Goal: Task Accomplishment & Management: Manage account settings

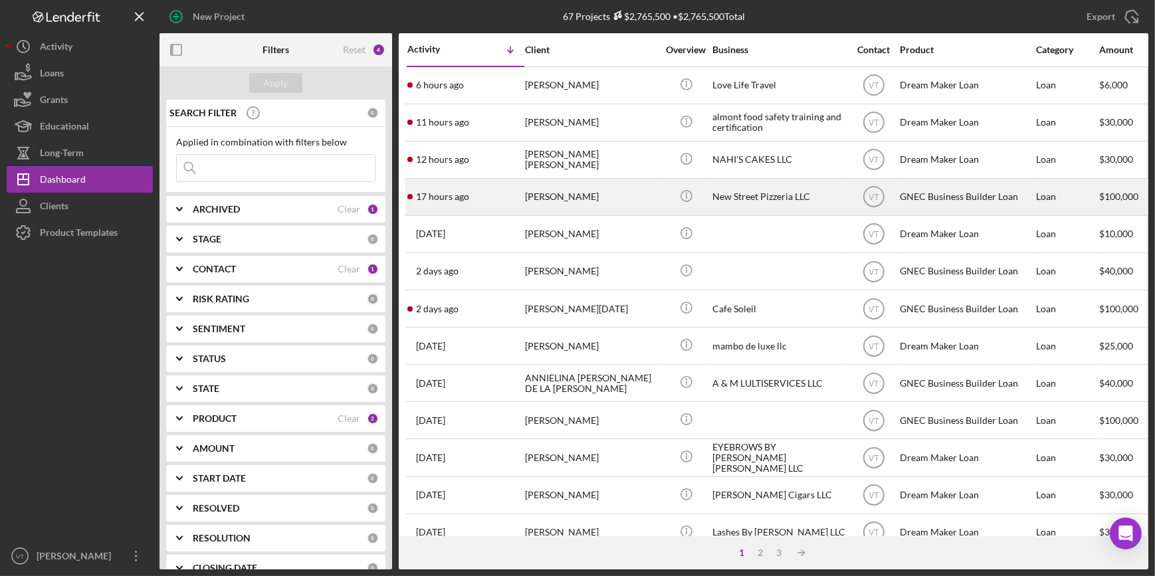
click at [505, 198] on div "17 hours ago [PERSON_NAME]" at bounding box center [465, 196] width 116 height 35
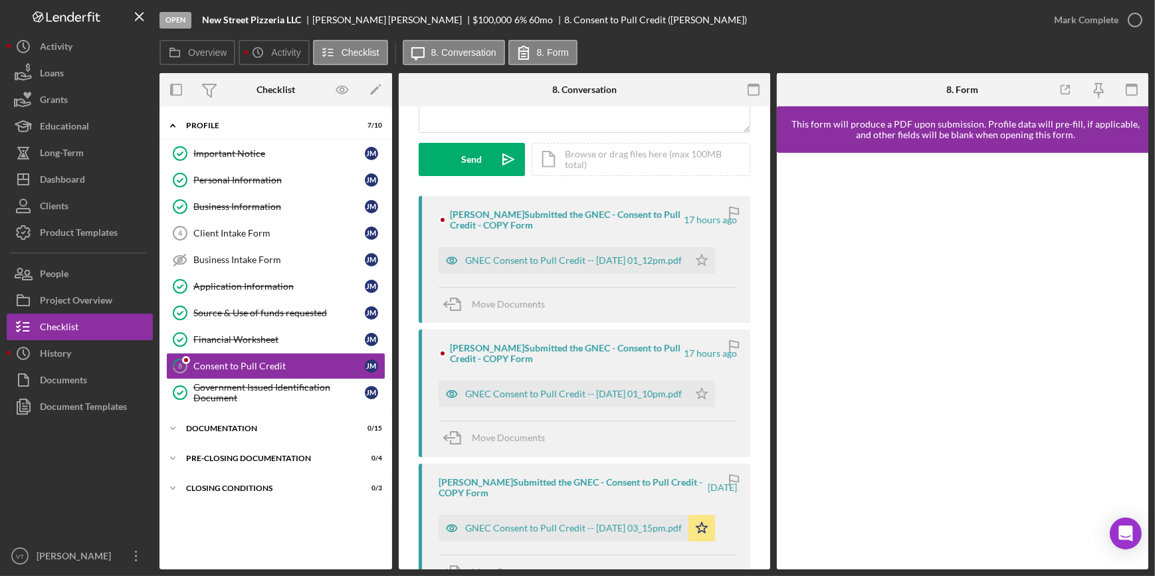
scroll to position [241, 0]
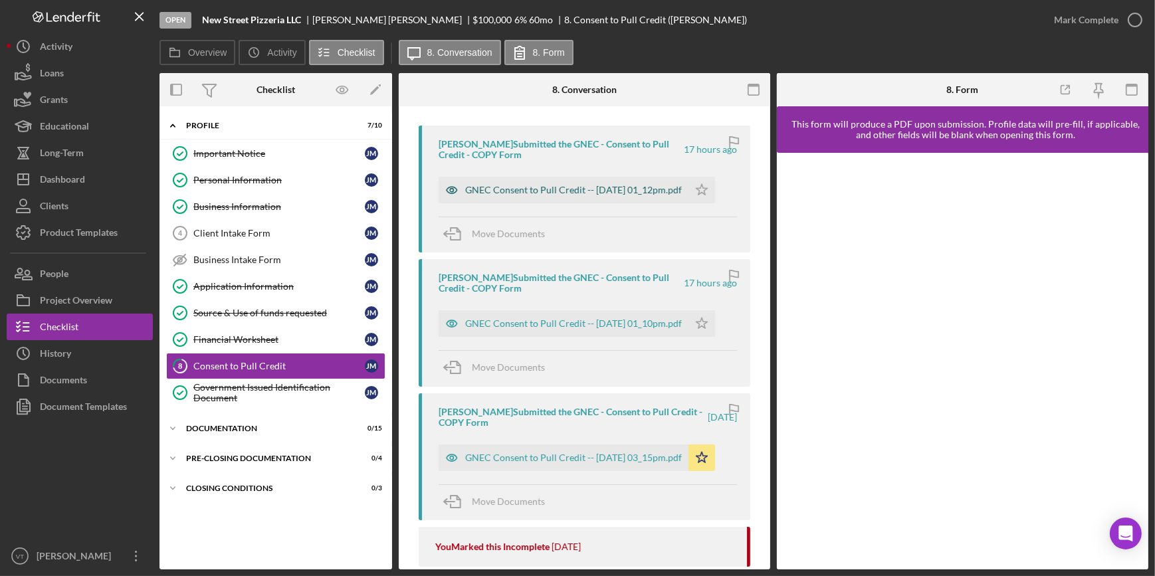
click at [505, 191] on div "GNEC Consent to Pull Credit -- [DATE] 01_12pm.pdf" at bounding box center [573, 190] width 217 height 11
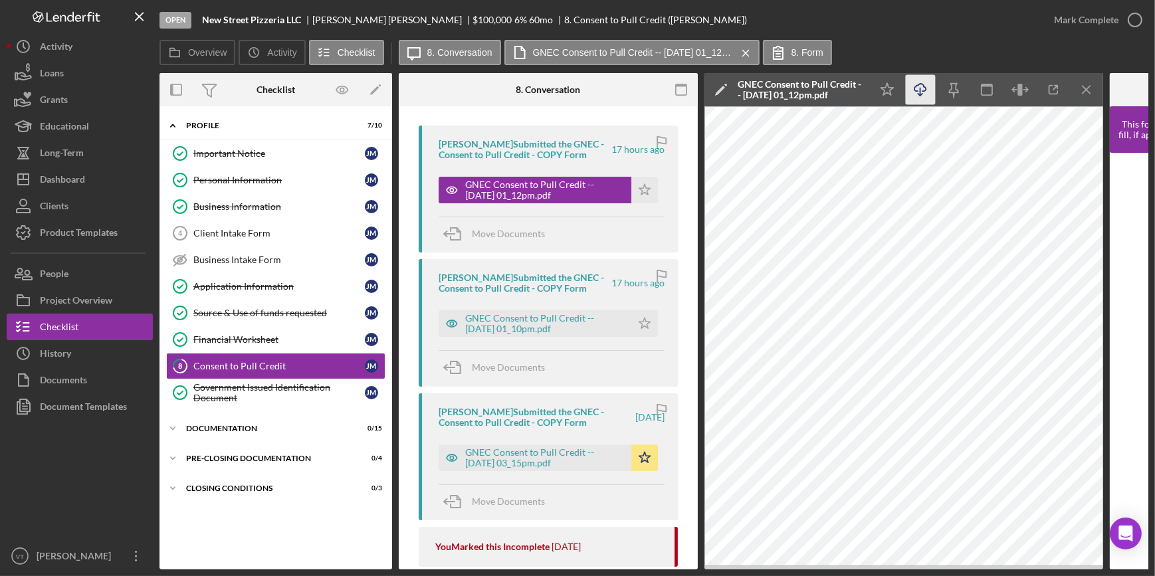
click at [912, 88] on icon "Icon/Download" at bounding box center [921, 90] width 30 height 30
click at [639, 321] on polygon "button" at bounding box center [644, 323] width 11 height 11
click at [642, 187] on polygon "button" at bounding box center [644, 189] width 11 height 11
click at [509, 312] on div "GNEC Consent to Pull Credit -- [DATE] 01_10pm.pdf" at bounding box center [535, 323] width 193 height 27
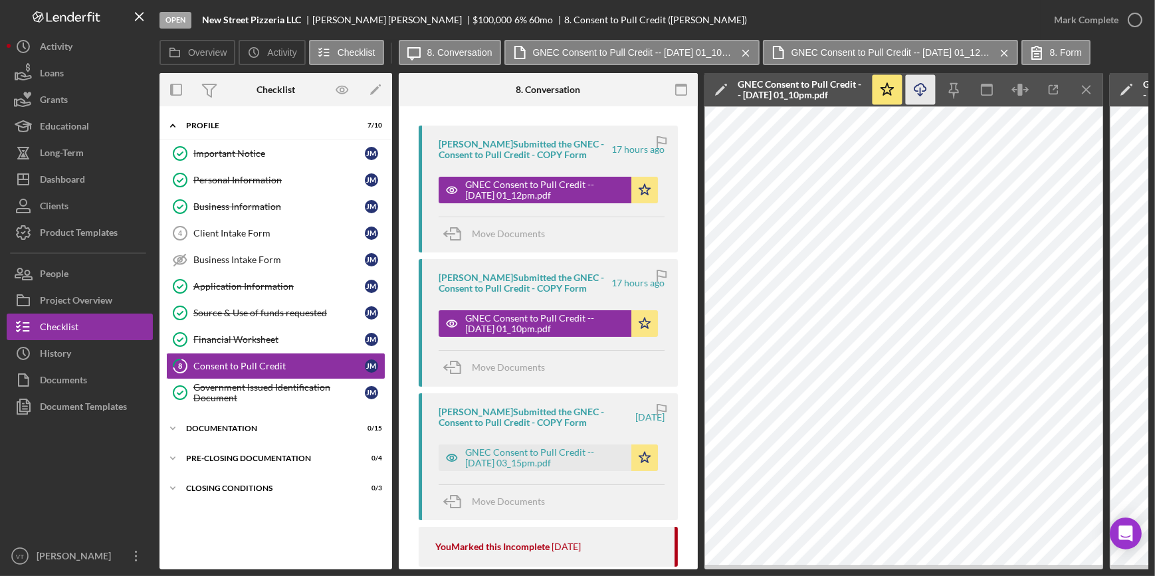
click at [916, 82] on icon "Icon/Download" at bounding box center [921, 90] width 30 height 30
click at [1098, 17] on div "Mark Complete" at bounding box center [1086, 20] width 64 height 27
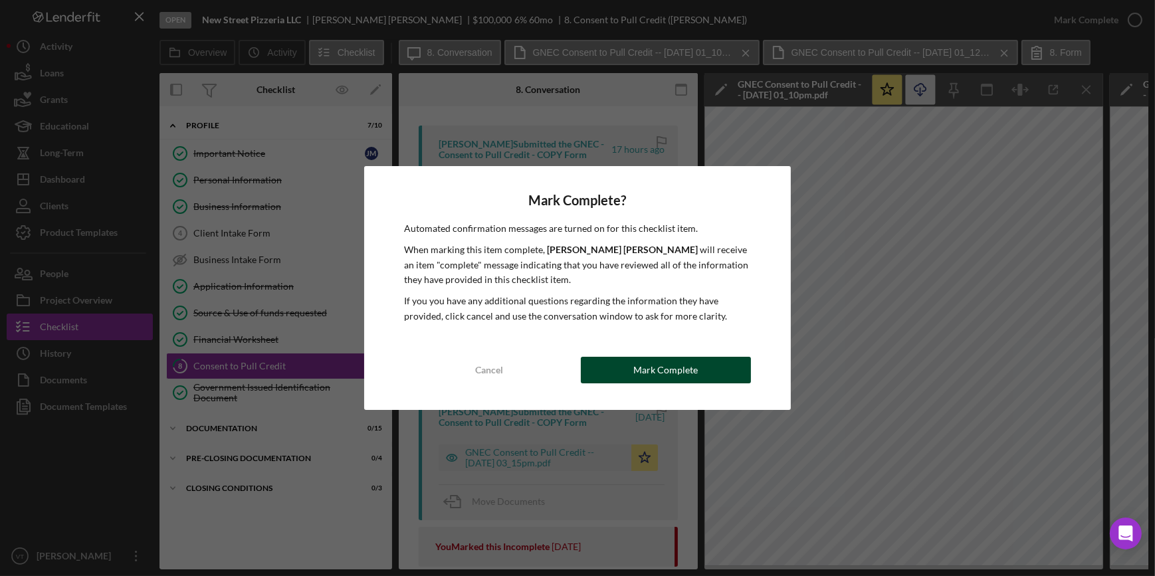
click at [730, 372] on button "Mark Complete" at bounding box center [666, 370] width 170 height 27
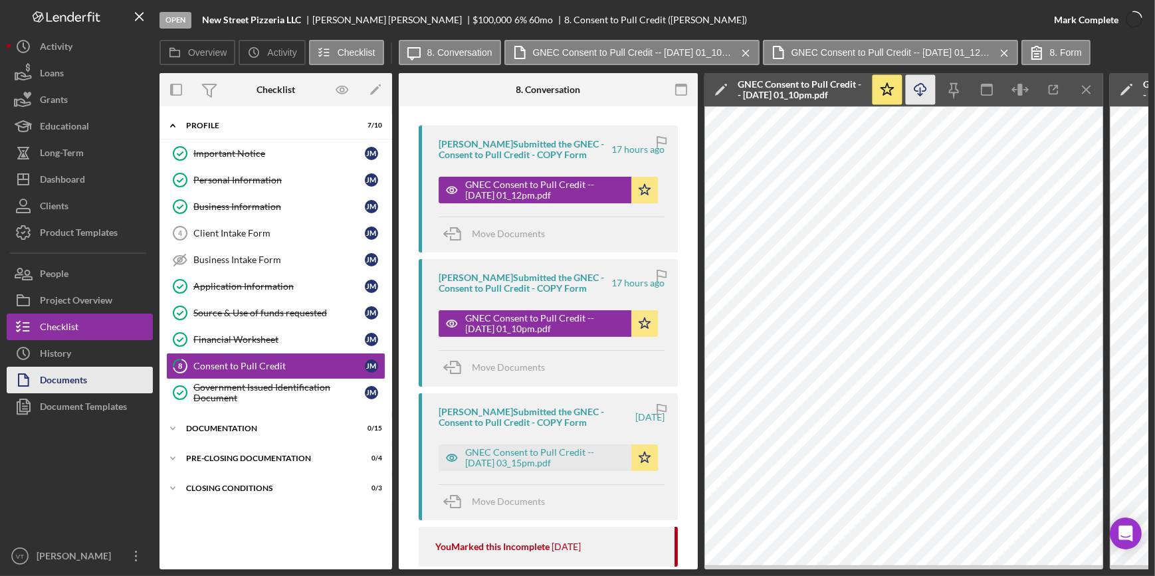
scroll to position [439, 0]
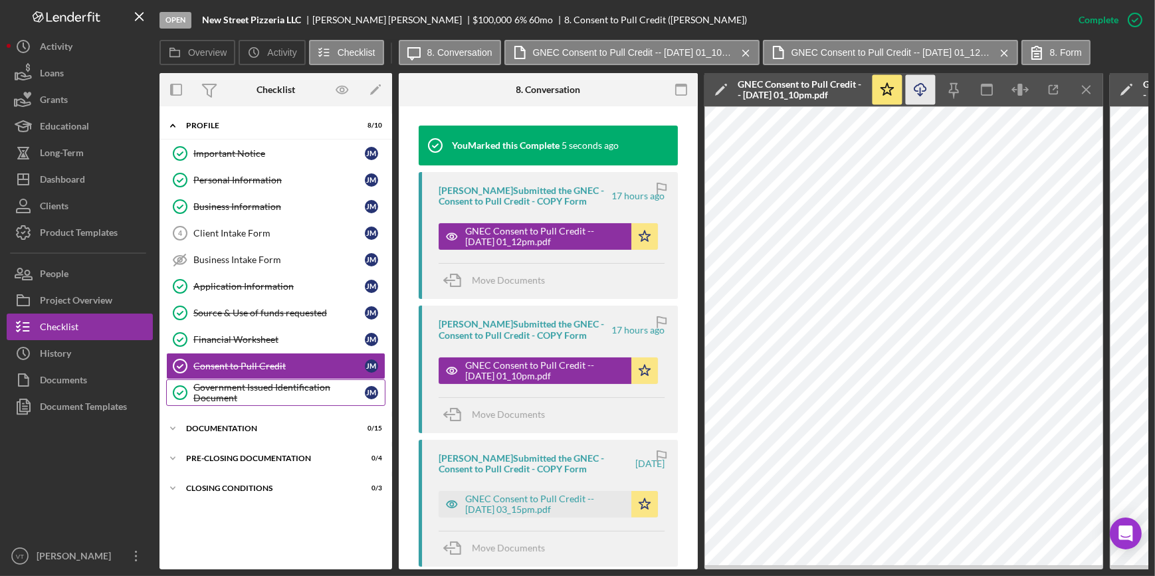
click at [239, 395] on div "Government Issued Identification Document" at bounding box center [278, 392] width 171 height 21
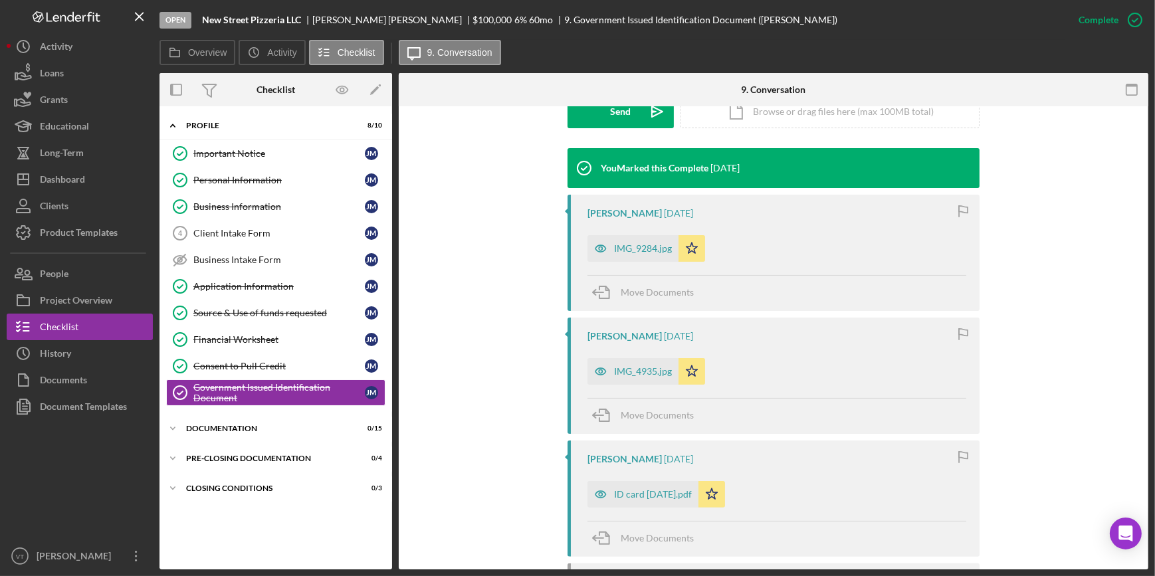
scroll to position [423, 0]
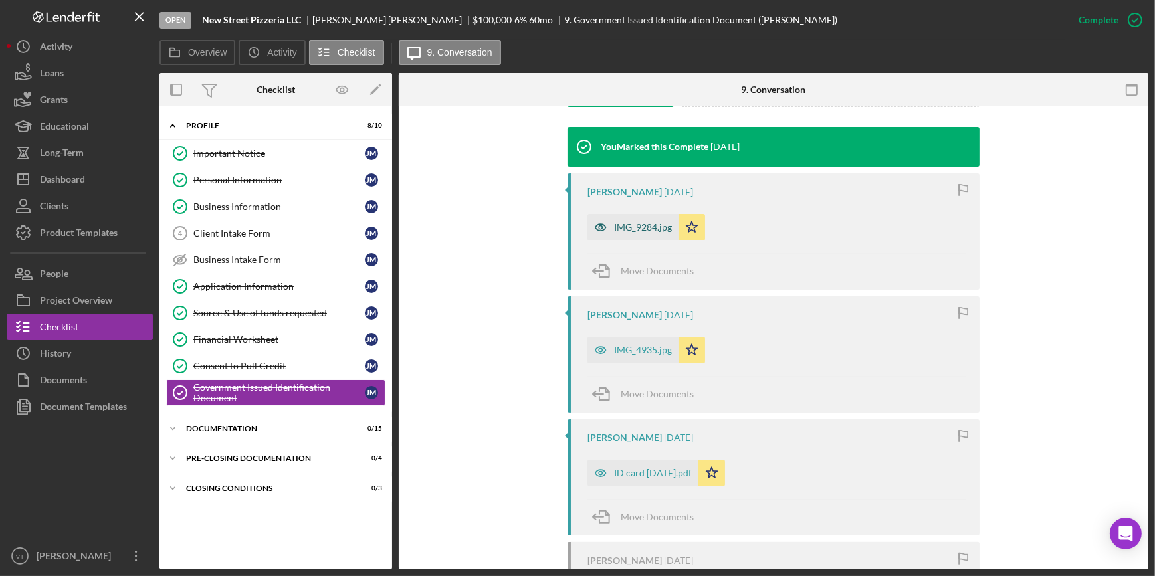
click at [633, 225] on div "IMG_9284.jpg" at bounding box center [643, 227] width 58 height 11
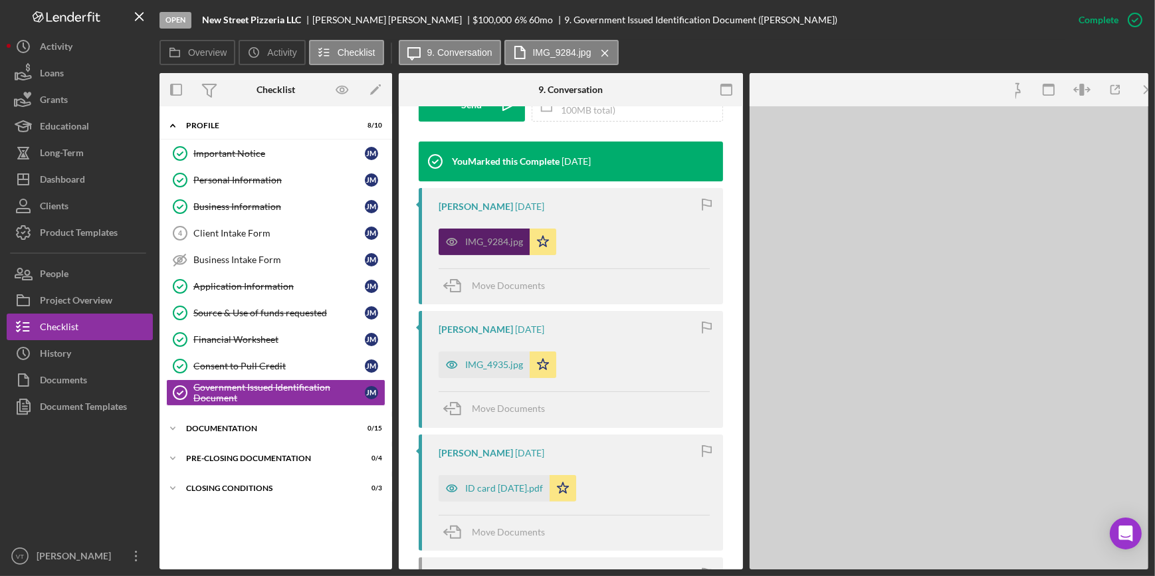
scroll to position [438, 0]
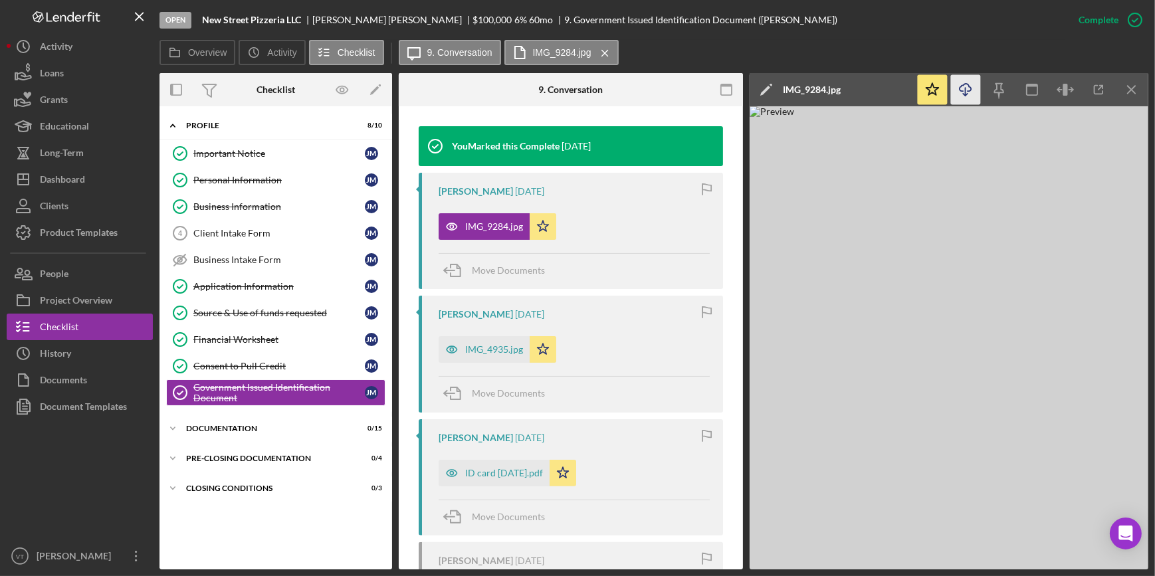
click at [962, 87] on icon "Icon/Download" at bounding box center [966, 90] width 30 height 30
click at [491, 350] on div "IMG_4935.jpg" at bounding box center [494, 349] width 58 height 11
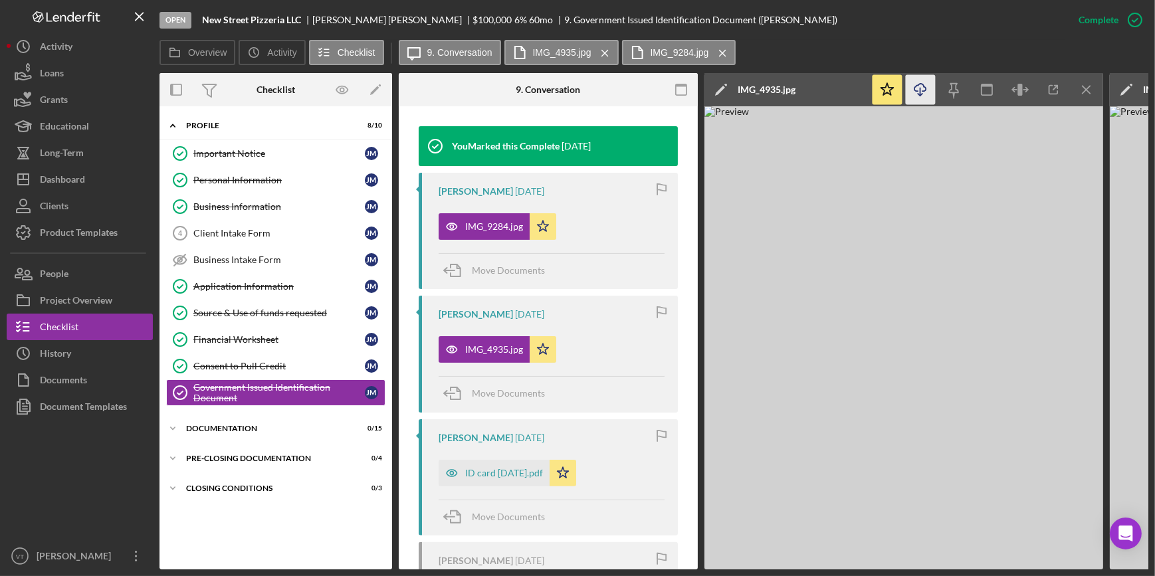
click at [936, 89] on icon "Icon/Download" at bounding box center [921, 90] width 30 height 30
click at [824, 41] on div "Overview Icon/History Activity Checklist Icon/Message 9. Conversation IMG_4935.…" at bounding box center [654, 53] width 989 height 27
click at [1087, 17] on div "Mark Incomplete" at bounding box center [1082, 20] width 71 height 27
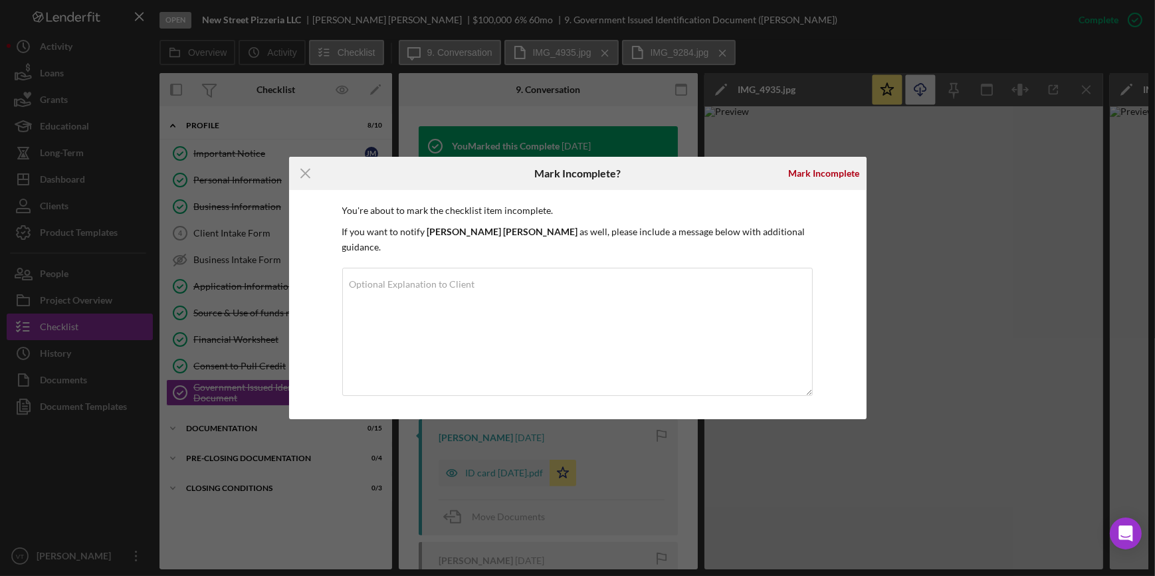
click at [780, 59] on div "Icon/Menu Close Mark Incomplete? [PERSON_NAME] You're about to mark the checkli…" at bounding box center [577, 288] width 1155 height 576
click at [310, 187] on icon "Icon/Menu Close" at bounding box center [305, 173] width 33 height 33
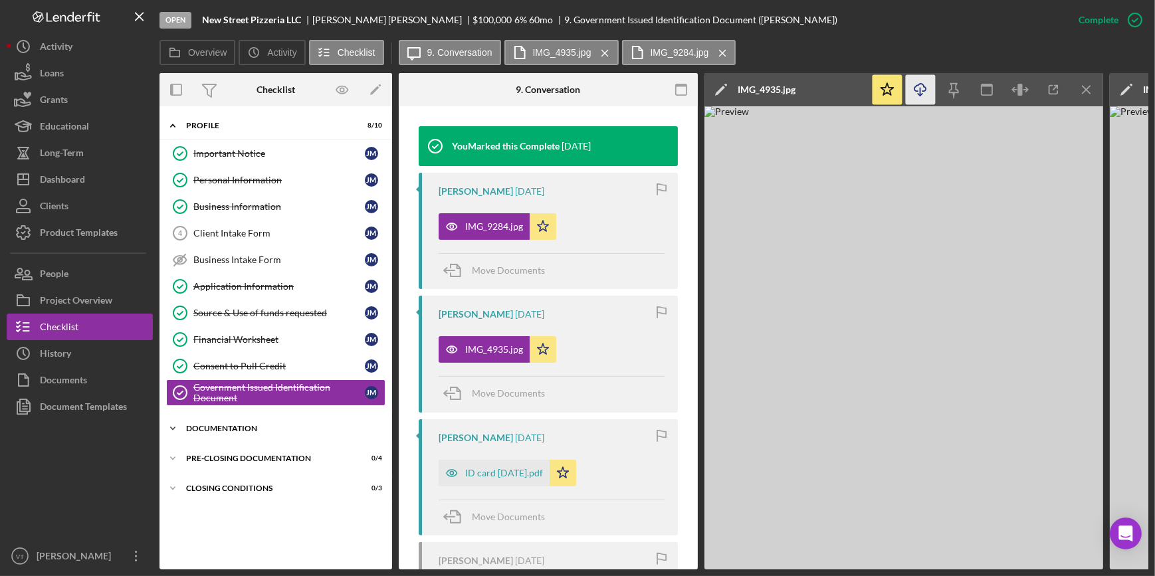
click at [169, 419] on icon "Icon/Expander" at bounding box center [173, 428] width 27 height 27
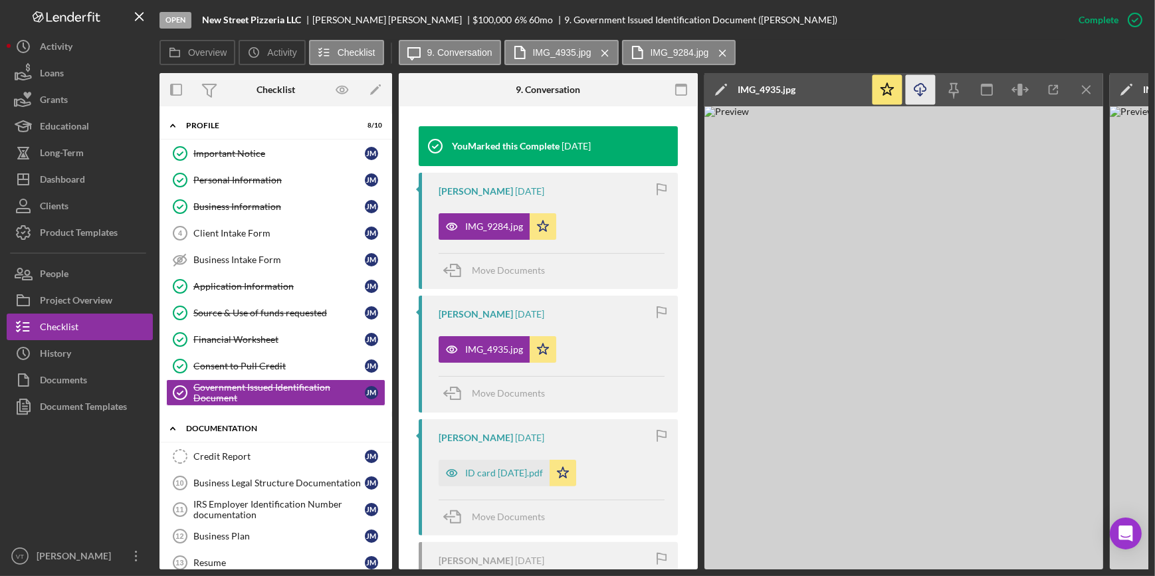
scroll to position [346, 0]
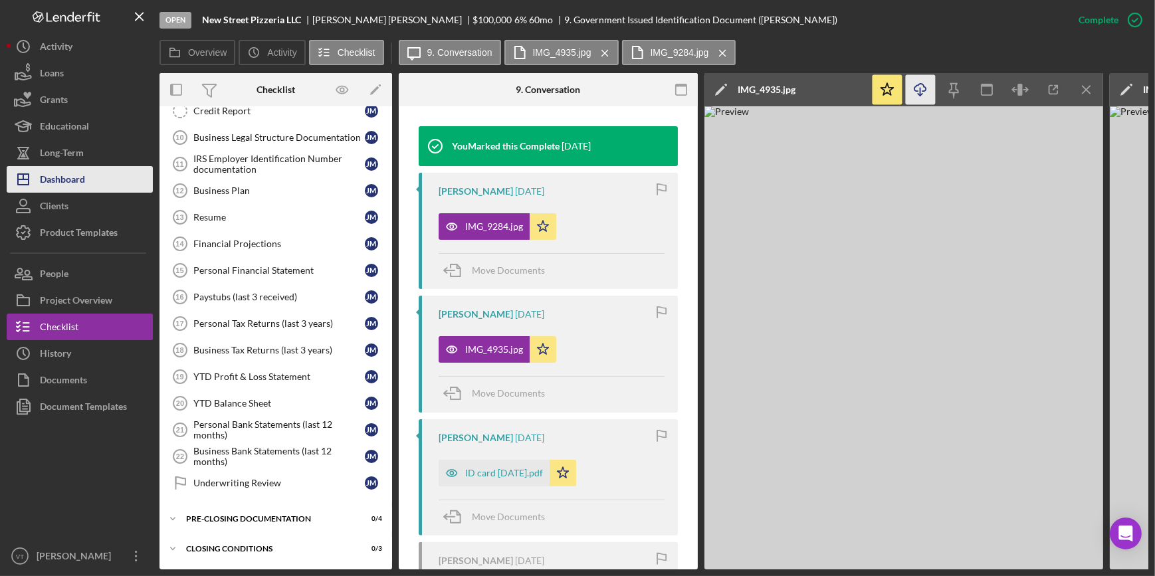
click at [76, 179] on div "Dashboard" at bounding box center [62, 181] width 45 height 30
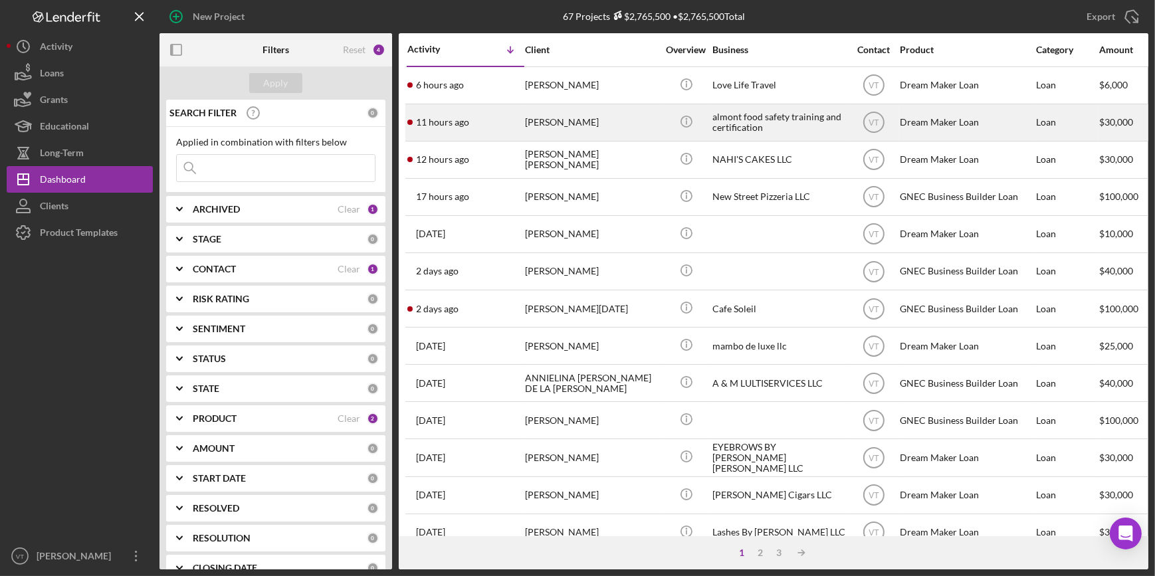
click at [476, 127] on div "11 hours ago [PERSON_NAME]" at bounding box center [465, 122] width 116 height 35
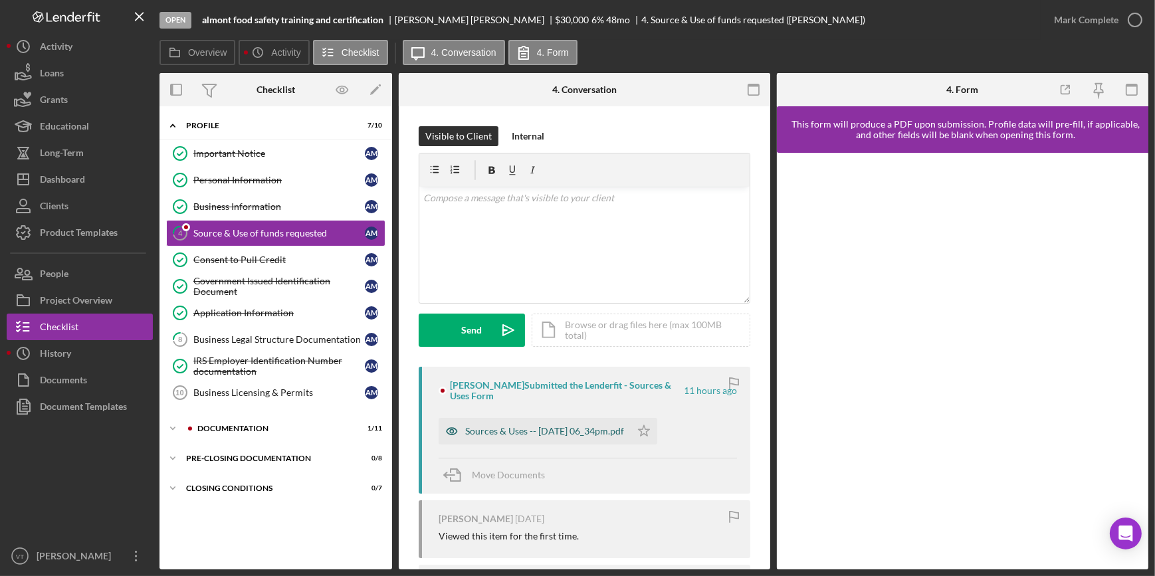
click at [508, 427] on div "Sources & Uses -- [DATE] 06_34pm.pdf" at bounding box center [544, 431] width 159 height 11
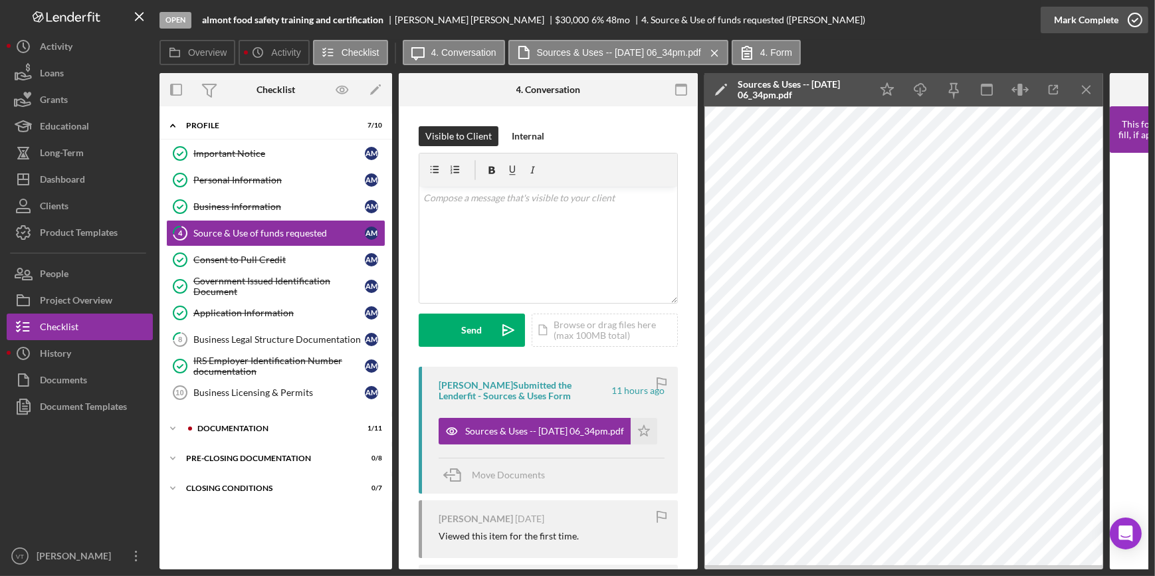
click at [1050, 23] on button "Mark Complete" at bounding box center [1095, 20] width 108 height 27
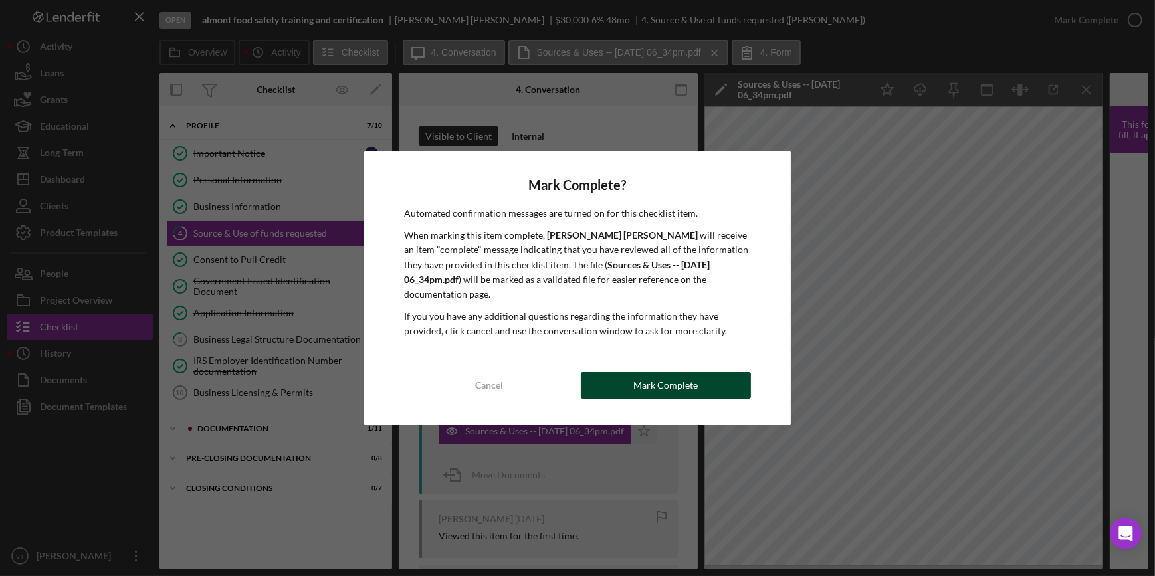
click at [675, 392] on div "Mark Complete" at bounding box center [665, 385] width 64 height 27
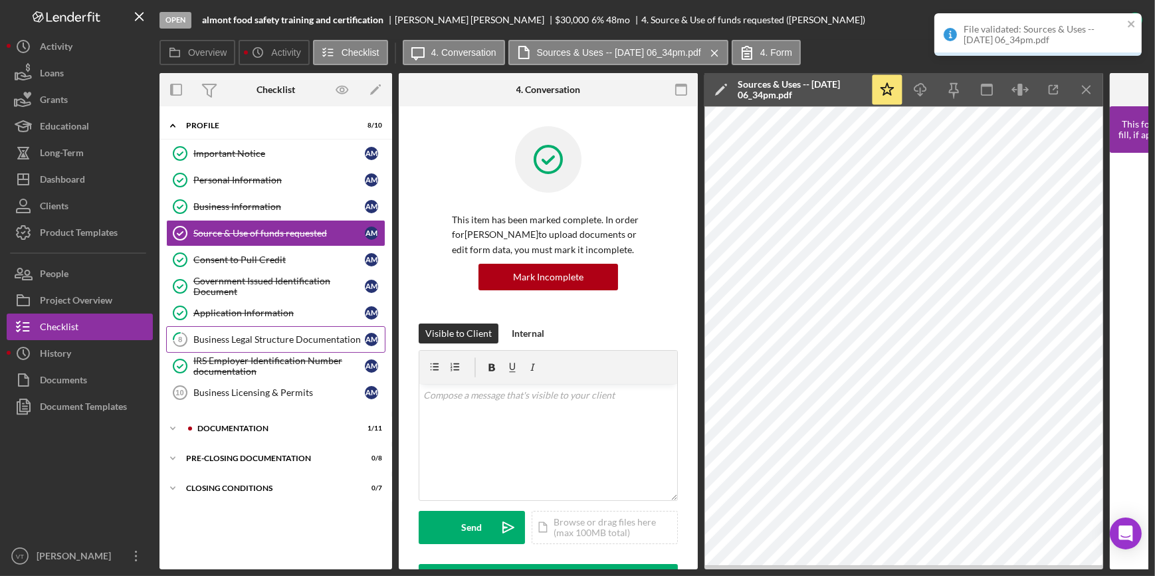
click at [226, 332] on link "8 Business Legal Structure Documentation A M" at bounding box center [275, 339] width 219 height 27
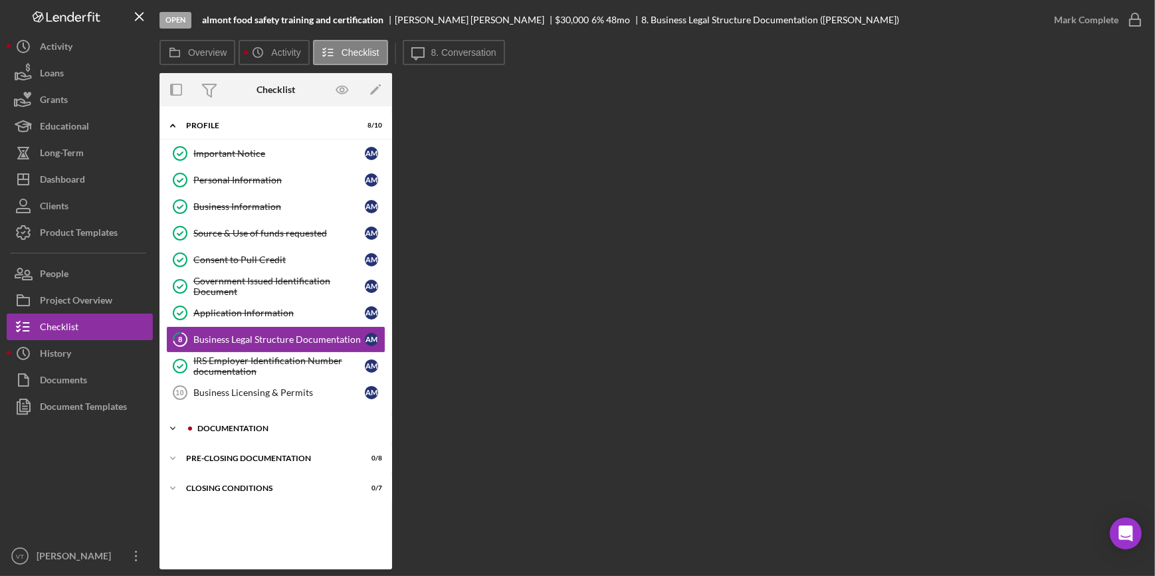
click at [170, 419] on icon "Icon/Expander" at bounding box center [173, 428] width 27 height 27
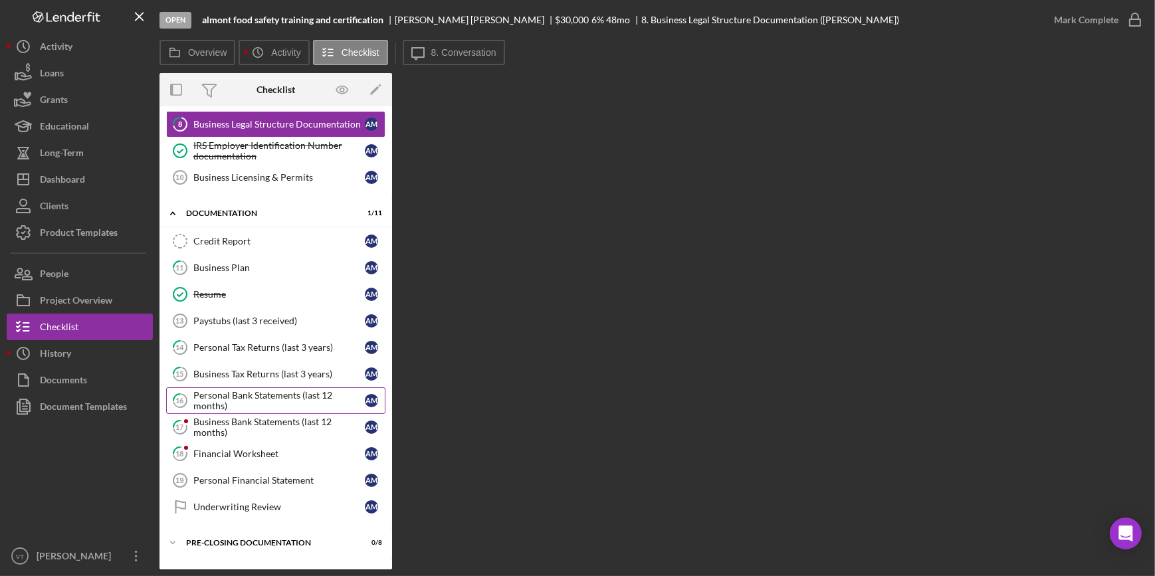
scroll to position [236, 0]
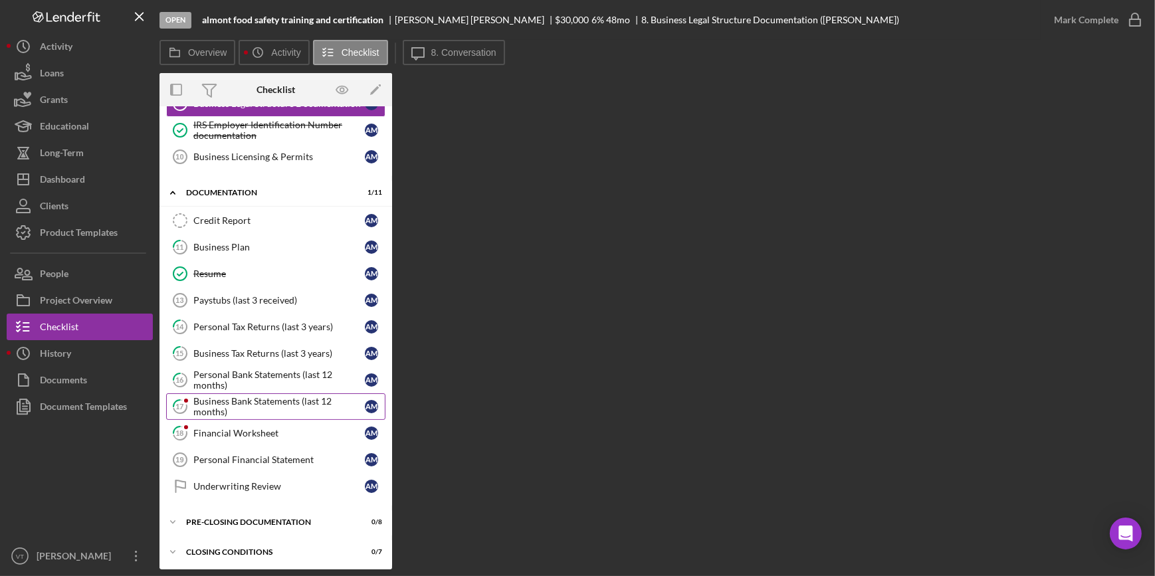
click at [215, 401] on div "Business Bank Statements (last 12 months)" at bounding box center [278, 406] width 171 height 21
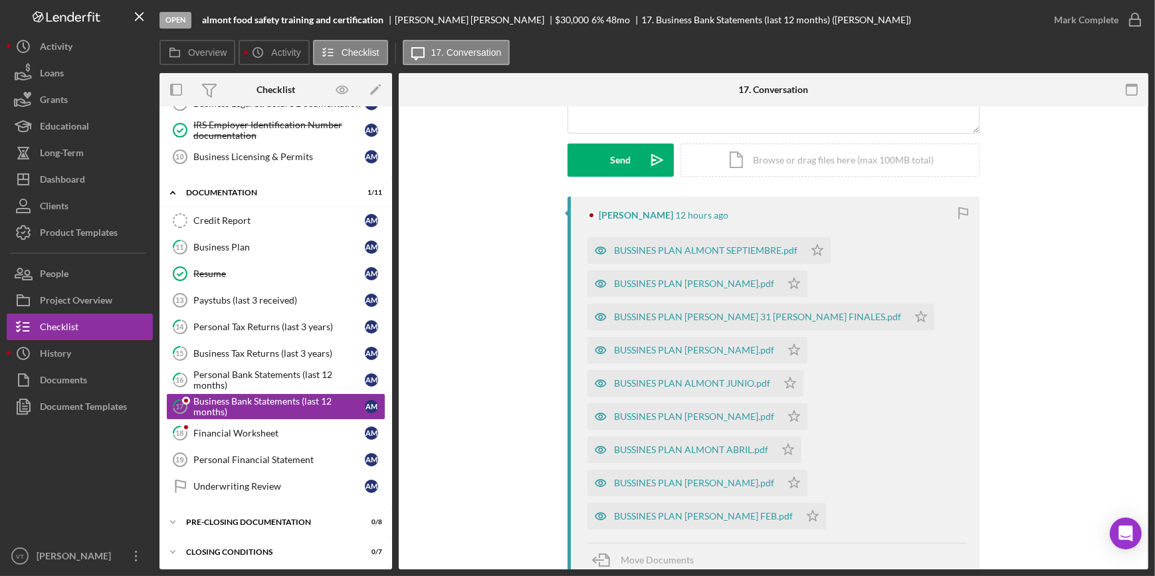
scroll to position [181, 0]
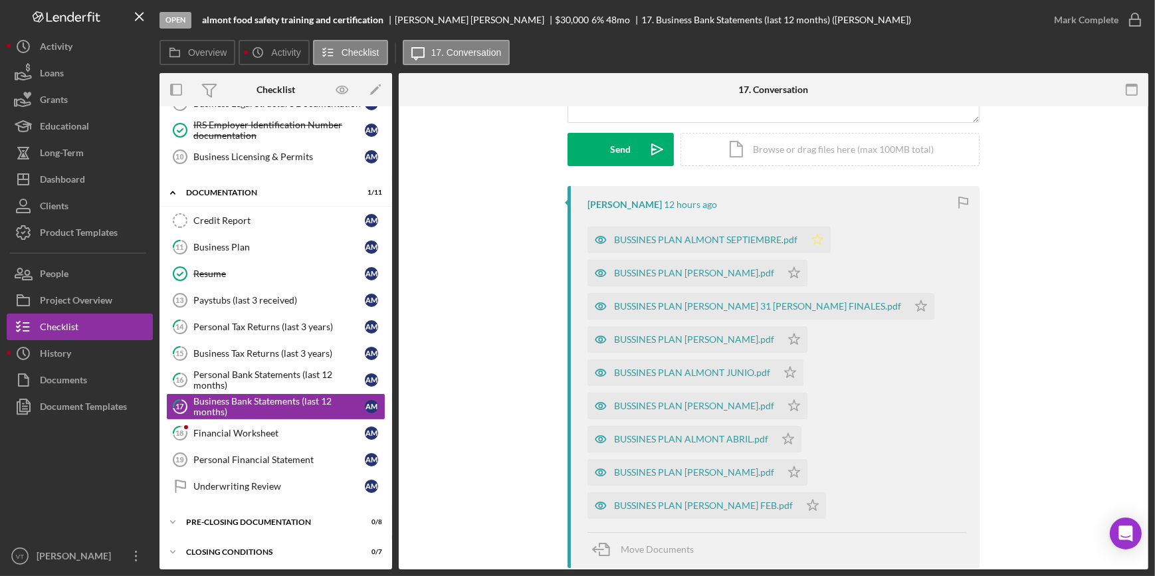
click at [822, 233] on icon "Icon/Star" at bounding box center [817, 240] width 27 height 27
click at [800, 274] on icon "Icon/Star" at bounding box center [794, 273] width 27 height 27
click at [908, 306] on icon "Icon/Star" at bounding box center [921, 306] width 27 height 27
click at [781, 339] on icon "Icon/Star" at bounding box center [794, 339] width 27 height 27
drag, startPoint x: 794, startPoint y: 374, endPoint x: 782, endPoint y: 403, distance: 31.6
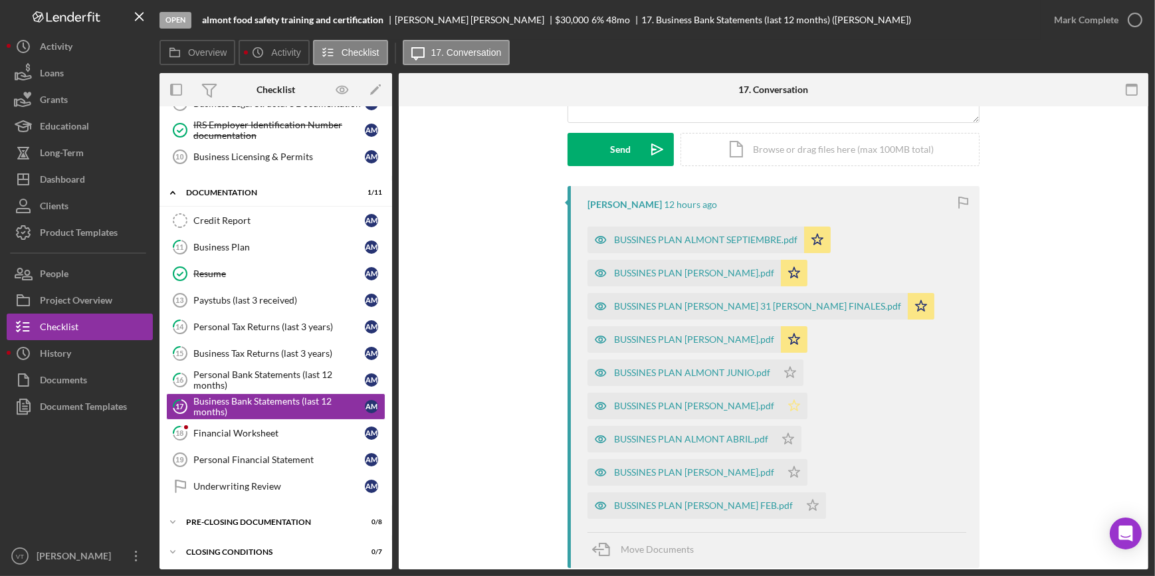
click at [793, 374] on icon "Icon/Star" at bounding box center [790, 373] width 27 height 27
click at [792, 402] on icon "Icon/Star" at bounding box center [794, 406] width 27 height 27
click at [782, 435] on icon "Icon/Star" at bounding box center [788, 439] width 27 height 27
click at [786, 464] on icon "Icon/Star" at bounding box center [794, 472] width 27 height 27
click at [800, 498] on icon "Icon/Star" at bounding box center [813, 506] width 27 height 27
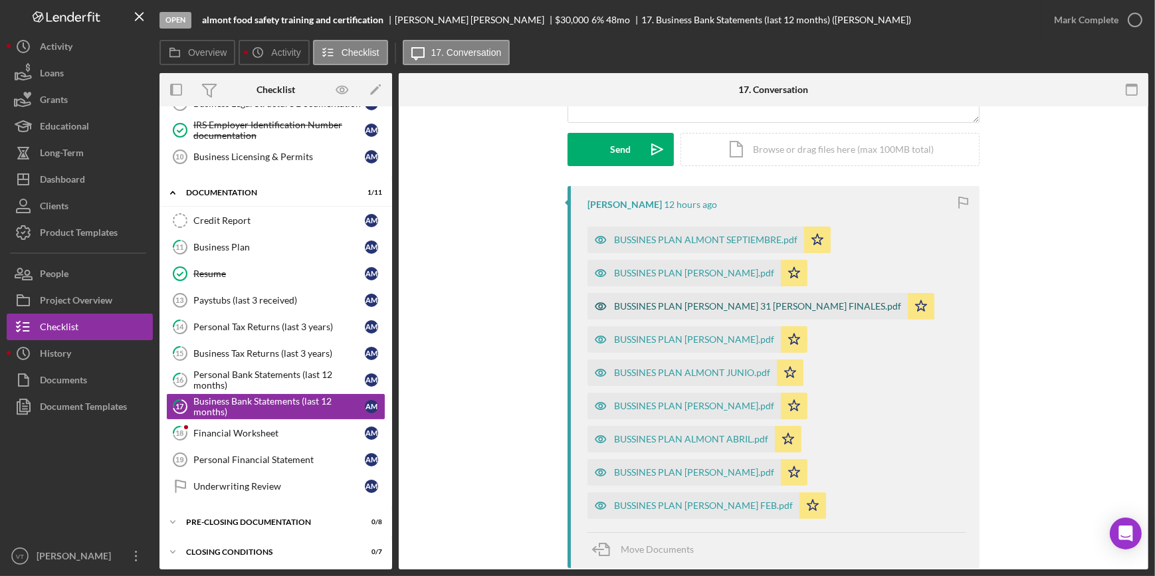
click at [654, 309] on div "BUSSINES PLAN [PERSON_NAME] 31 [PERSON_NAME] FINALES.pdf" at bounding box center [757, 306] width 287 height 11
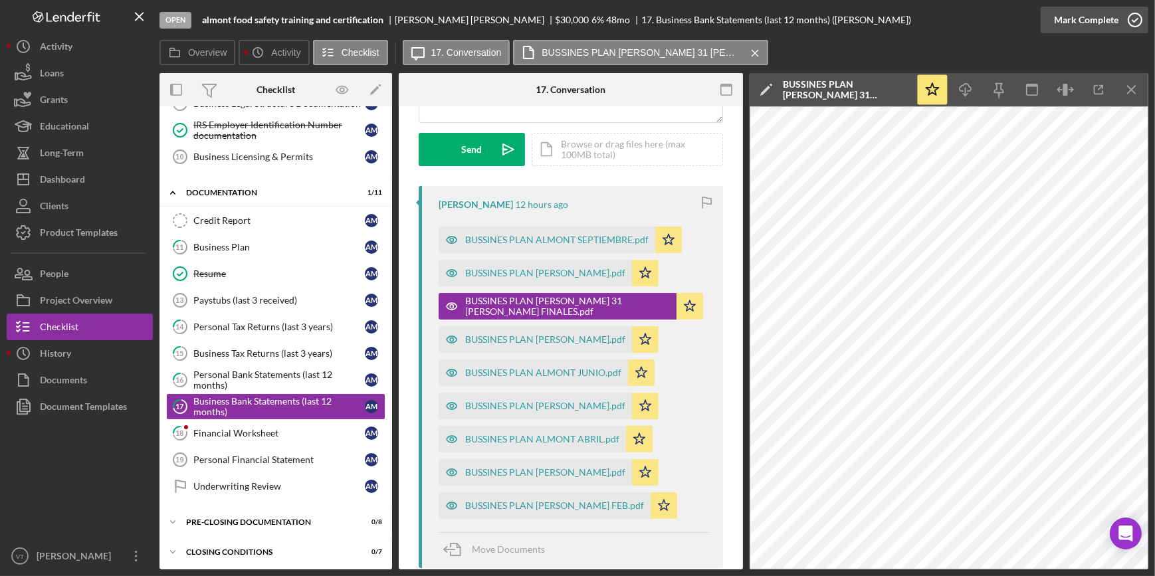
click at [1081, 17] on div "Mark Complete" at bounding box center [1086, 20] width 64 height 27
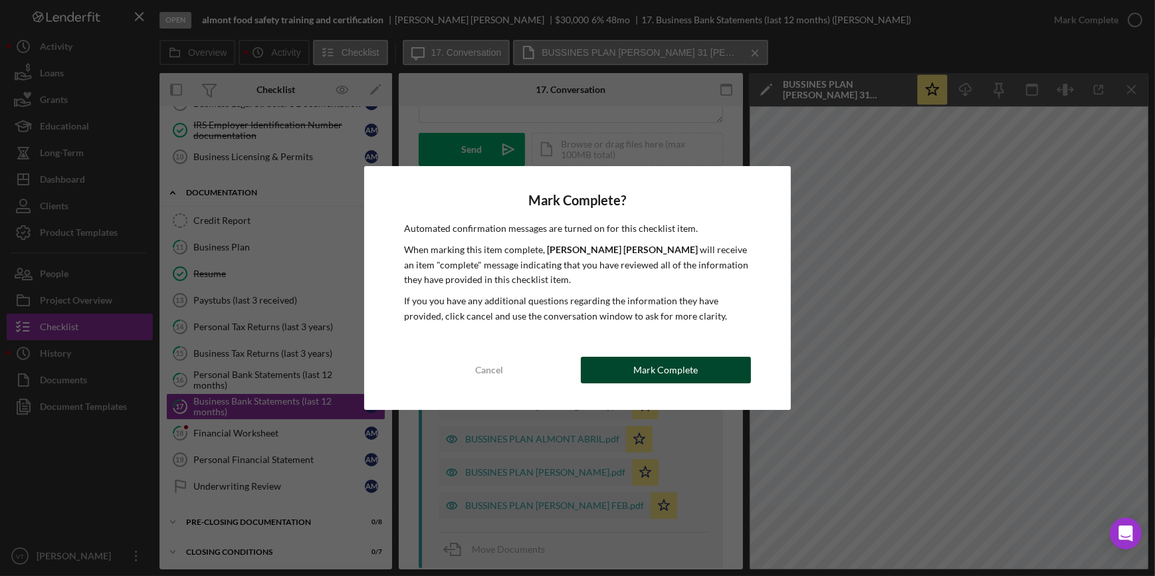
click at [657, 372] on div "Mark Complete" at bounding box center [665, 370] width 64 height 27
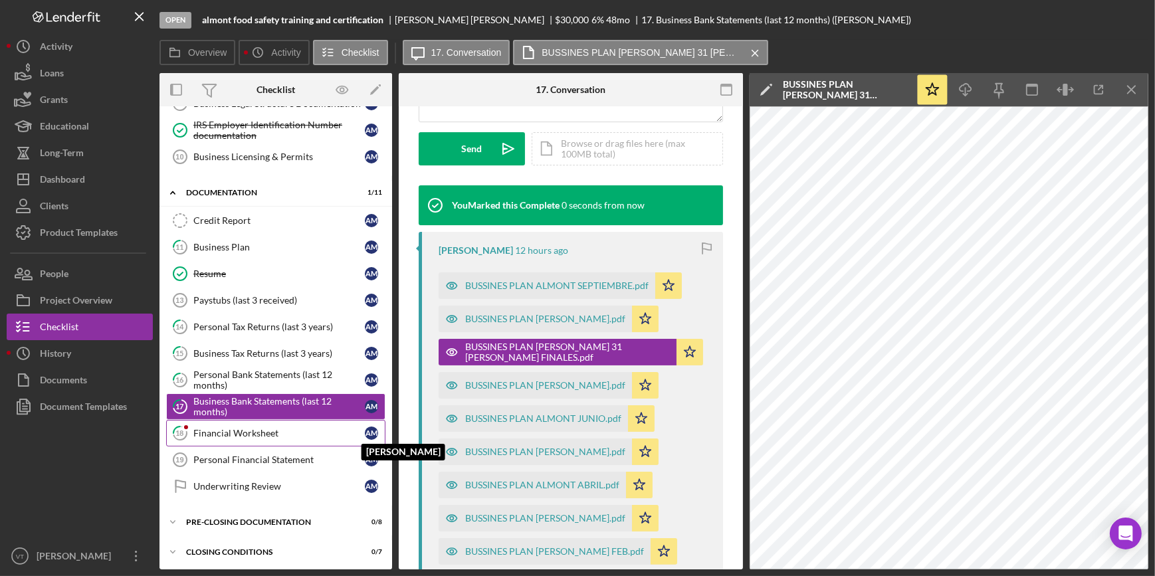
scroll to position [379, 0]
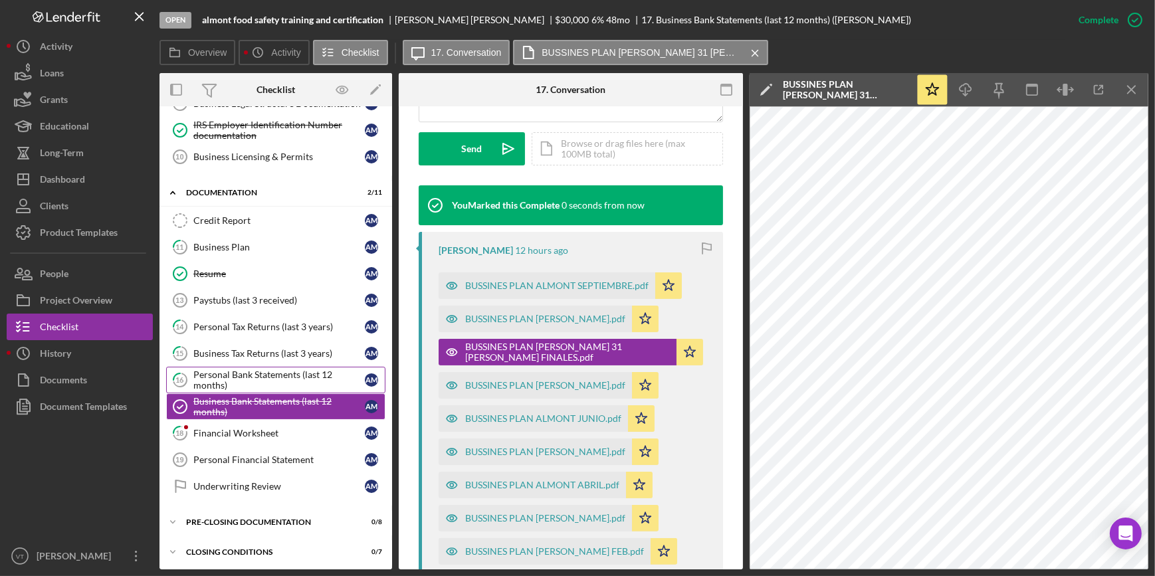
click at [255, 370] on div "Personal Bank Statements (last 12 months)" at bounding box center [278, 380] width 171 height 21
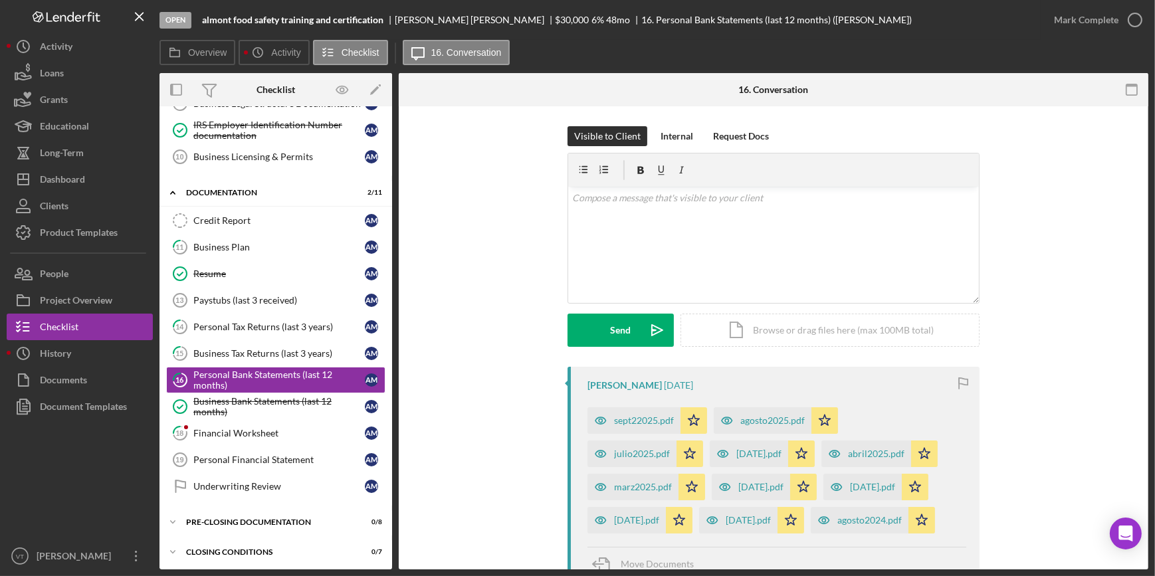
scroll to position [120, 0]
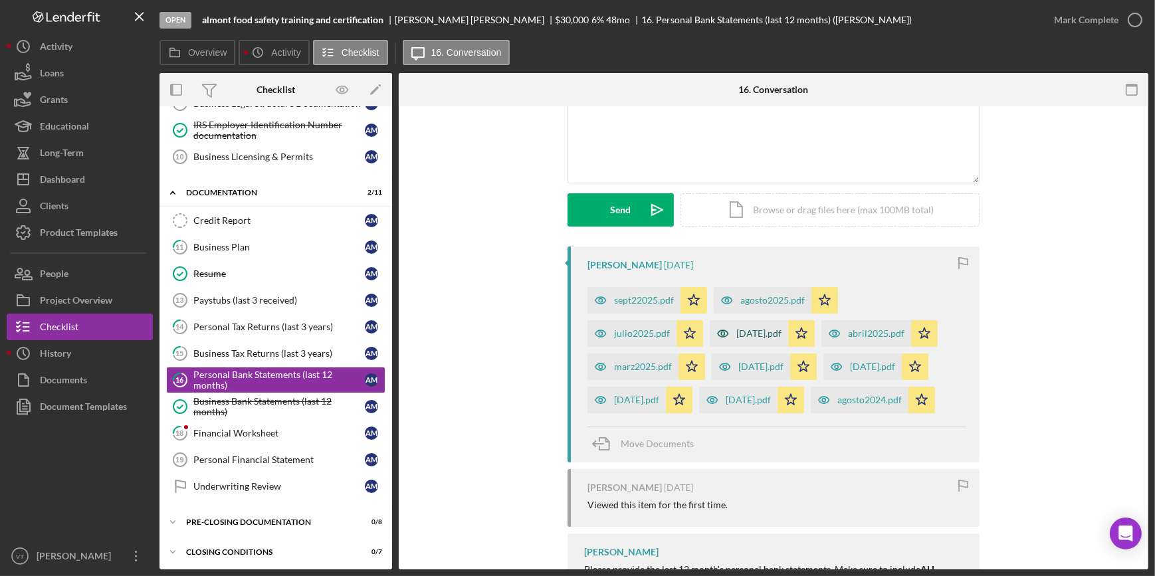
click at [710, 322] on div "[DATE].pdf" at bounding box center [749, 333] width 78 height 27
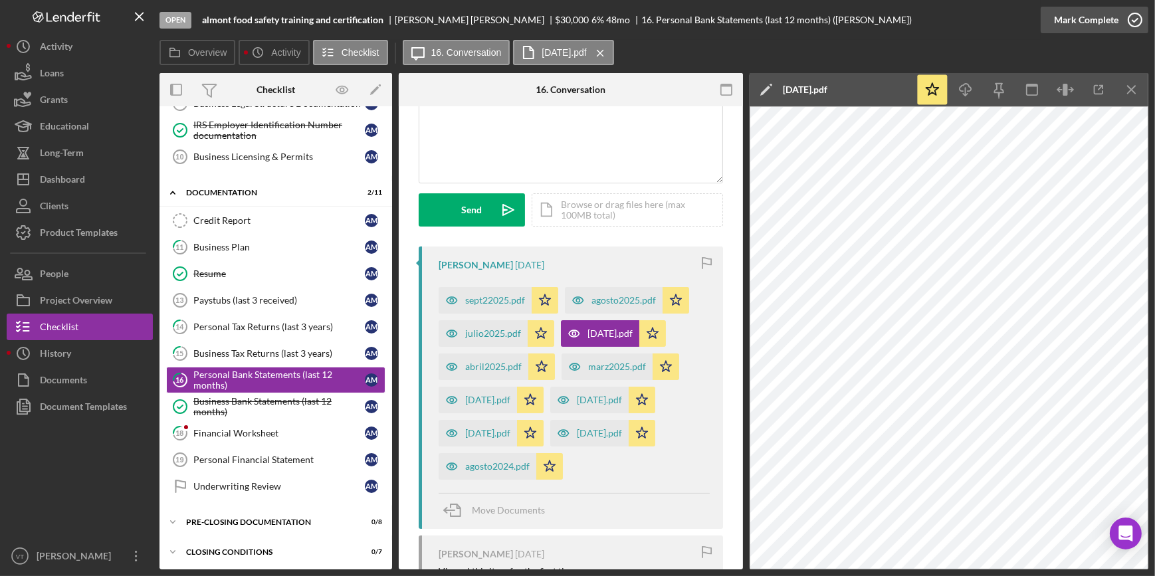
click at [1049, 15] on button "Mark Complete" at bounding box center [1095, 20] width 108 height 27
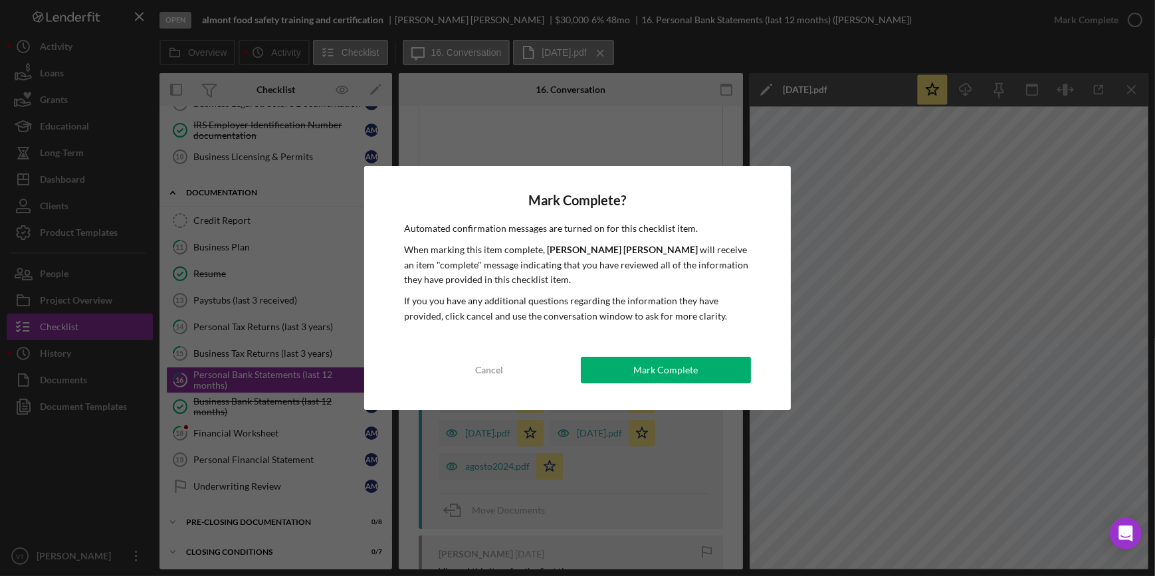
click at [588, 384] on div "Mark Complete? Automated confirmation messages are turned on for this checklist…" at bounding box center [577, 288] width 426 height 244
click at [617, 368] on button "Mark Complete" at bounding box center [666, 370] width 170 height 27
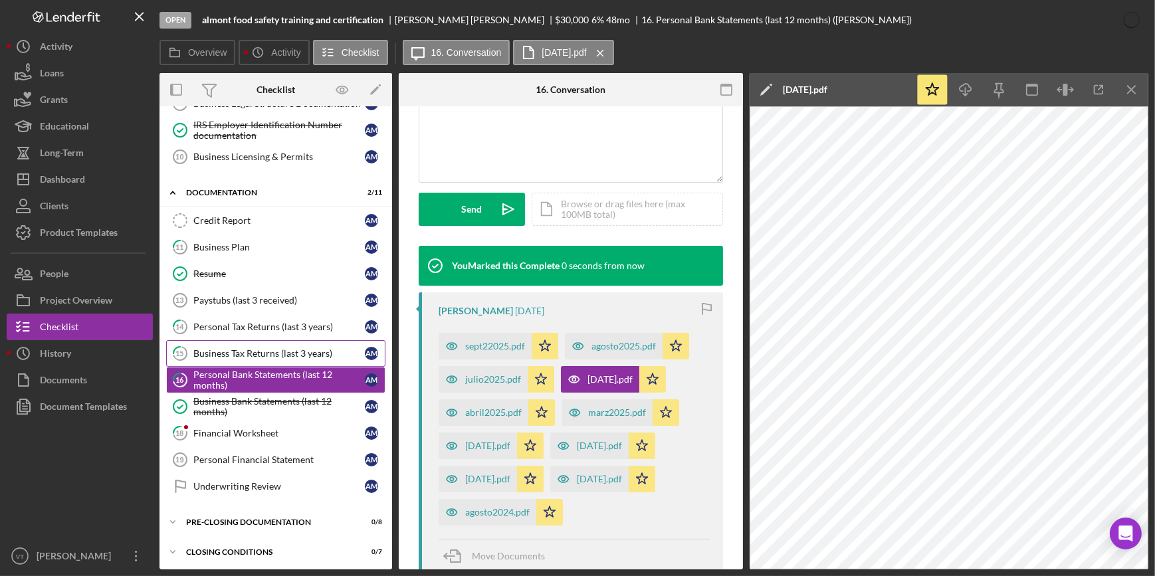
scroll to position [318, 0]
click at [276, 352] on div "Business Tax Returns (last 3 years)" at bounding box center [278, 353] width 171 height 11
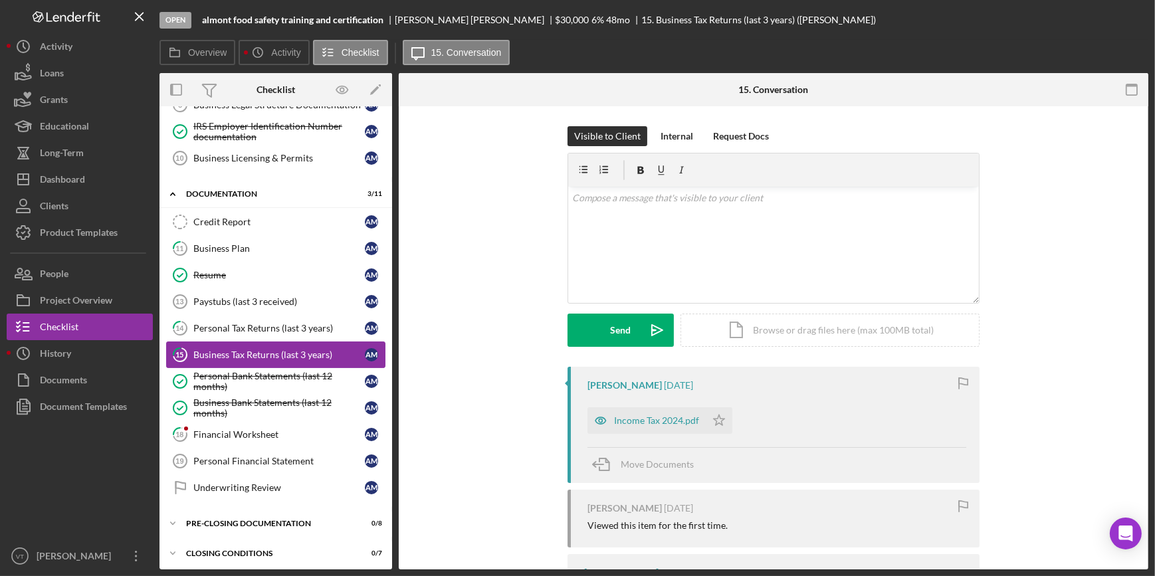
scroll to position [236, 0]
click at [266, 430] on div "Financial Worksheet" at bounding box center [278, 433] width 171 height 11
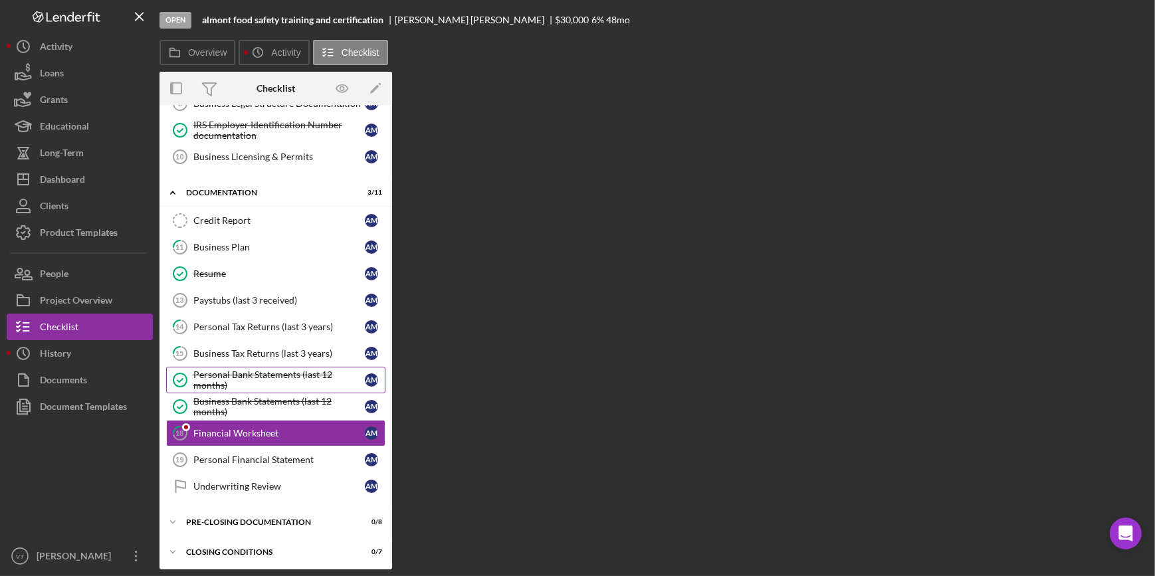
scroll to position [236, 0]
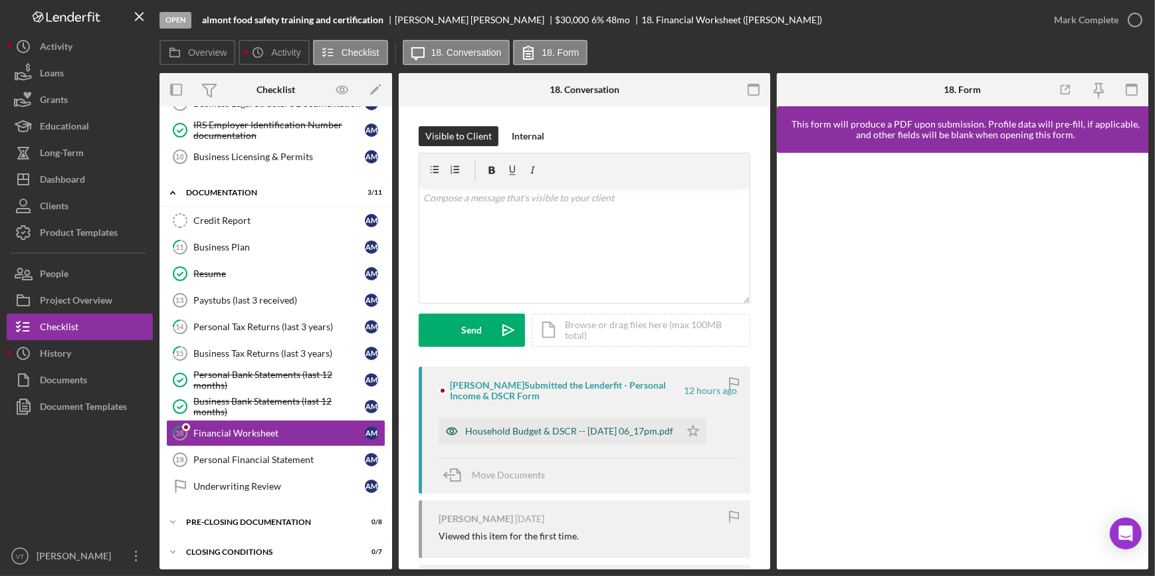
click at [548, 427] on div "Household Budget & DSCR -- [DATE] 06_17pm.pdf" at bounding box center [569, 431] width 208 height 11
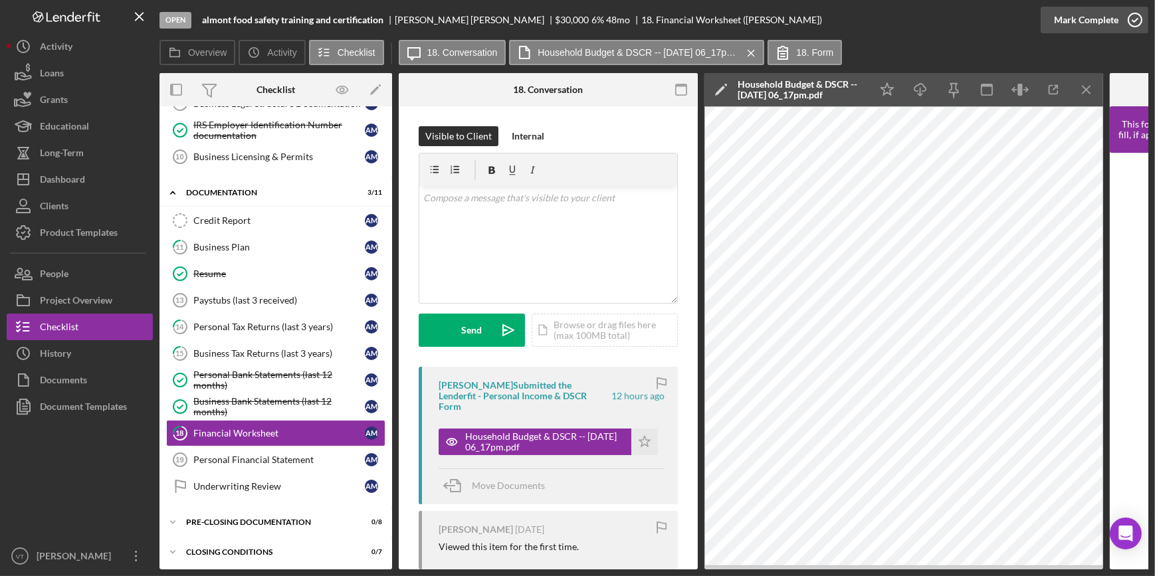
click at [1051, 22] on button "Mark Complete" at bounding box center [1095, 20] width 108 height 27
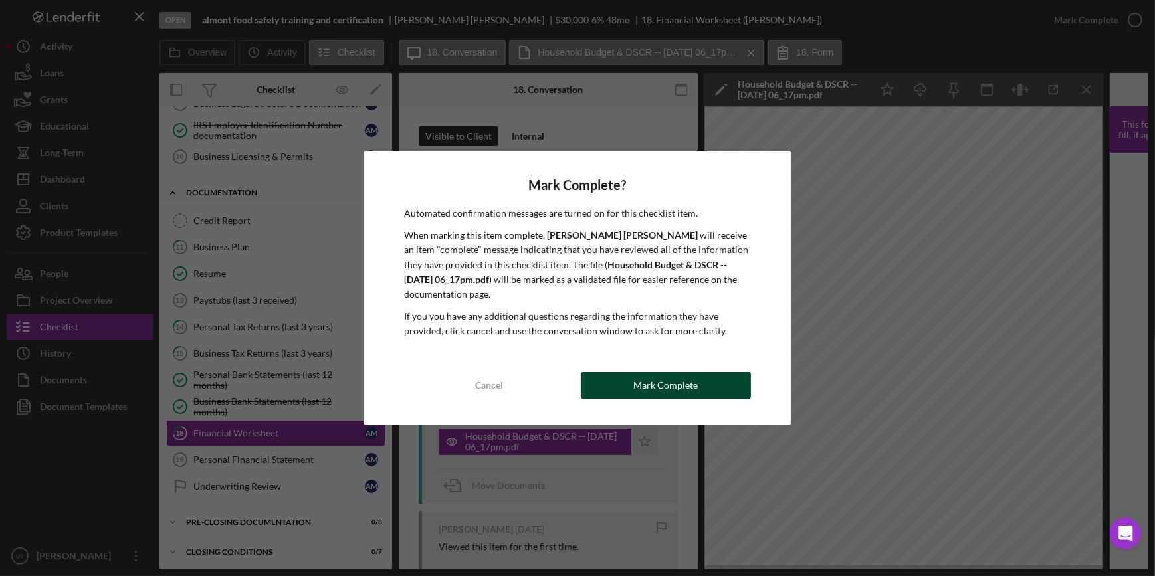
click at [681, 376] on div "Mark Complete" at bounding box center [665, 385] width 64 height 27
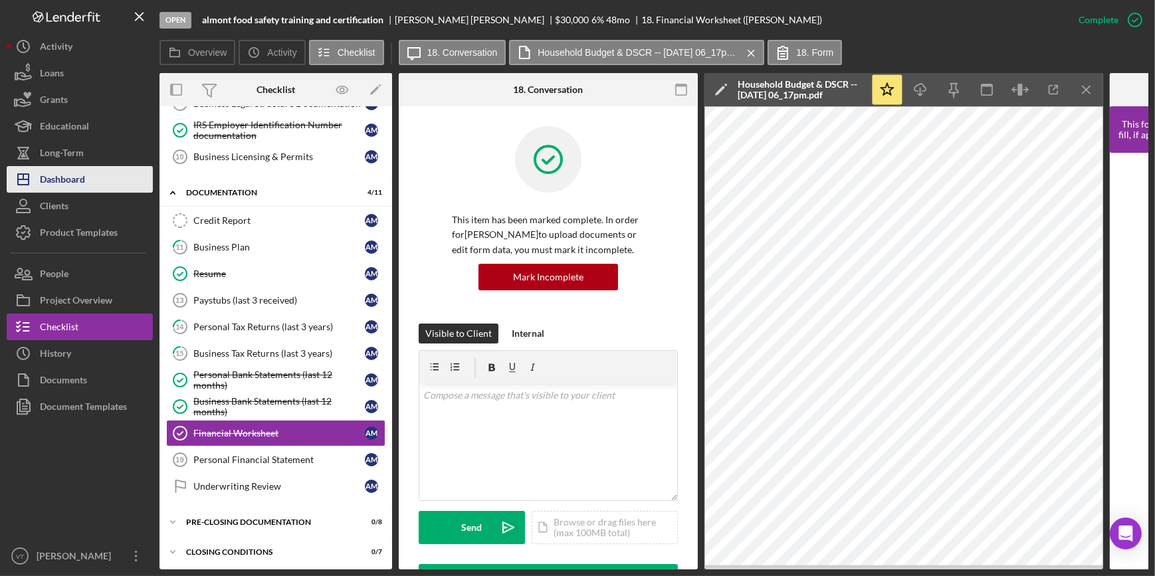
click at [85, 188] on div "Dashboard" at bounding box center [62, 181] width 45 height 30
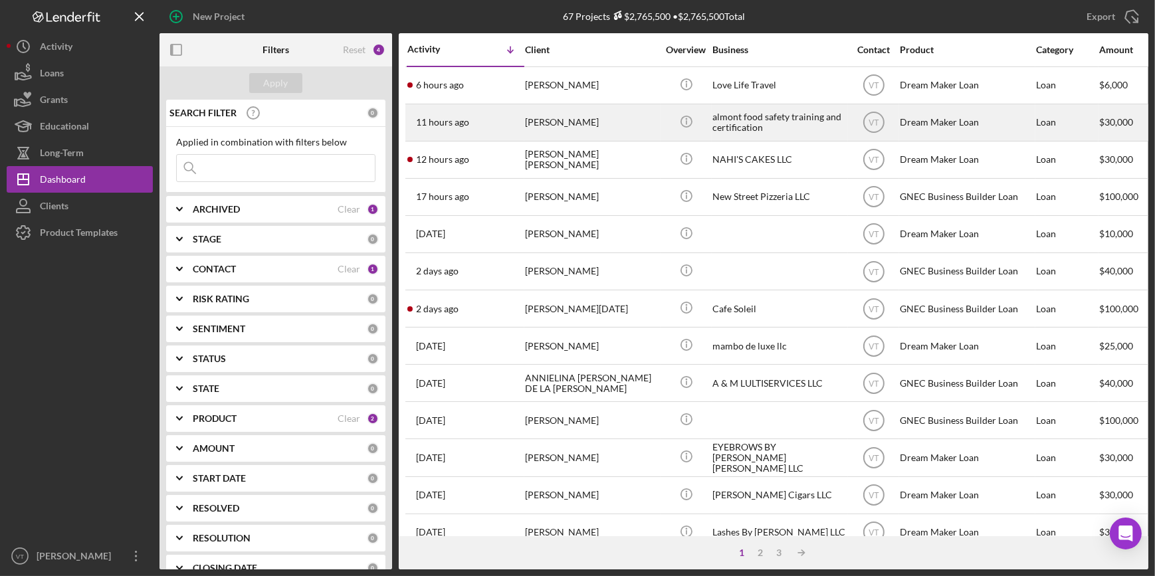
click at [568, 124] on div "[PERSON_NAME]" at bounding box center [591, 122] width 133 height 35
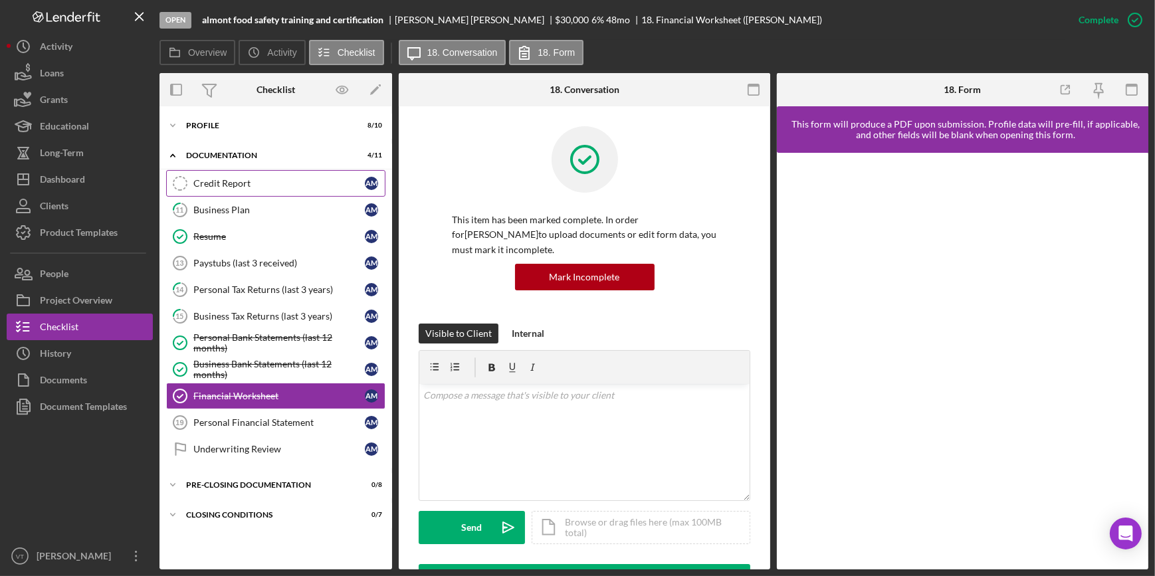
click at [215, 177] on link "Credit Report Credit Report A M" at bounding box center [275, 183] width 219 height 27
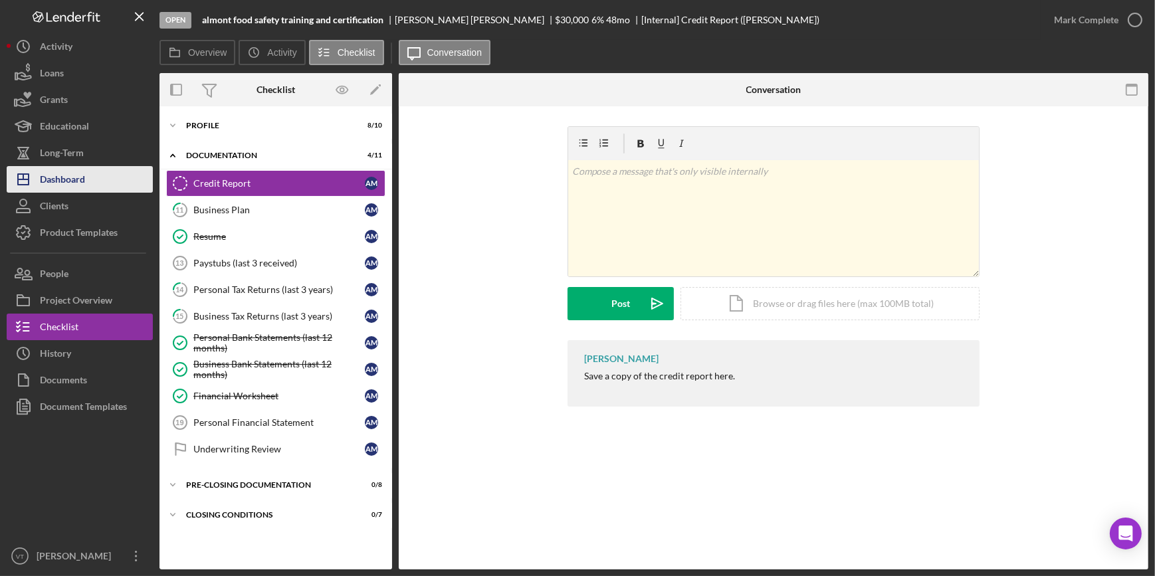
click at [107, 187] on button "Icon/Dashboard Dashboard" at bounding box center [80, 179] width 146 height 27
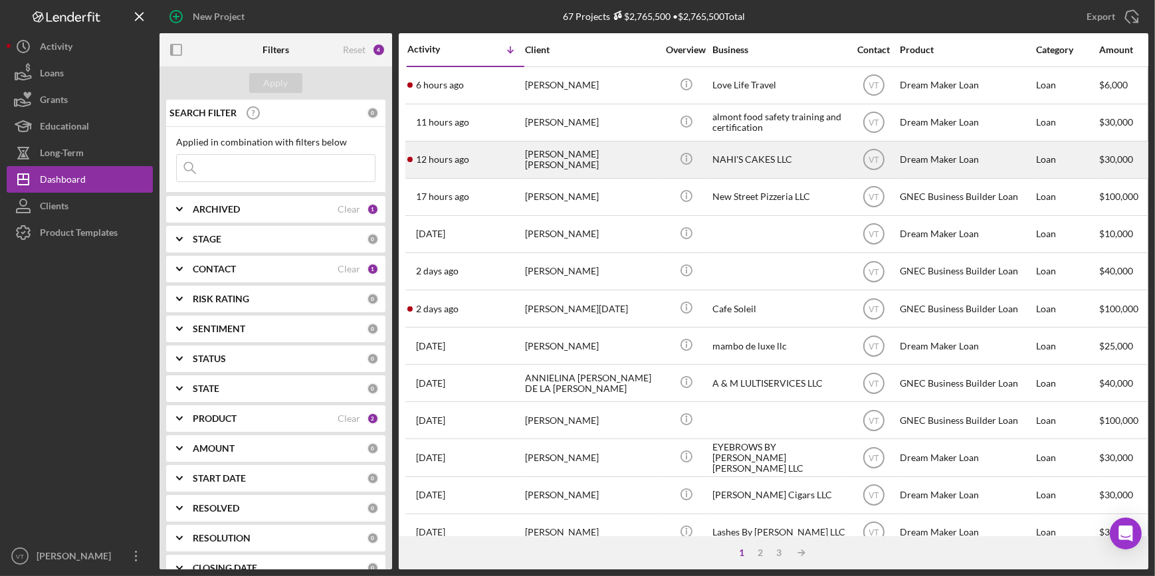
click at [513, 158] on div "12 hours ago [PERSON_NAME] [PERSON_NAME]" at bounding box center [465, 159] width 116 height 35
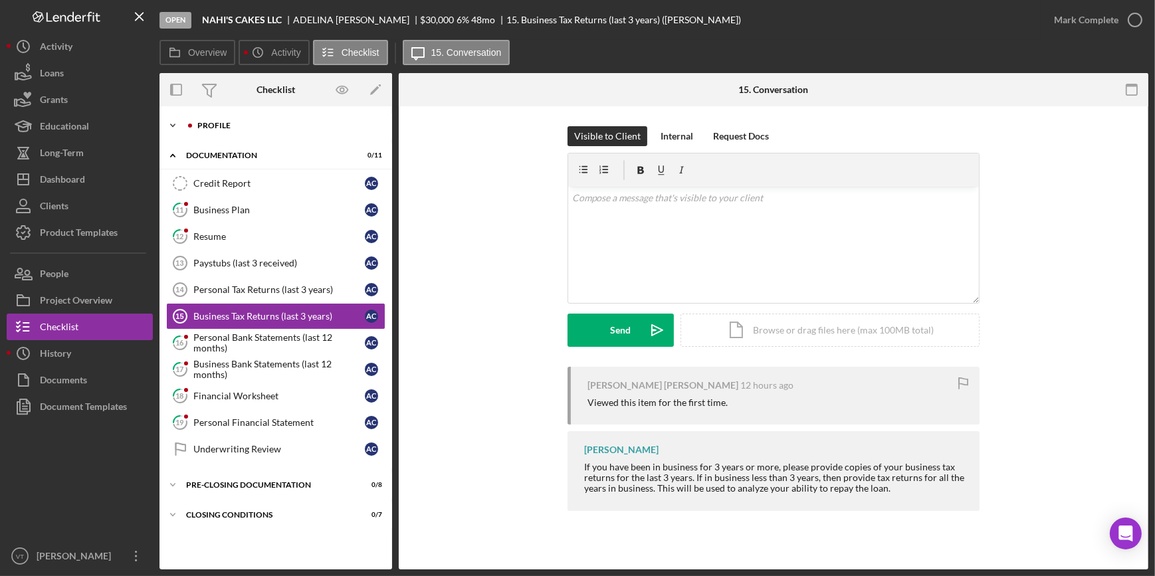
click at [171, 126] on icon "Icon/Expander" at bounding box center [173, 125] width 27 height 27
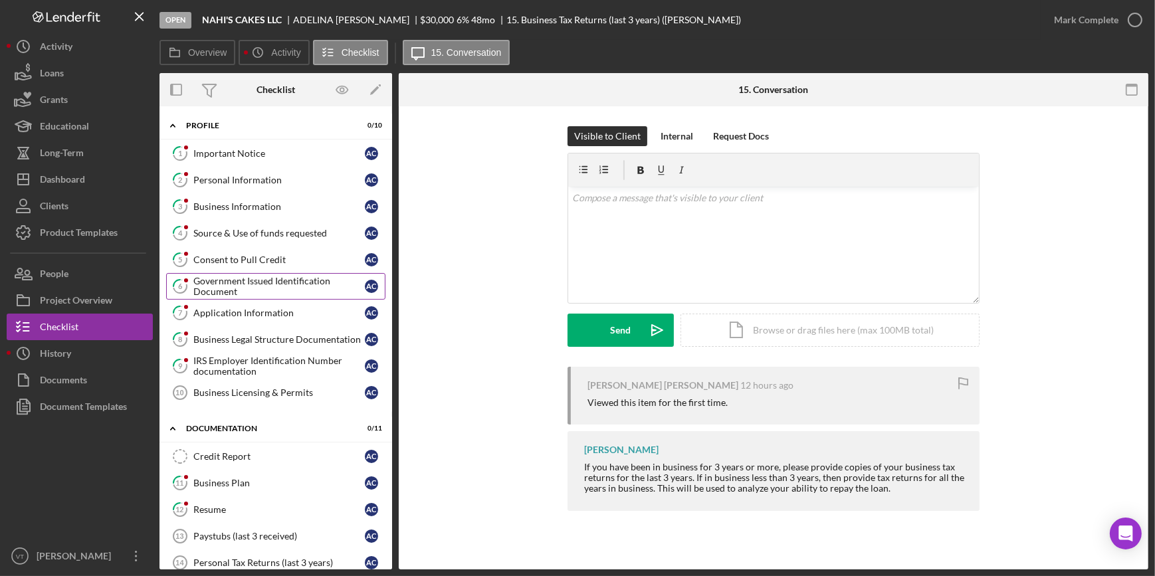
click at [249, 279] on div "Government Issued Identification Document" at bounding box center [278, 286] width 171 height 21
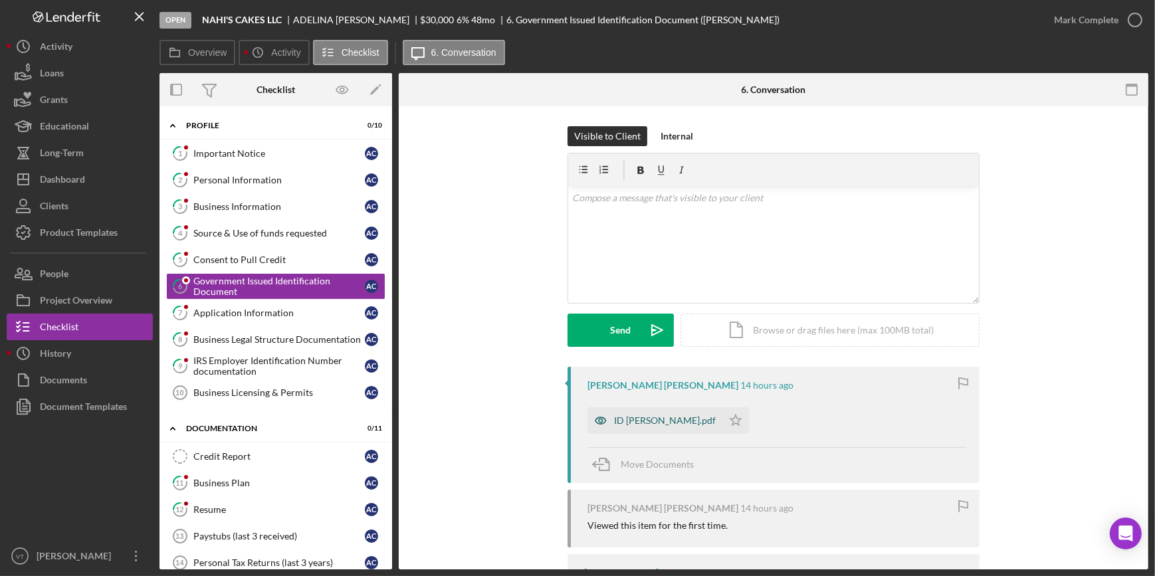
click at [646, 410] on div "ID [PERSON_NAME].pdf" at bounding box center [655, 420] width 135 height 27
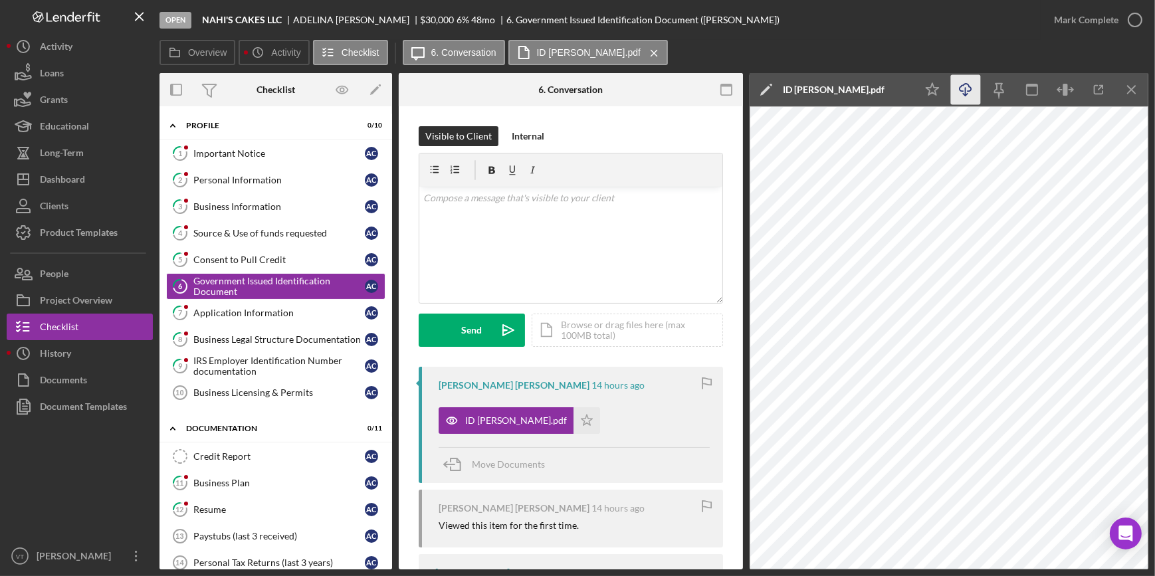
click at [968, 82] on icon "Icon/Download" at bounding box center [966, 90] width 30 height 30
click at [1088, 23] on div "Mark Complete" at bounding box center [1086, 20] width 64 height 27
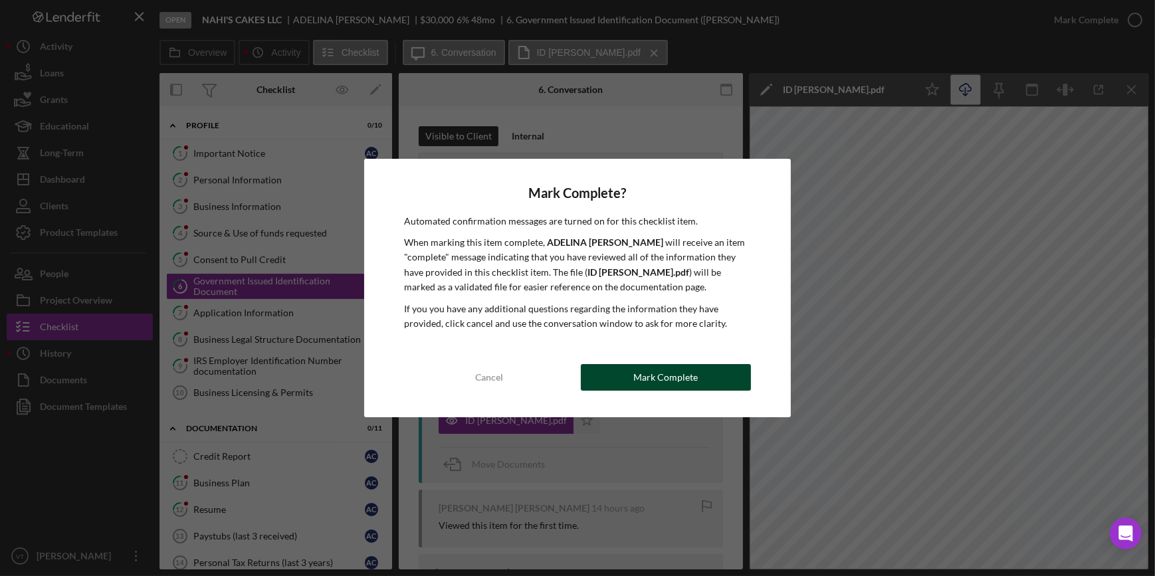
click at [708, 379] on button "Mark Complete" at bounding box center [666, 377] width 170 height 27
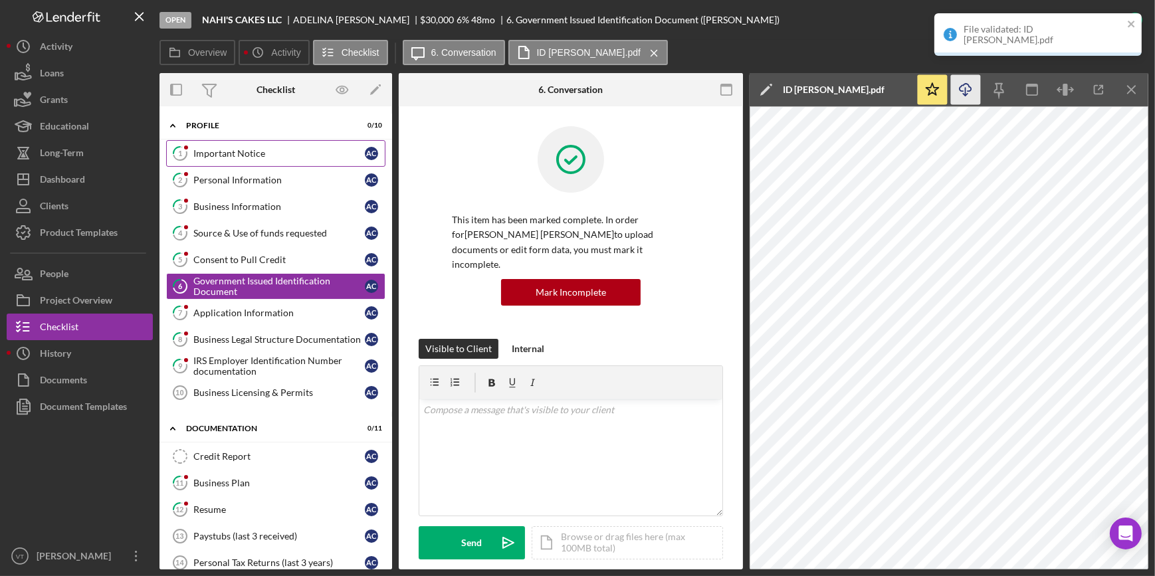
click at [312, 151] on div "Important Notice" at bounding box center [278, 153] width 171 height 11
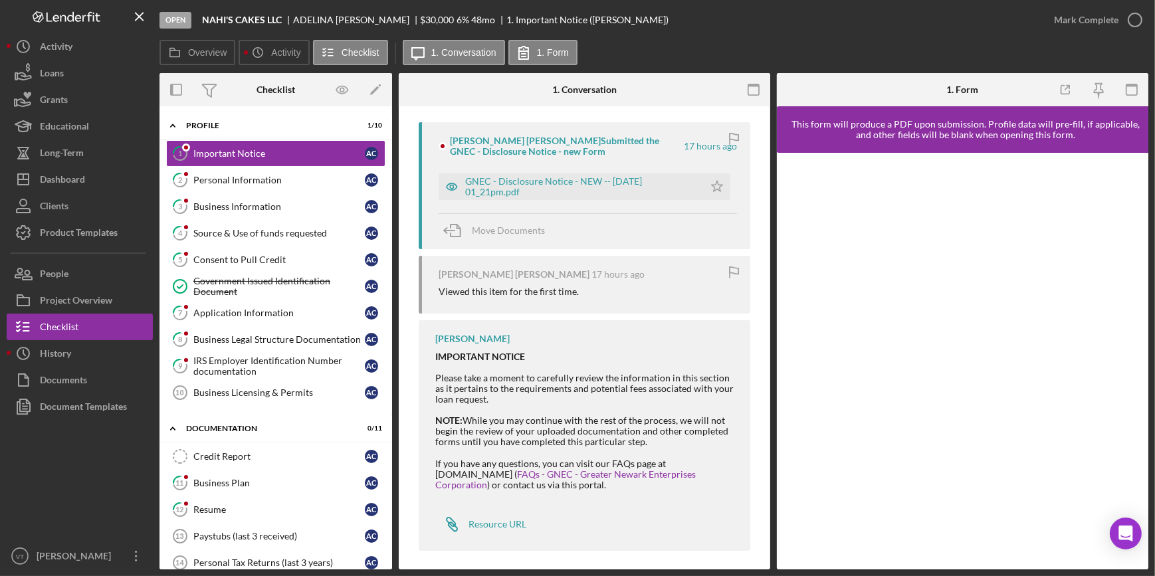
scroll to position [253, 0]
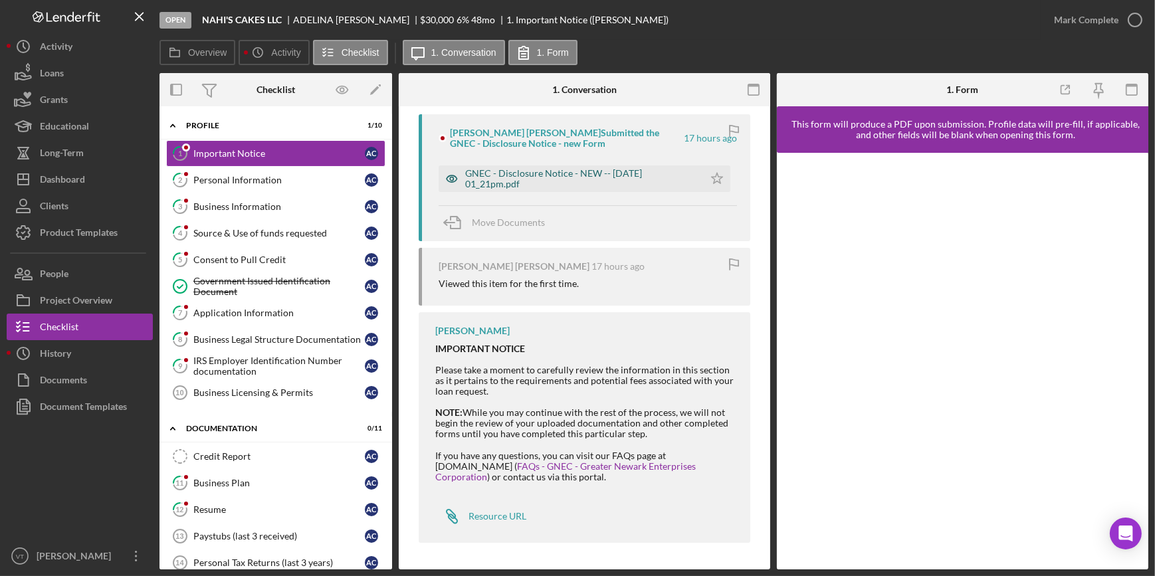
click at [590, 171] on div "GNEC - Disclosure Notice - NEW -- [DATE] 01_21pm.pdf" at bounding box center [581, 178] width 232 height 21
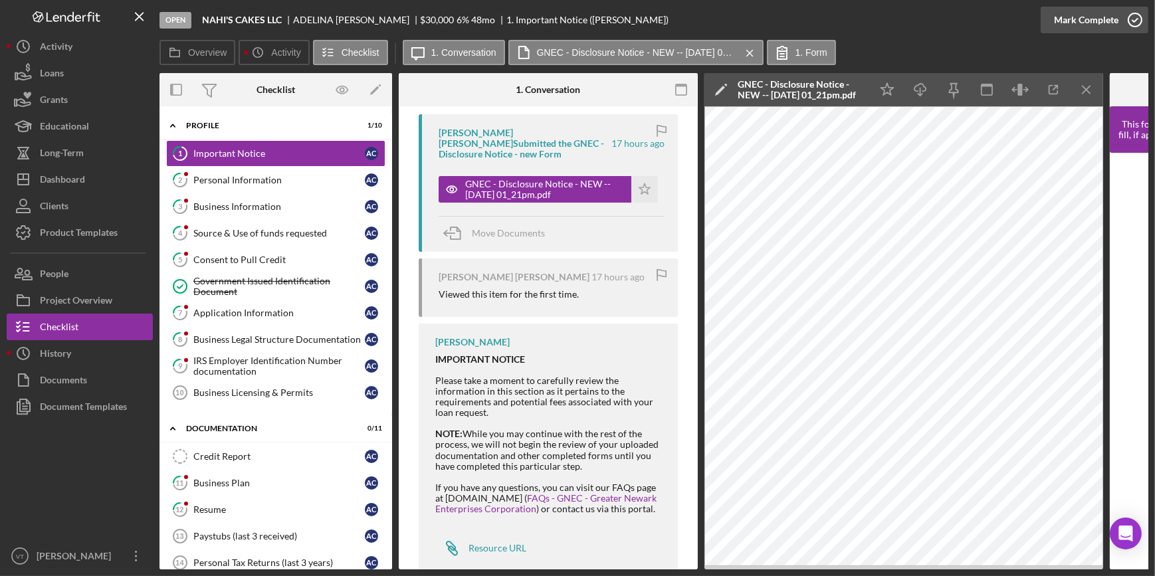
click at [1077, 24] on div "Mark Complete" at bounding box center [1086, 20] width 64 height 27
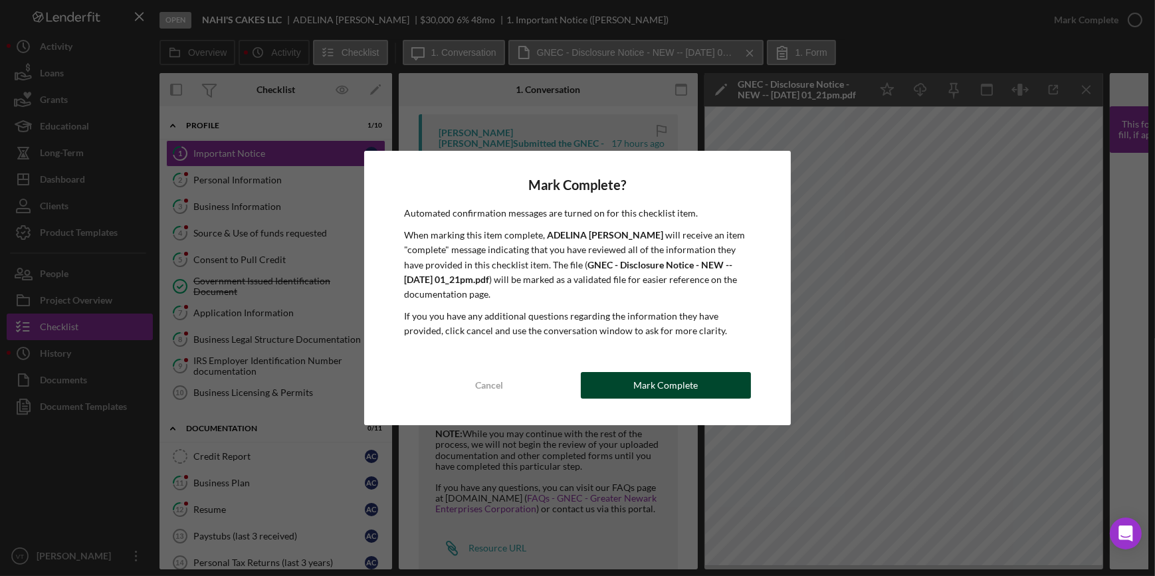
click at [677, 392] on div "Mark Complete" at bounding box center [665, 385] width 64 height 27
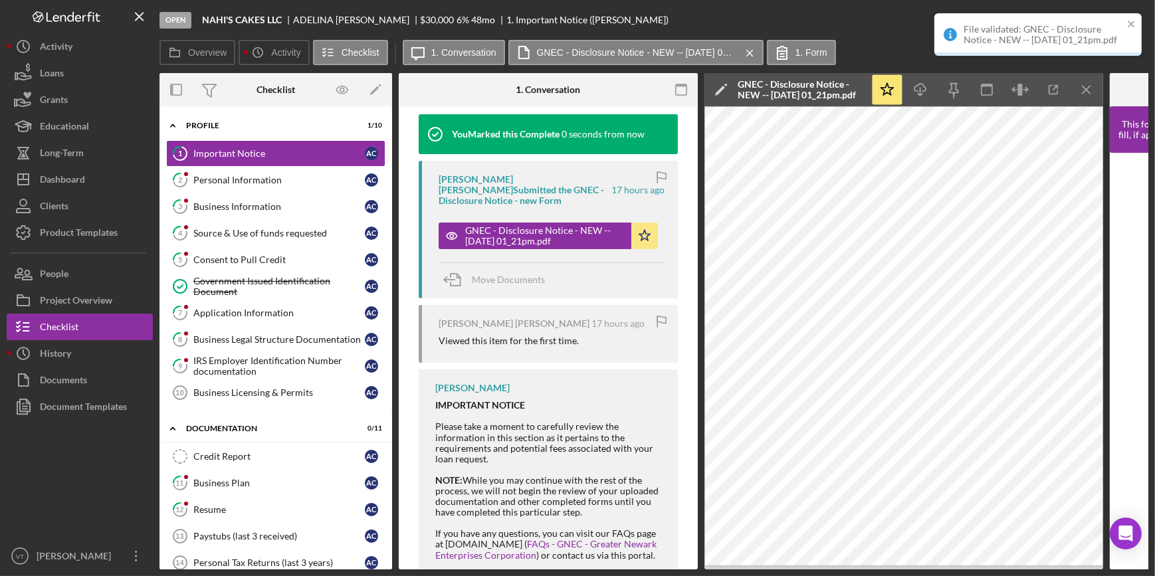
scroll to position [465, 0]
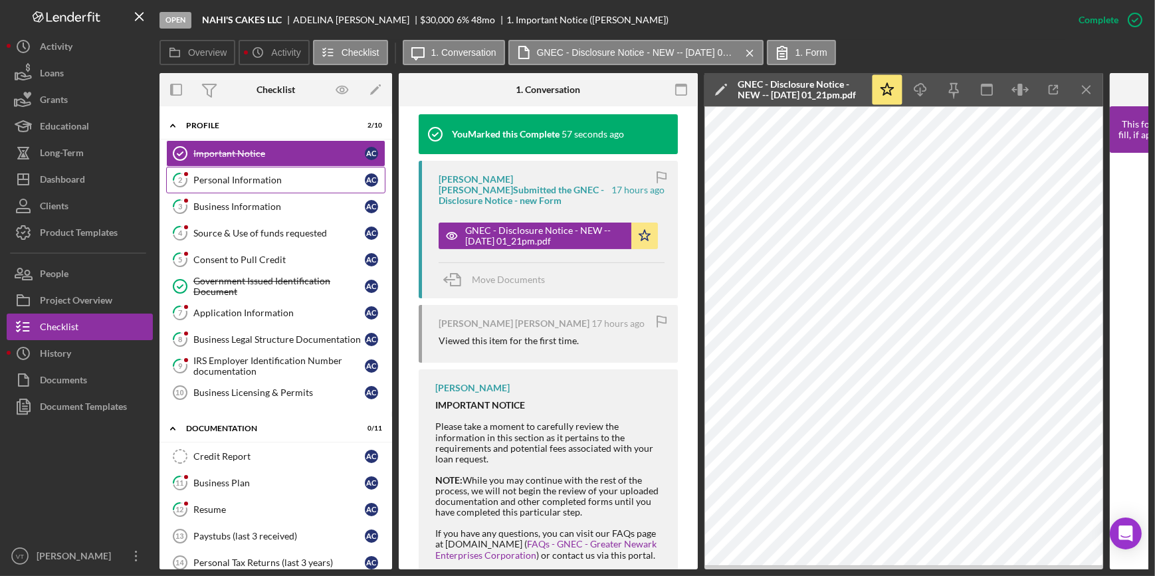
click at [225, 172] on link "2 Personal Information A C" at bounding box center [275, 180] width 219 height 27
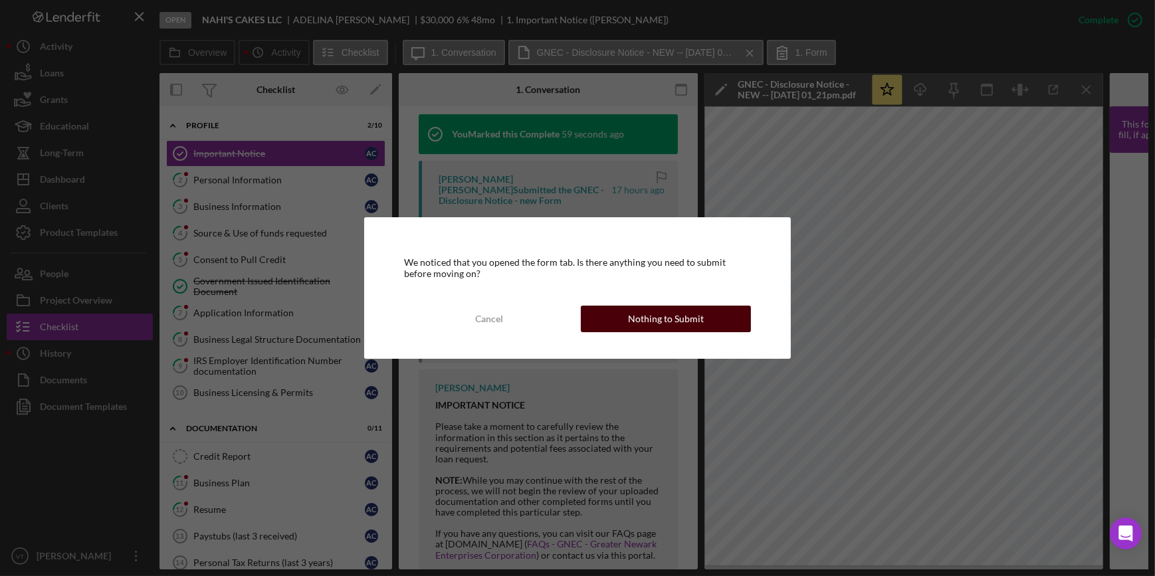
click at [671, 306] on div "Cancel Nothing to Submit" at bounding box center [577, 319] width 346 height 27
click at [665, 309] on div "Nothing to Submit" at bounding box center [666, 319] width 76 height 27
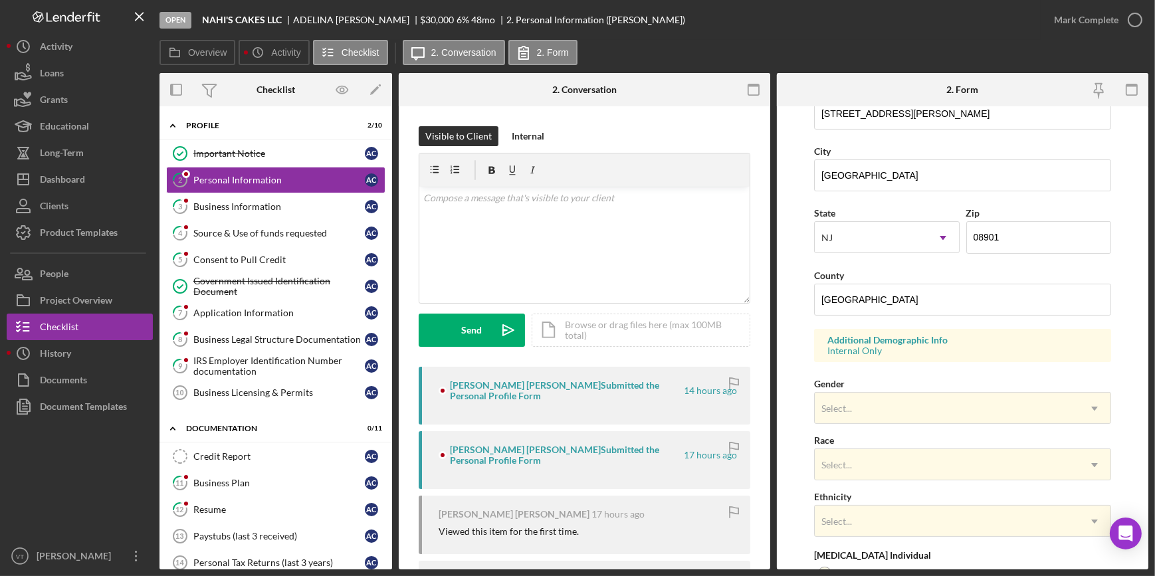
scroll to position [362, 0]
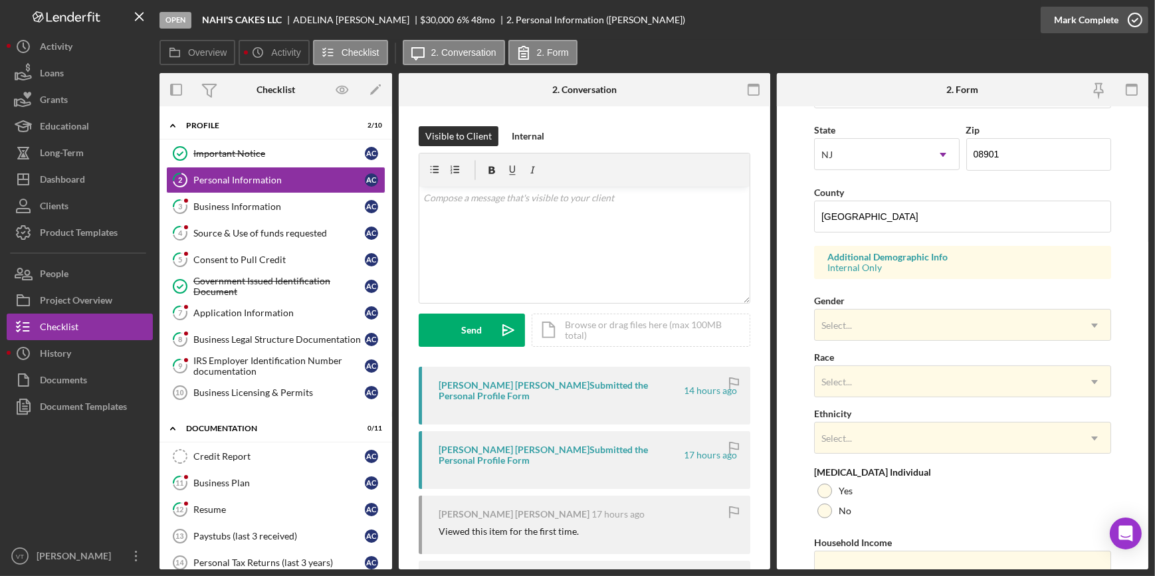
click at [1052, 13] on button "Mark Complete" at bounding box center [1095, 20] width 108 height 27
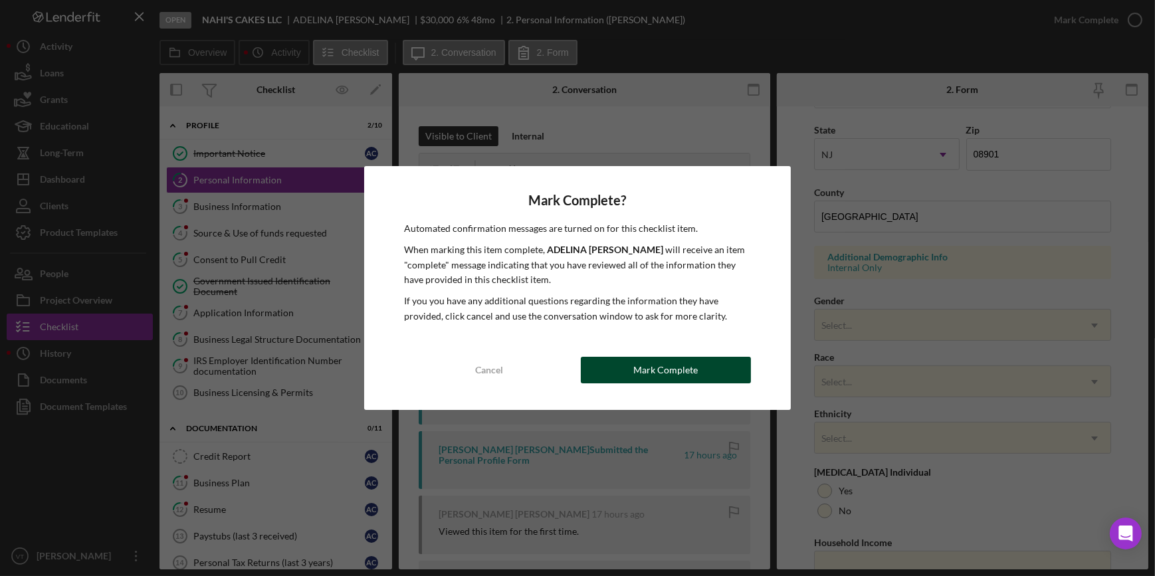
click at [625, 372] on button "Mark Complete" at bounding box center [666, 370] width 170 height 27
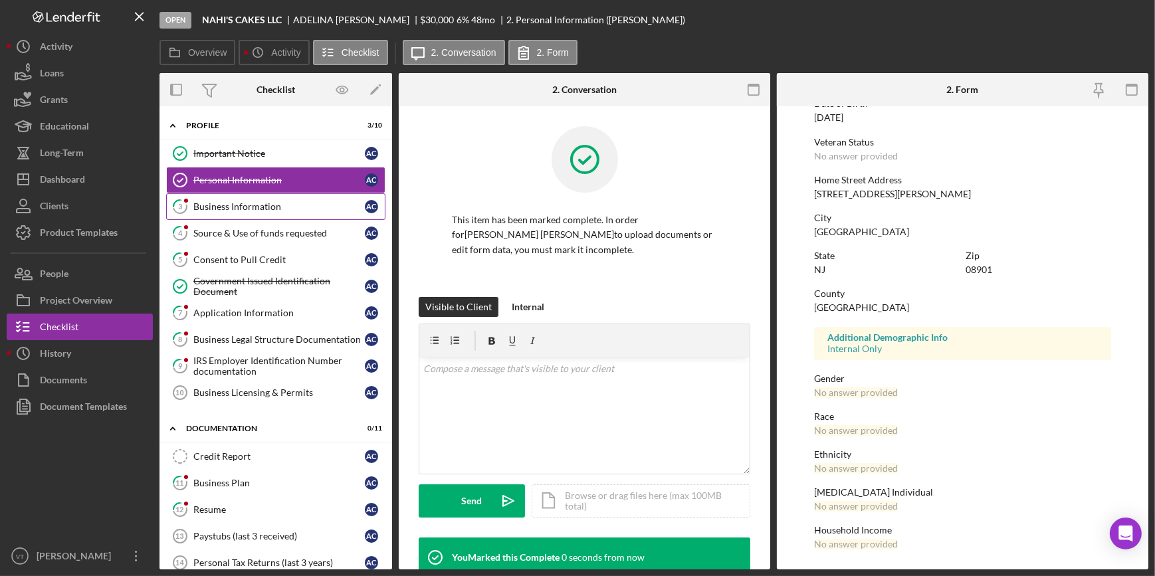
scroll to position [157, 0]
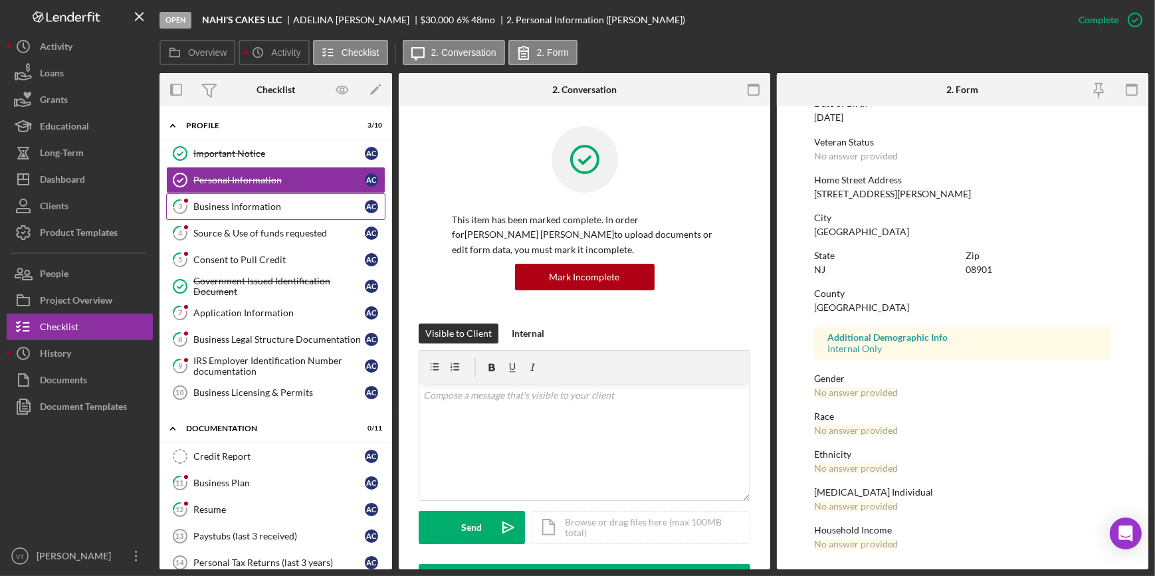
click at [269, 201] on div "Business Information" at bounding box center [278, 206] width 171 height 11
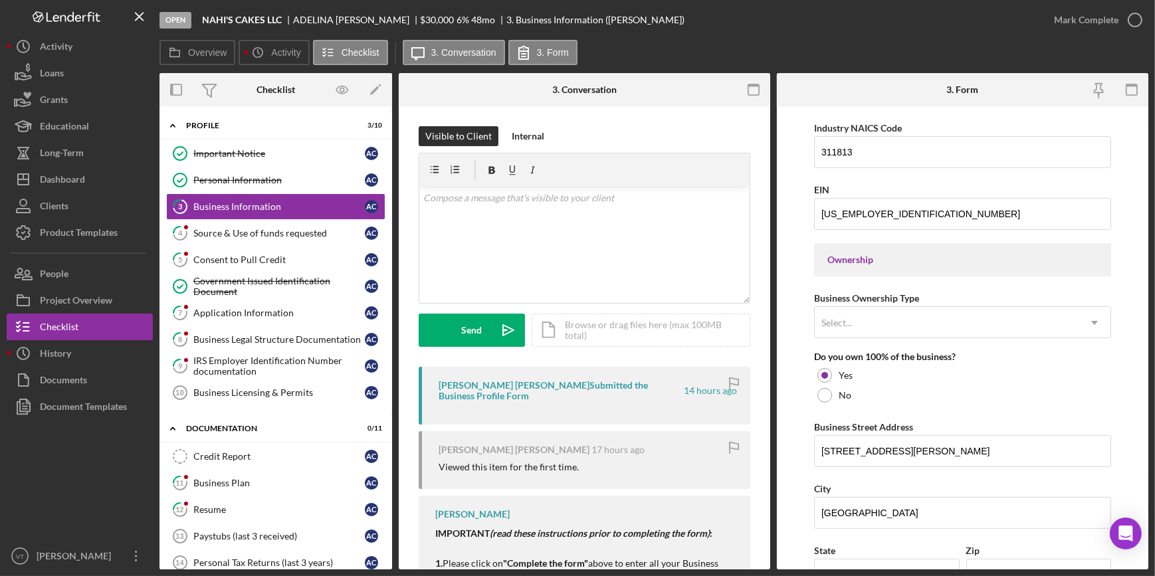
scroll to position [785, 0]
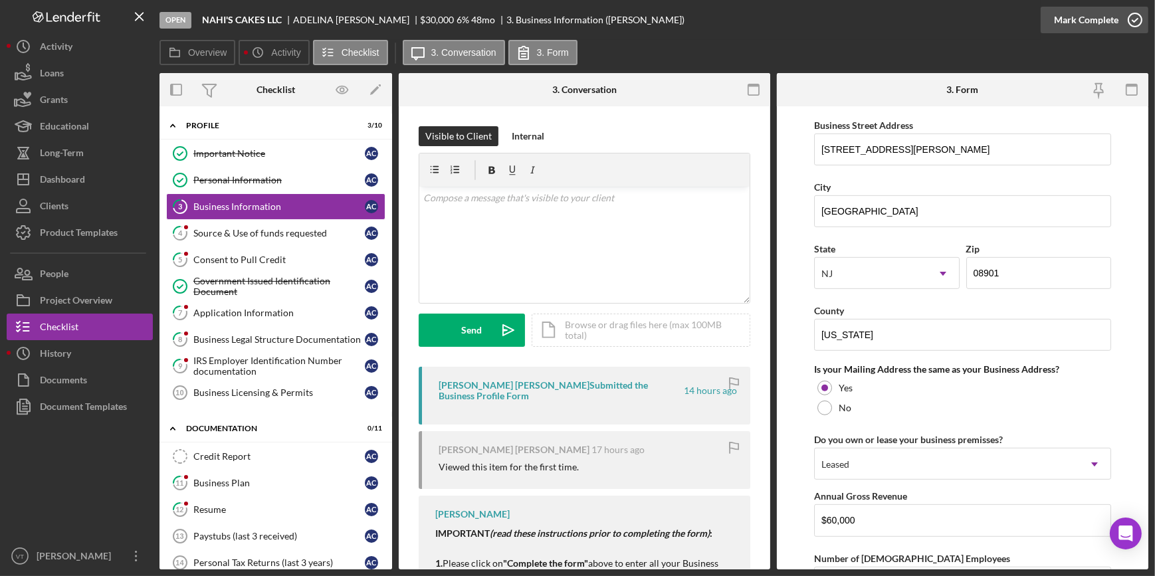
click at [1043, 17] on button "Mark Complete" at bounding box center [1095, 20] width 108 height 27
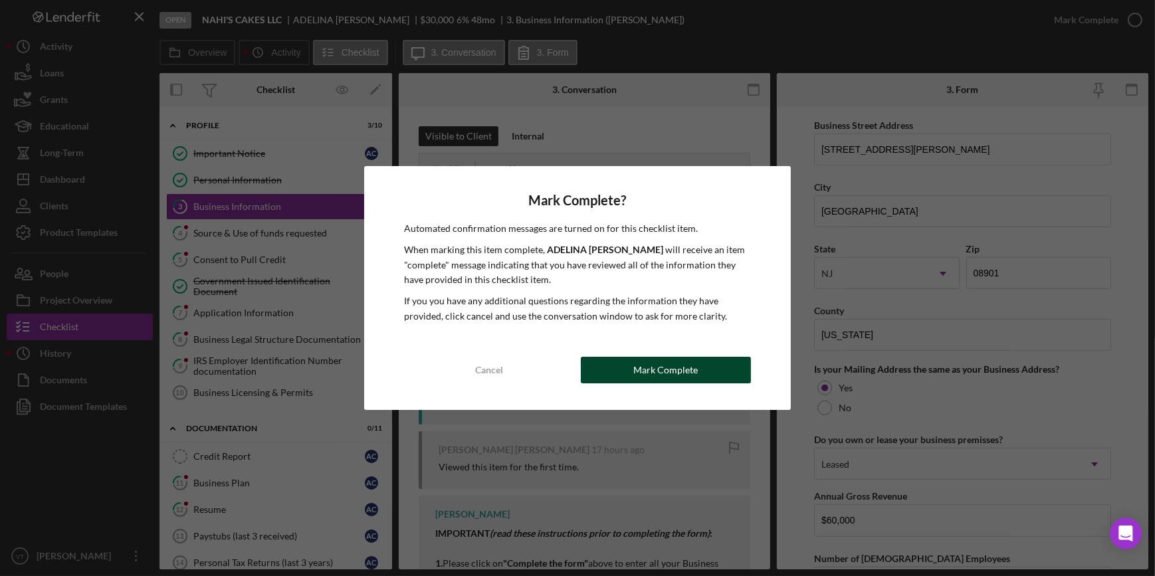
click at [619, 376] on button "Mark Complete" at bounding box center [666, 370] width 170 height 27
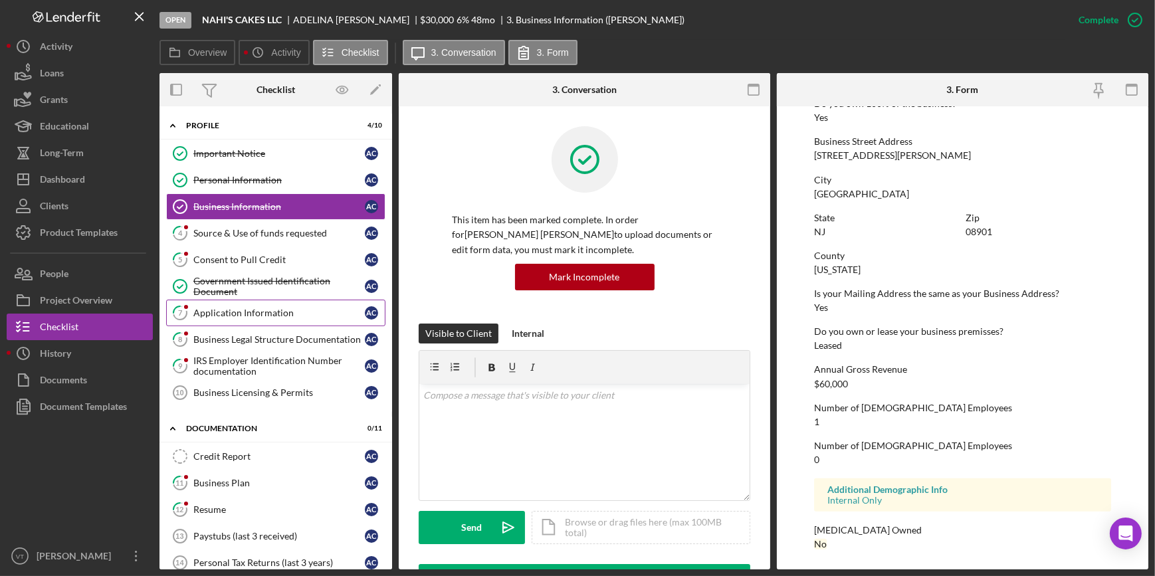
scroll to position [523, 0]
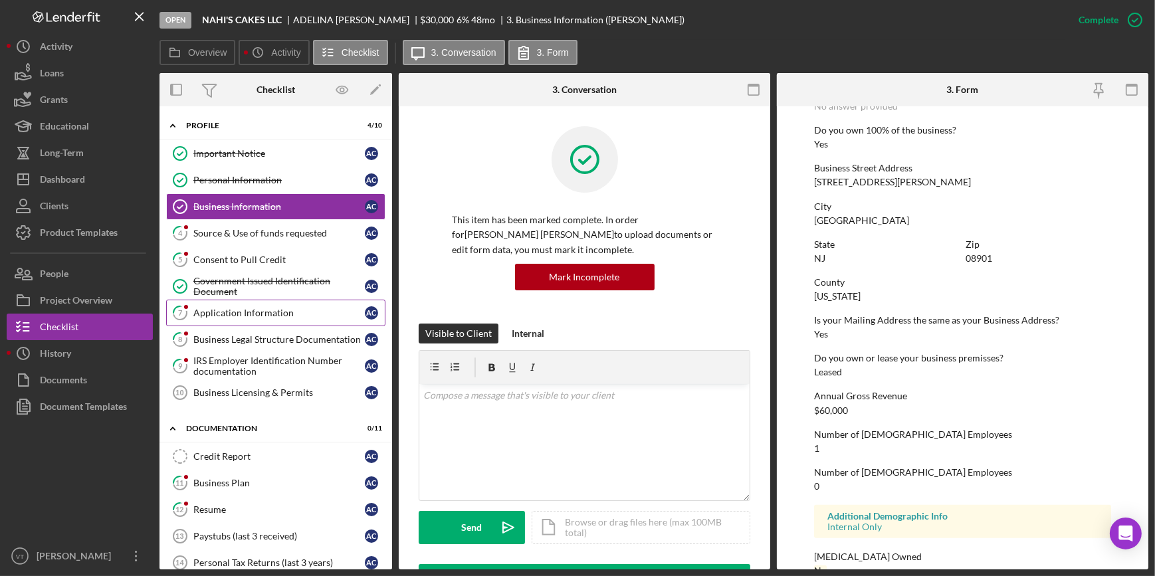
click at [221, 318] on link "7 Application Information A C" at bounding box center [275, 313] width 219 height 27
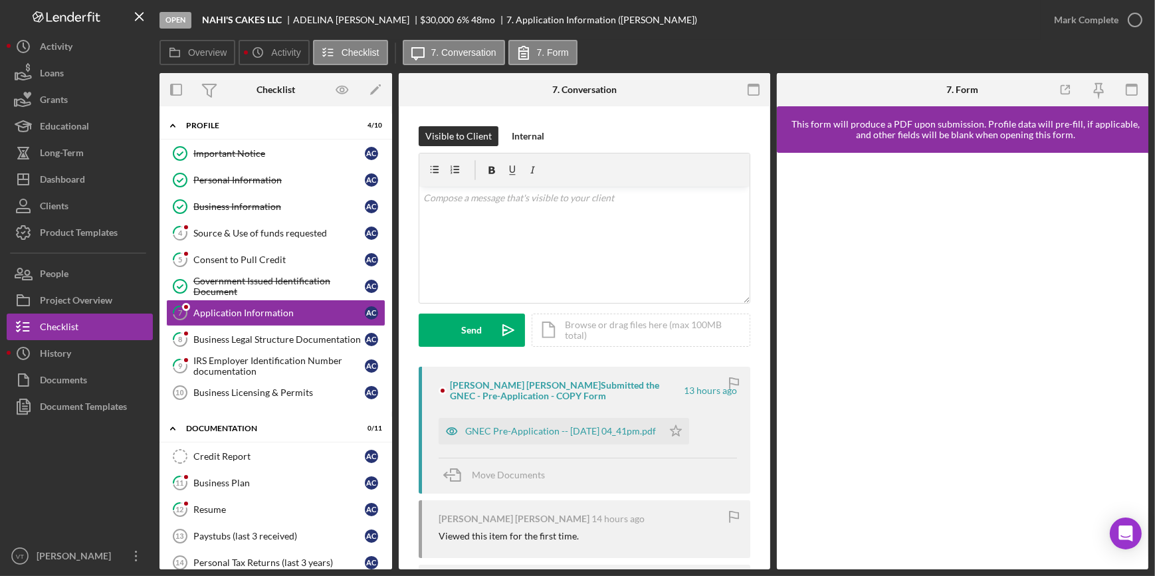
scroll to position [60, 0]
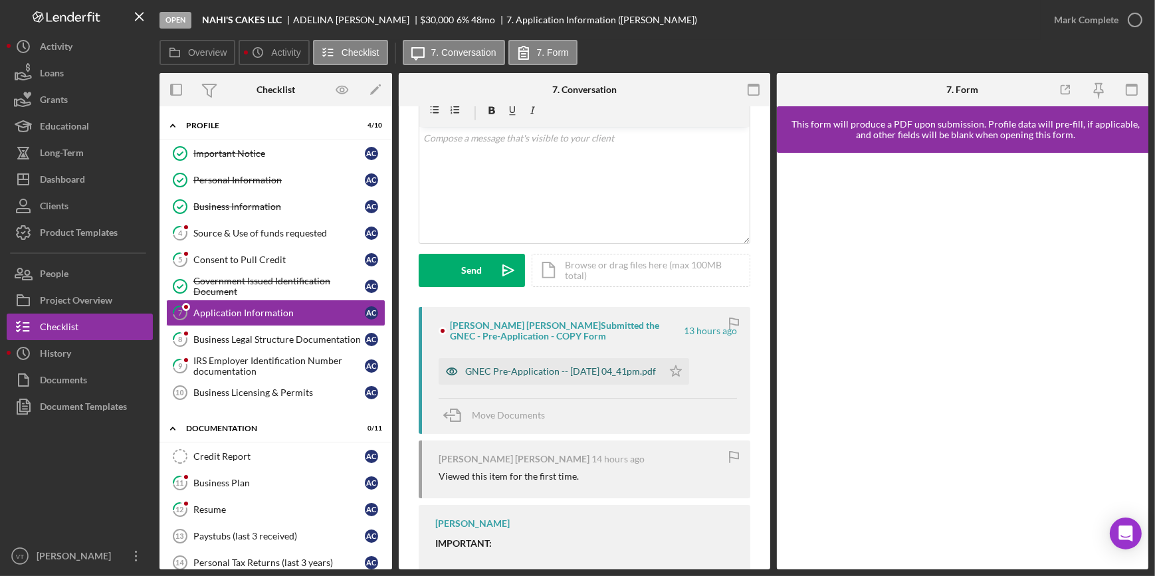
click at [549, 366] on div "GNEC Pre-Application -- [DATE] 04_41pm.pdf" at bounding box center [560, 371] width 191 height 11
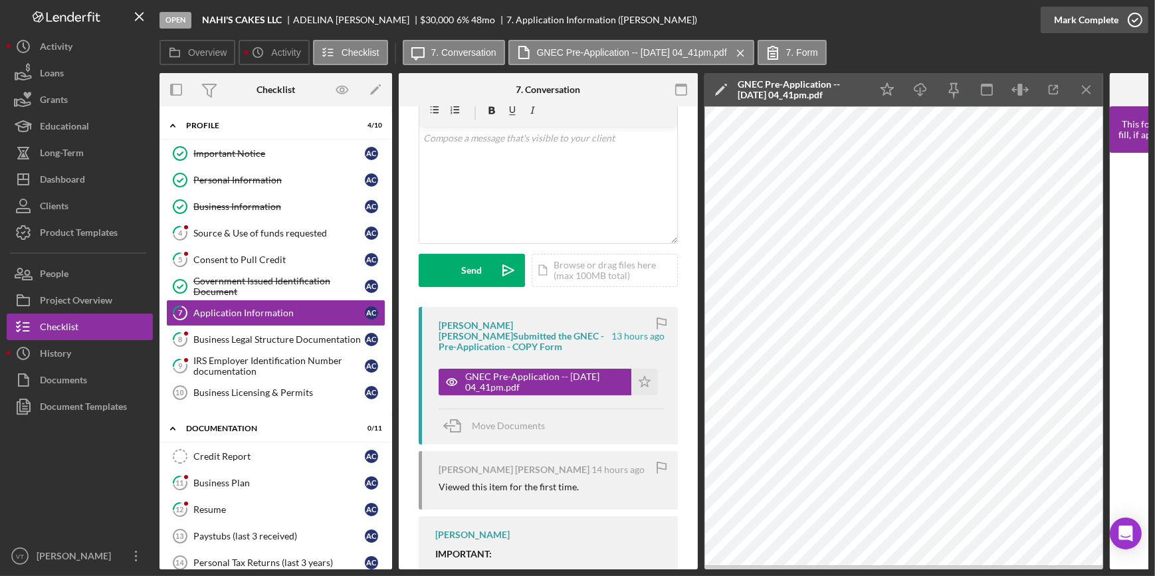
click at [1081, 13] on div "Mark Complete" at bounding box center [1086, 20] width 64 height 27
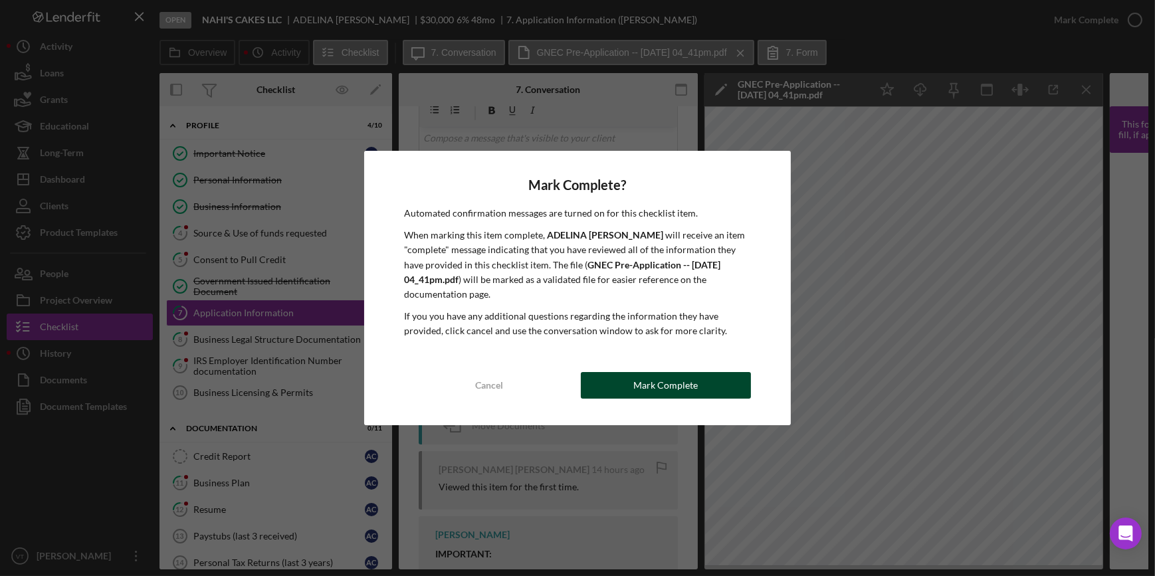
click at [650, 381] on div "Mark Complete" at bounding box center [665, 385] width 64 height 27
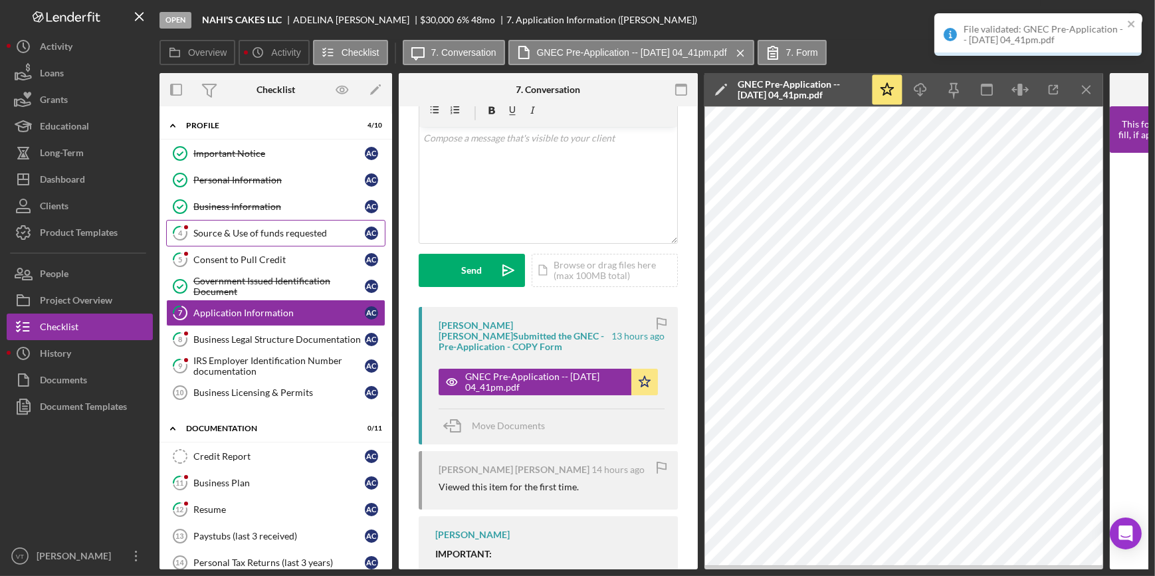
click at [265, 239] on link "4 Source & Use of funds requested A C" at bounding box center [275, 233] width 219 height 27
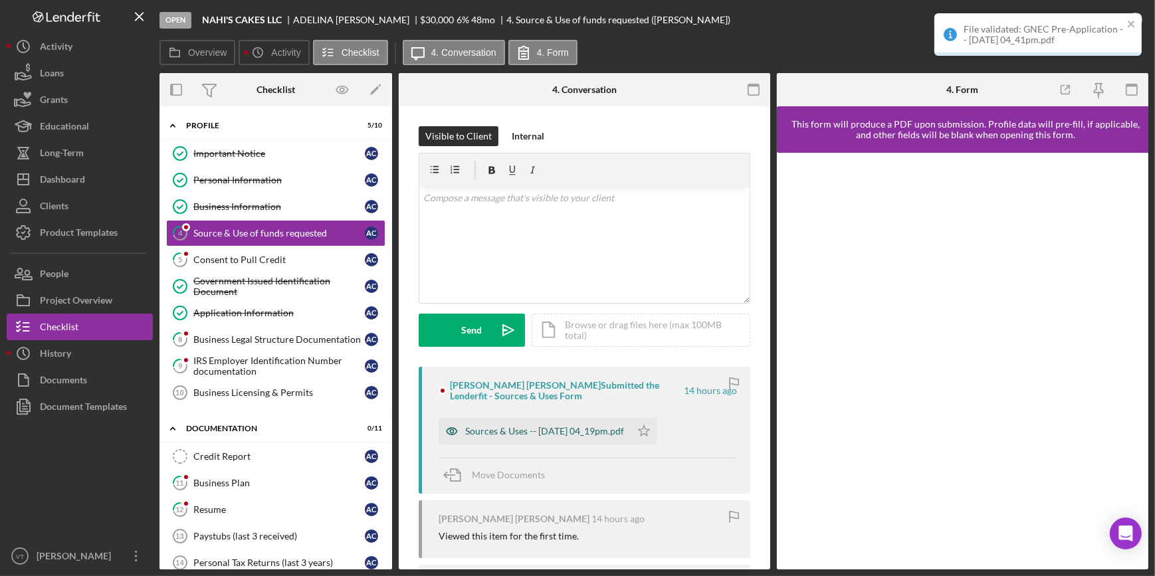
click at [520, 433] on div "Sources & Uses -- [DATE] 04_19pm.pdf" at bounding box center [544, 431] width 159 height 11
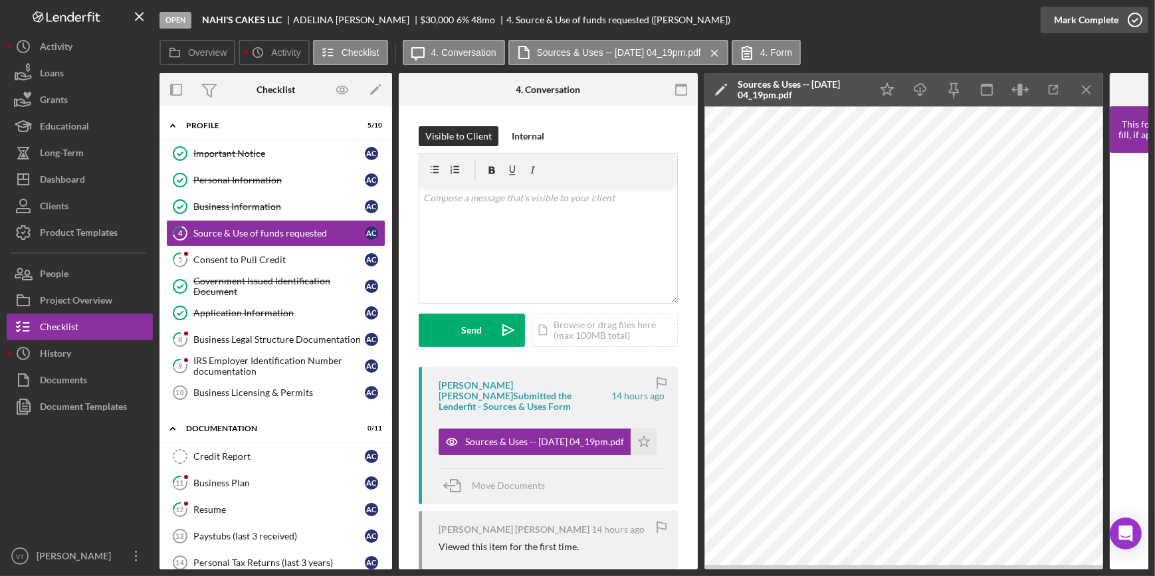
click at [1062, 19] on div "Mark Complete" at bounding box center [1086, 20] width 64 height 27
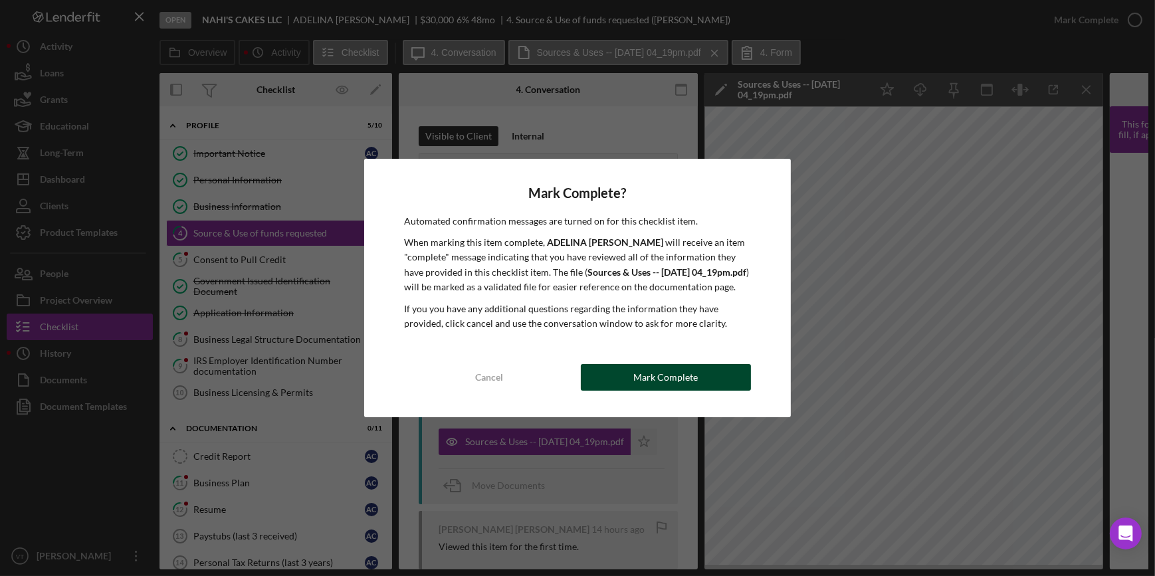
click at [634, 391] on button "Mark Complete" at bounding box center [666, 377] width 170 height 27
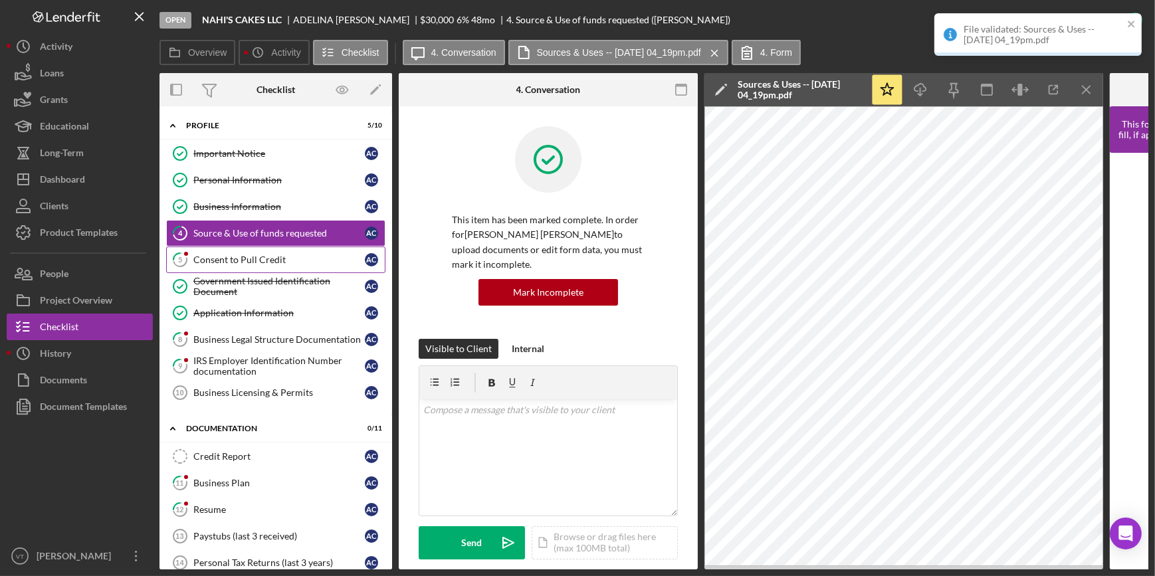
click at [290, 263] on div "Consent to Pull Credit" at bounding box center [278, 260] width 171 height 11
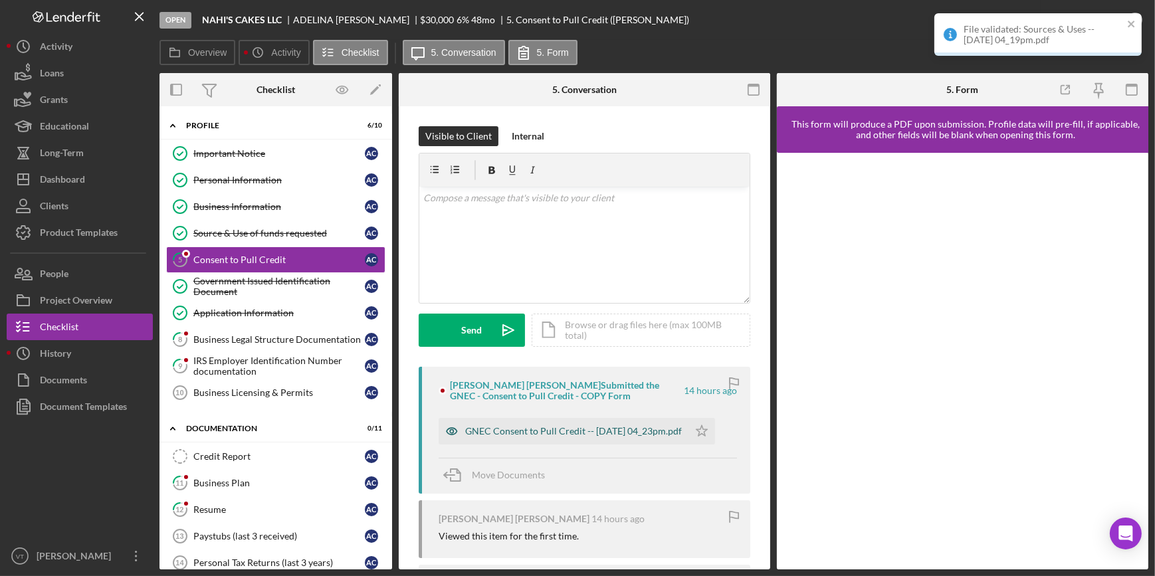
click at [526, 428] on div "GNEC Consent to Pull Credit -- [DATE] 04_23pm.pdf" at bounding box center [573, 431] width 217 height 11
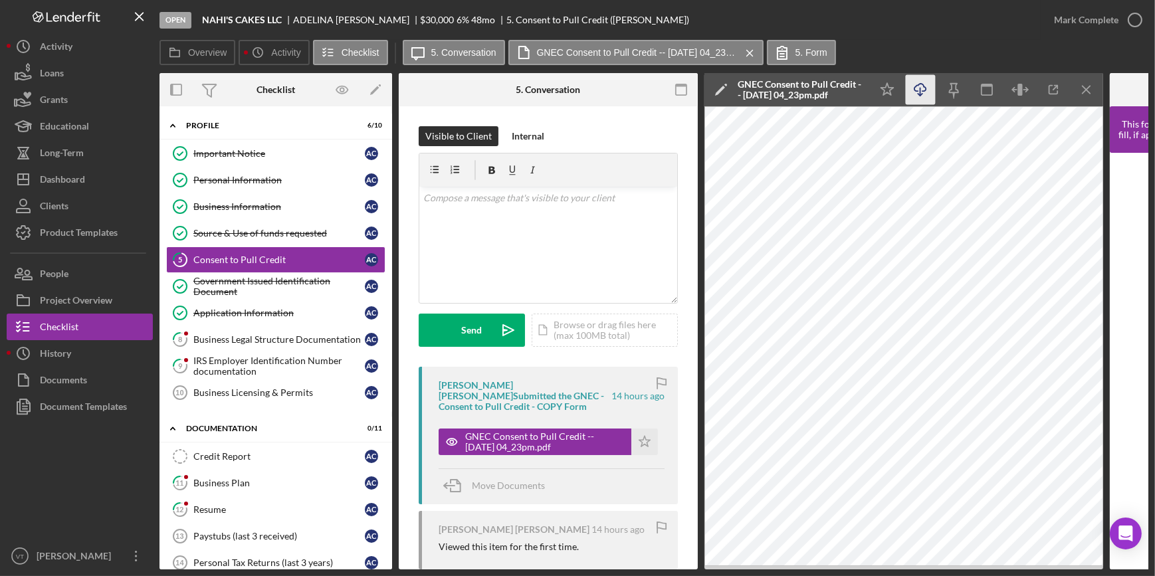
click at [913, 86] on icon "Icon/Download" at bounding box center [921, 90] width 30 height 30
click at [1081, 20] on div "Mark Complete" at bounding box center [1086, 20] width 64 height 27
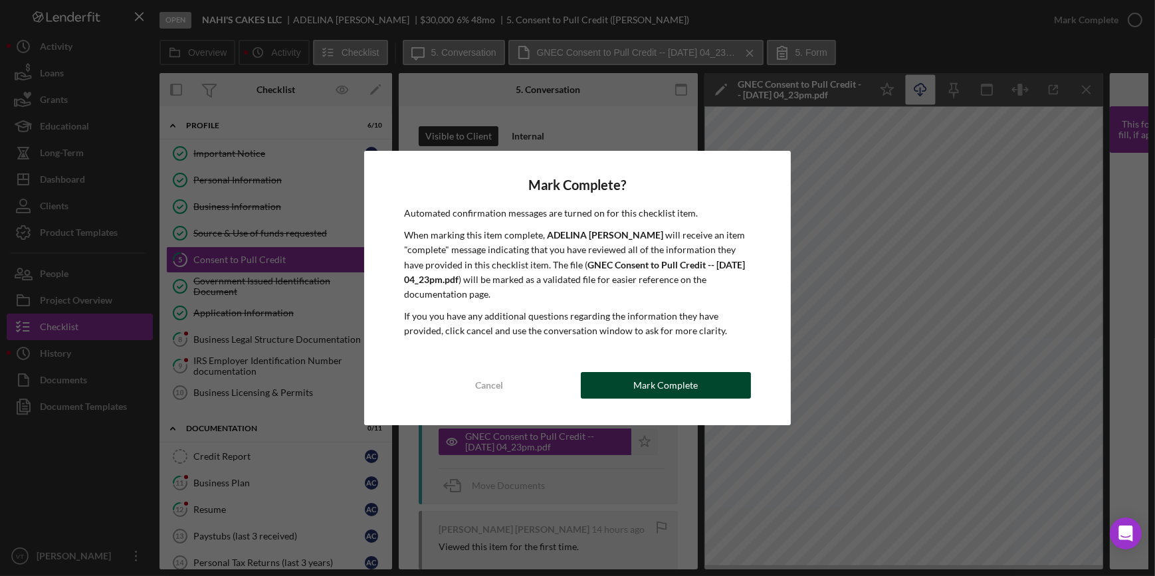
click at [651, 389] on div "Mark Complete" at bounding box center [665, 385] width 64 height 27
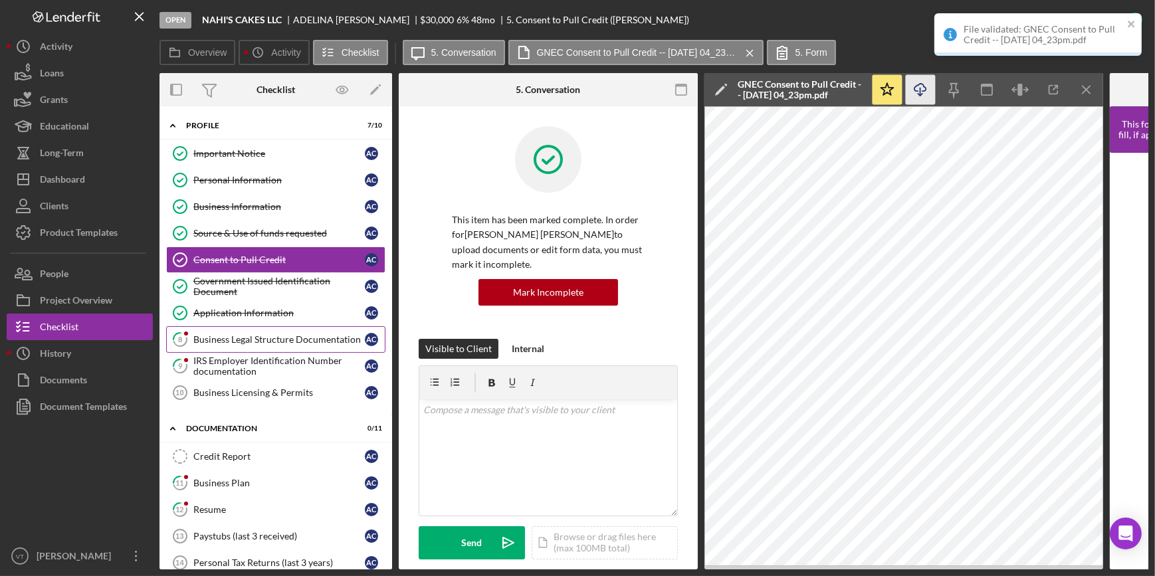
click at [277, 336] on div "Business Legal Structure Documentation" at bounding box center [278, 339] width 171 height 11
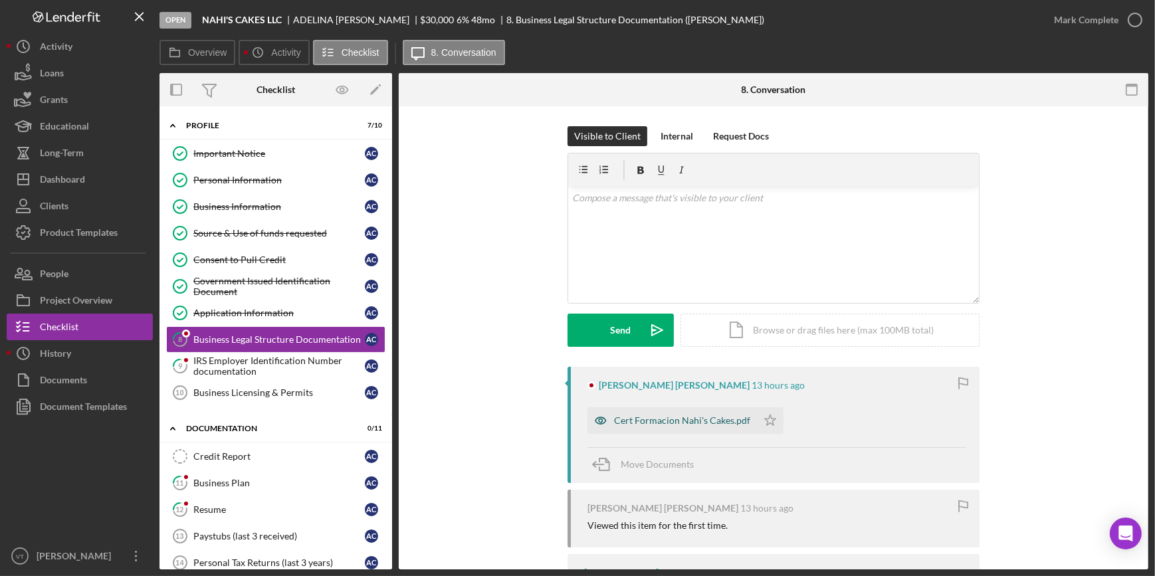
click at [682, 416] on div "Cert Formacion Nahi's Cakes.pdf" at bounding box center [682, 420] width 136 height 11
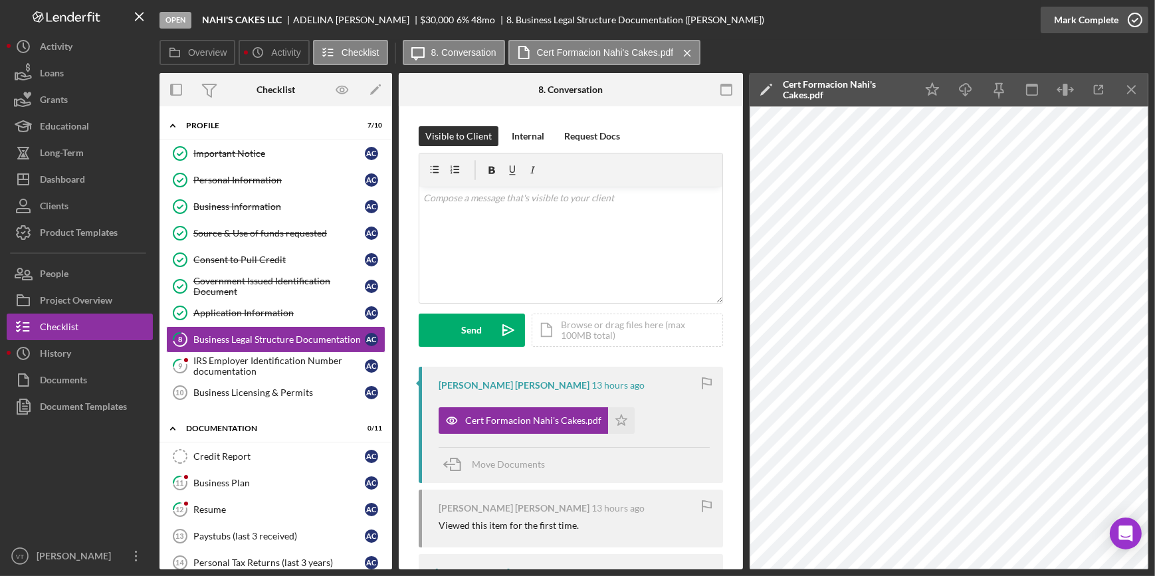
click at [1083, 19] on div "Mark Complete" at bounding box center [1086, 20] width 64 height 27
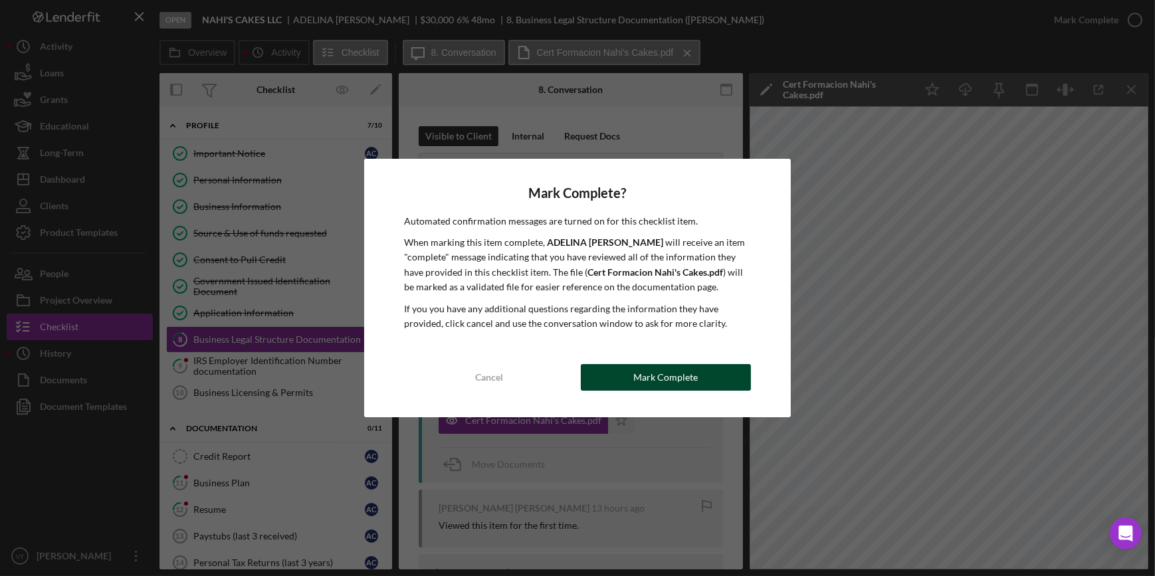
click at [647, 387] on div "Mark Complete" at bounding box center [665, 377] width 64 height 27
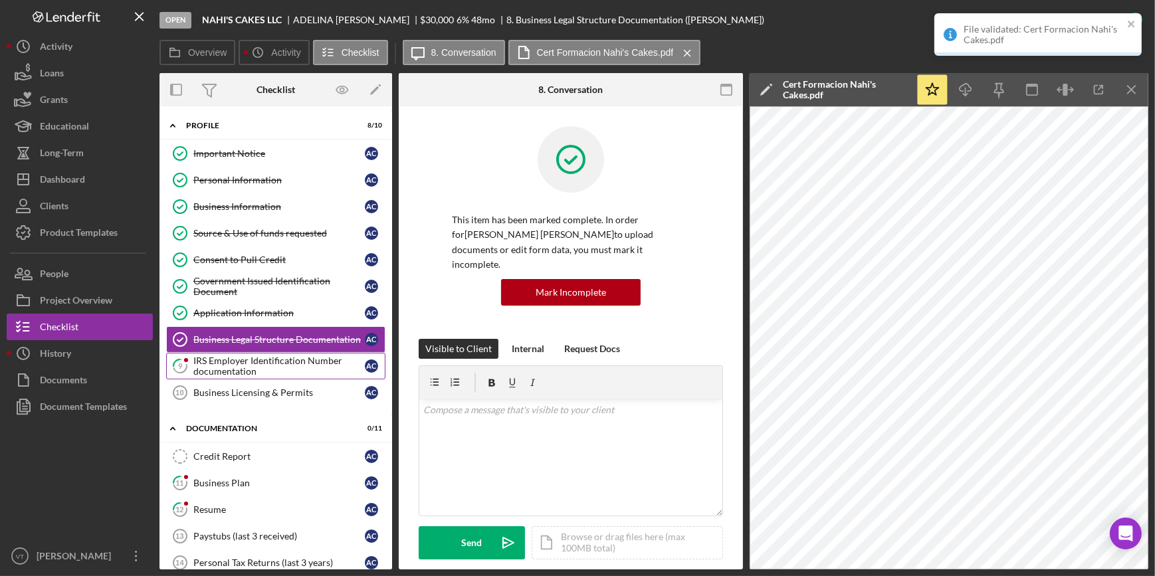
click at [312, 364] on div "IRS Employer Identification Number documentation" at bounding box center [278, 366] width 171 height 21
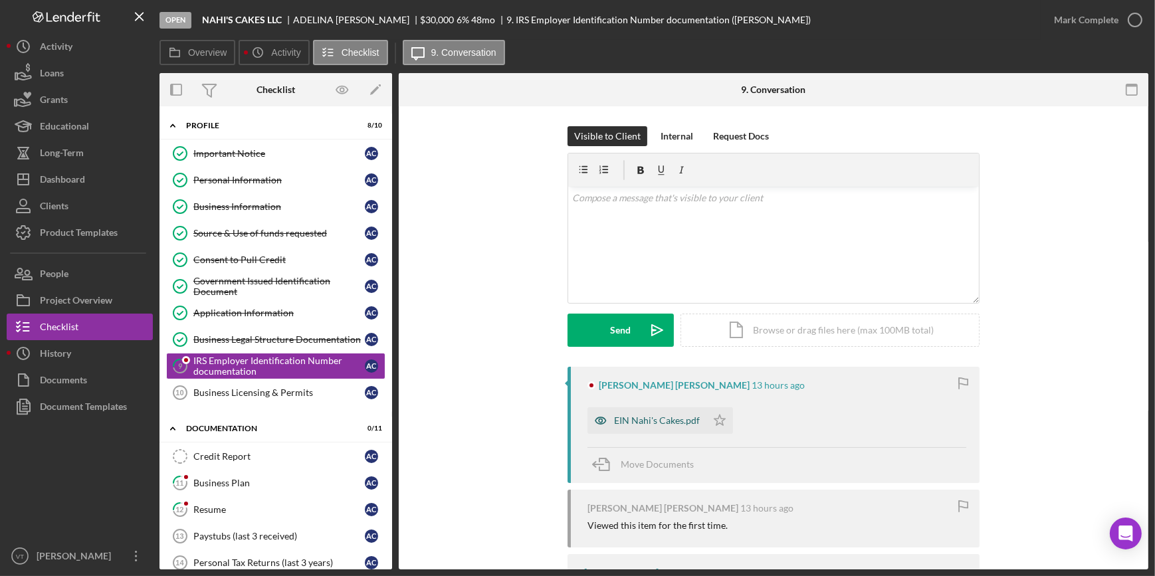
click at [636, 419] on div "EIN Nahi's Cakes.pdf" at bounding box center [657, 420] width 86 height 11
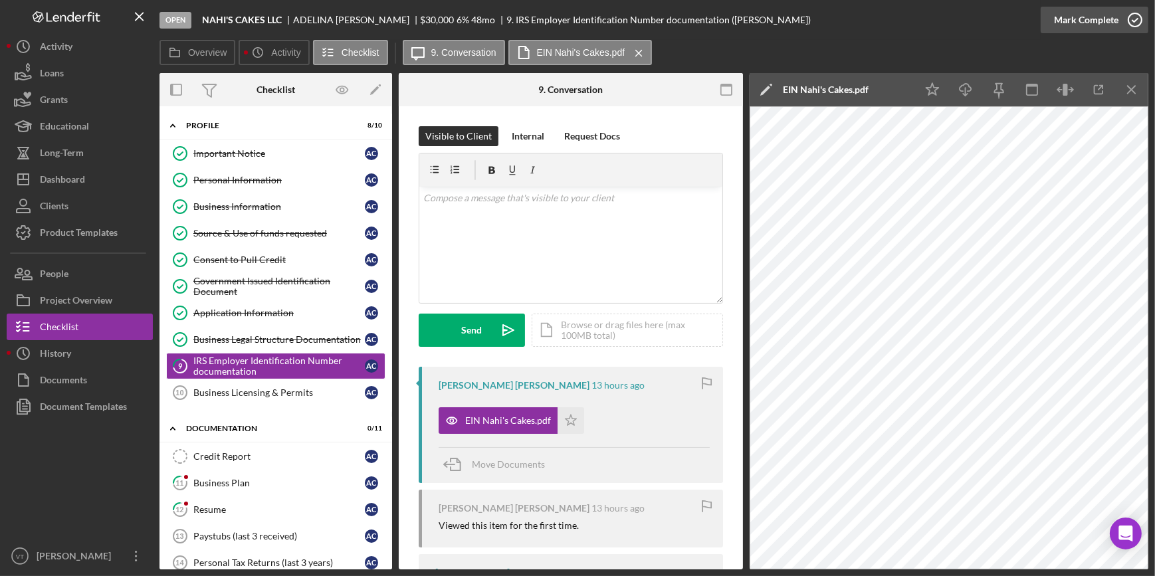
click at [1081, 29] on div "Mark Complete" at bounding box center [1086, 20] width 64 height 27
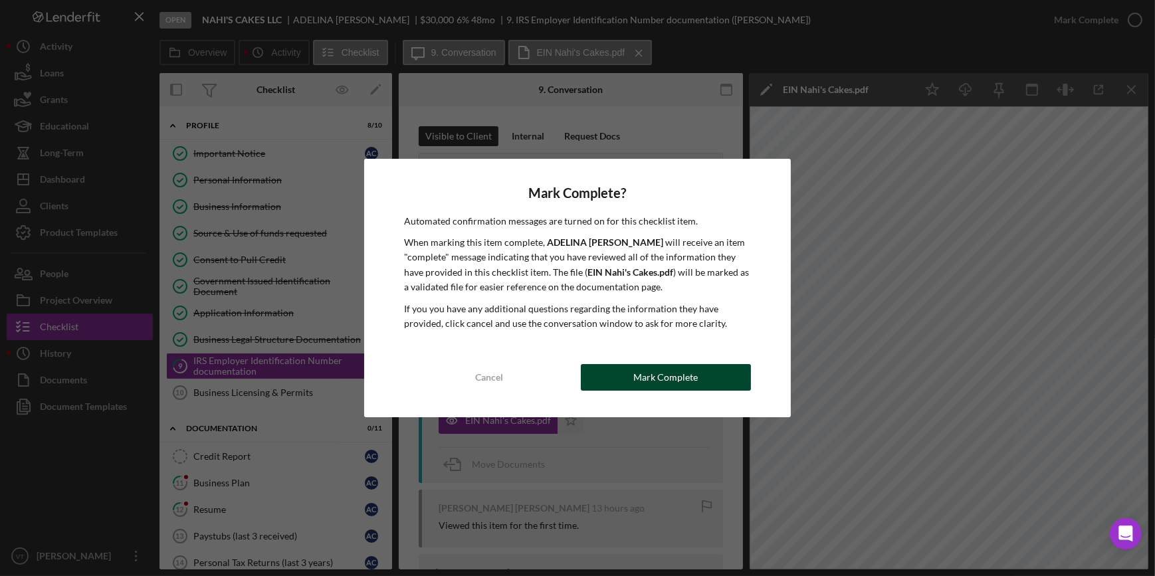
click at [653, 378] on div "Mark Complete" at bounding box center [665, 377] width 64 height 27
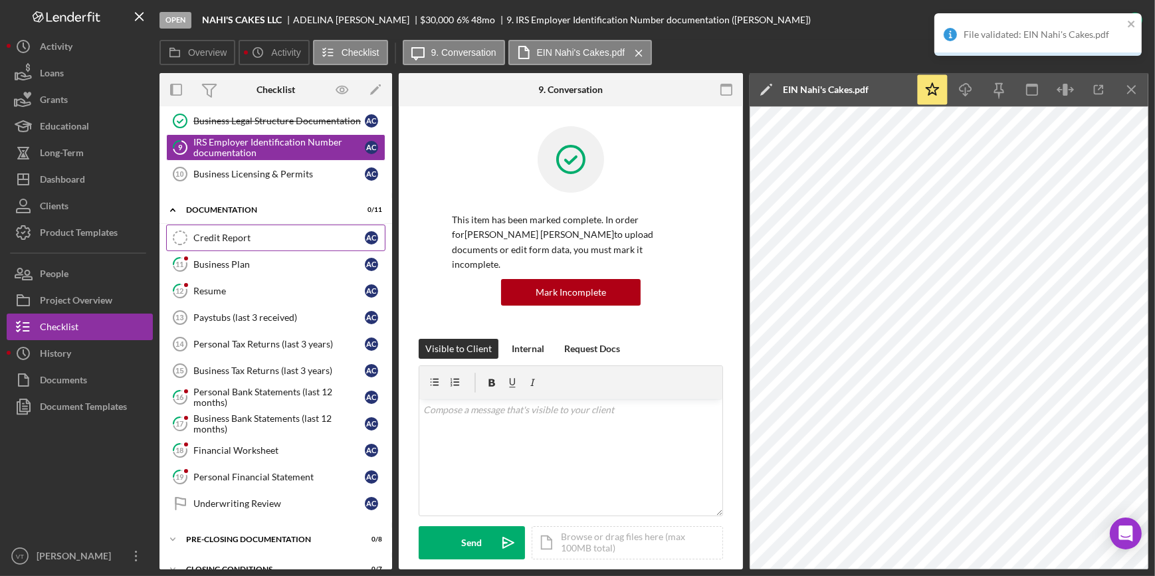
scroll to position [236, 0]
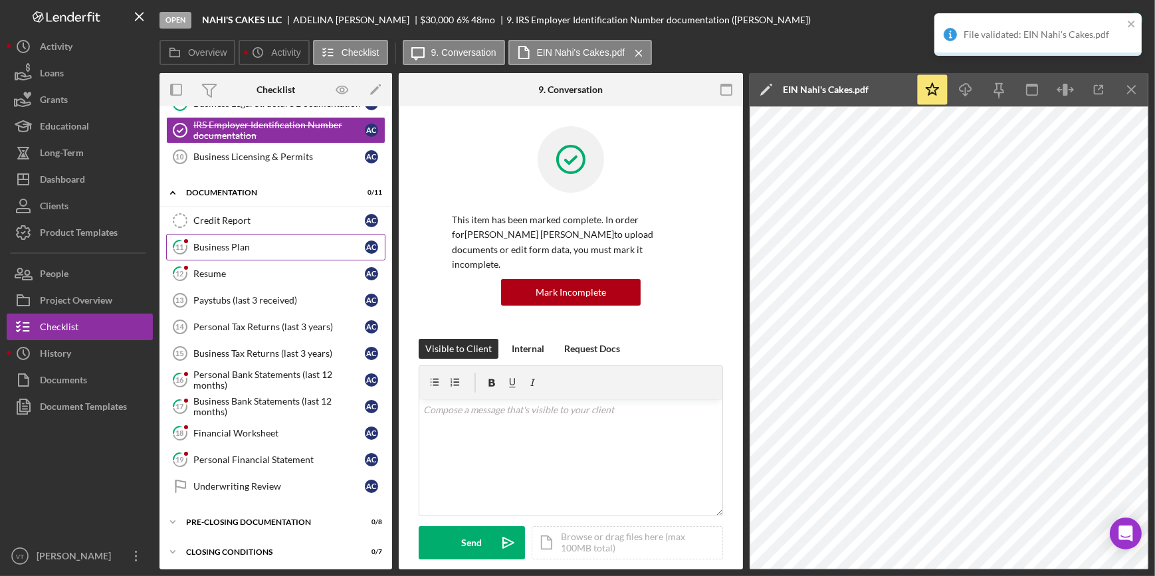
click at [244, 246] on div "Business Plan" at bounding box center [278, 247] width 171 height 11
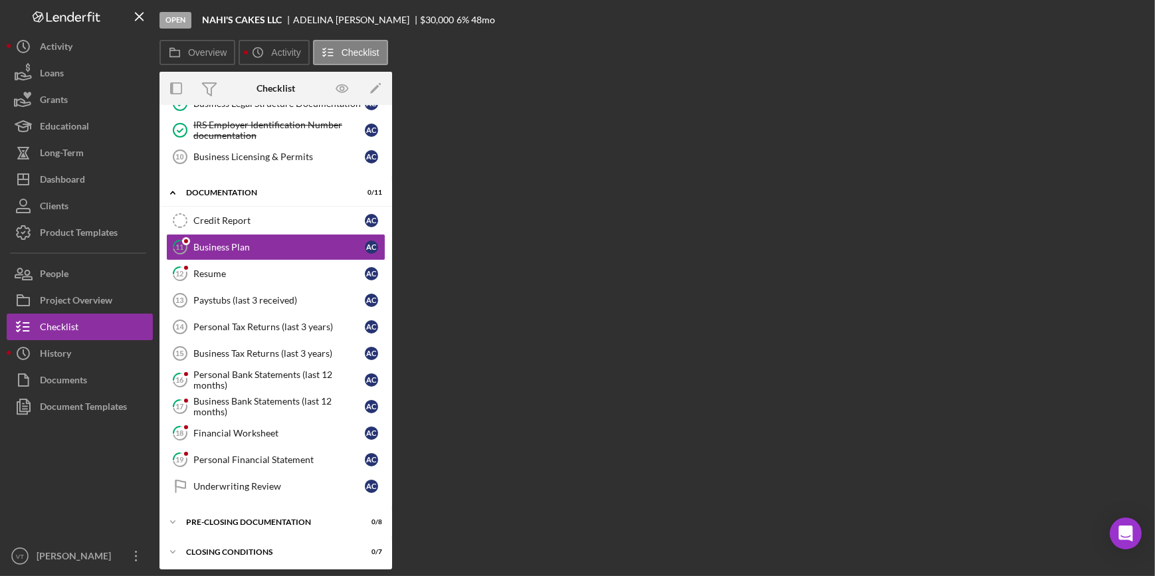
scroll to position [236, 0]
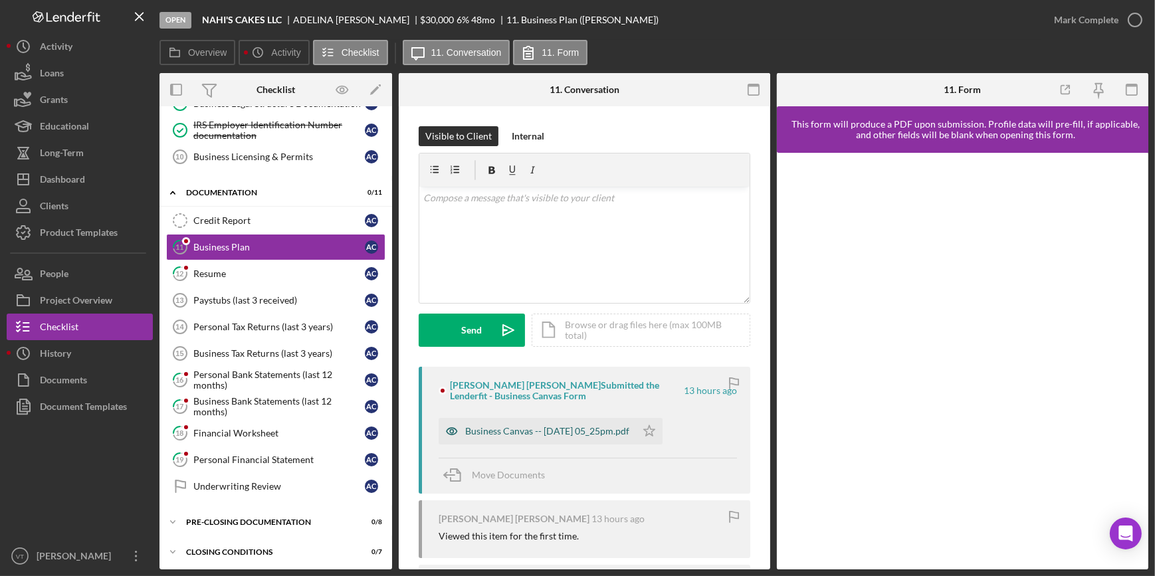
click at [548, 430] on div "Business Canvas -- [DATE] 05_25pm.pdf" at bounding box center [547, 431] width 164 height 11
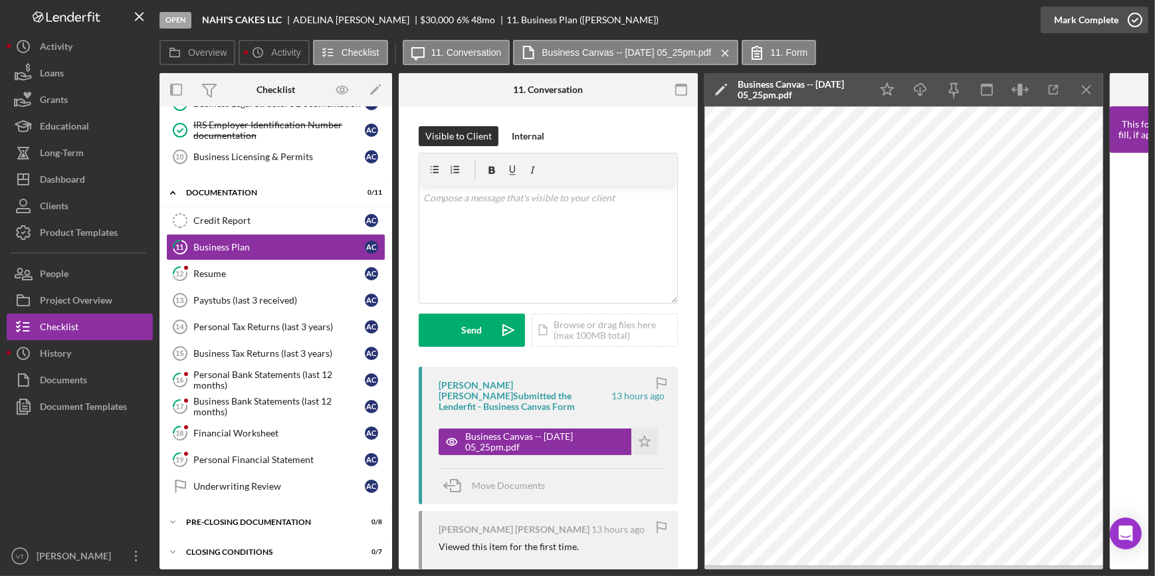
click at [1077, 20] on div "Mark Complete" at bounding box center [1086, 20] width 64 height 27
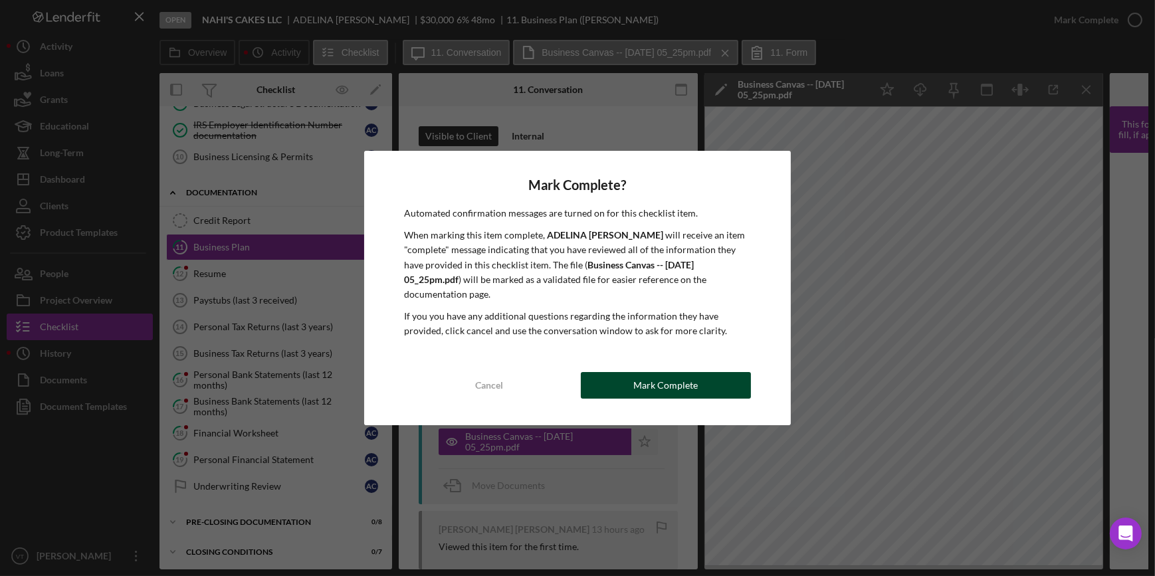
click at [639, 395] on div "Mark Complete" at bounding box center [665, 385] width 64 height 27
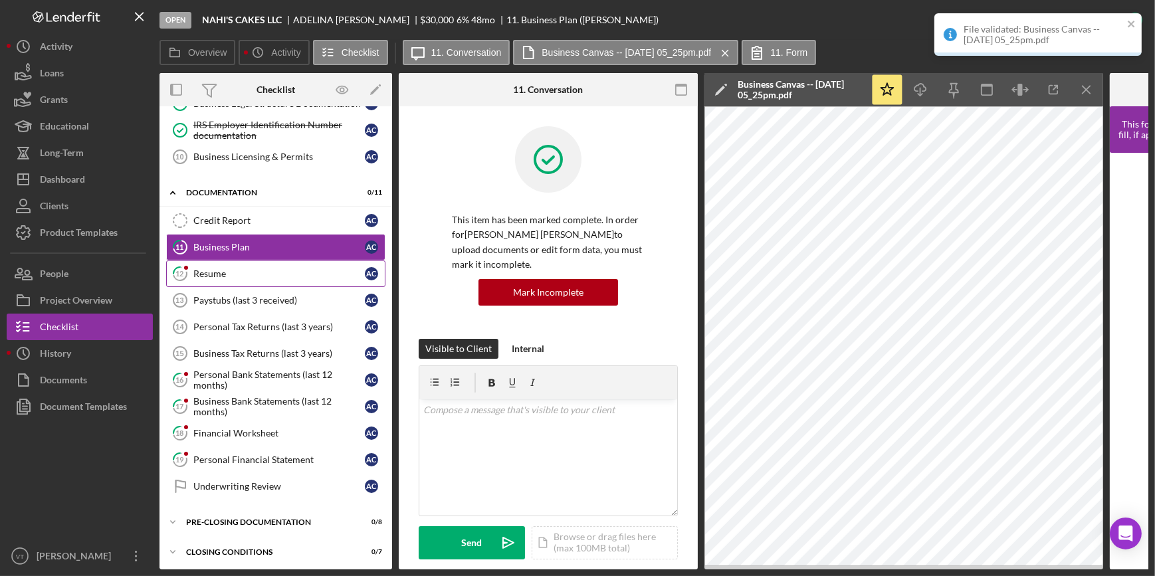
click at [234, 270] on div "Resume" at bounding box center [278, 274] width 171 height 11
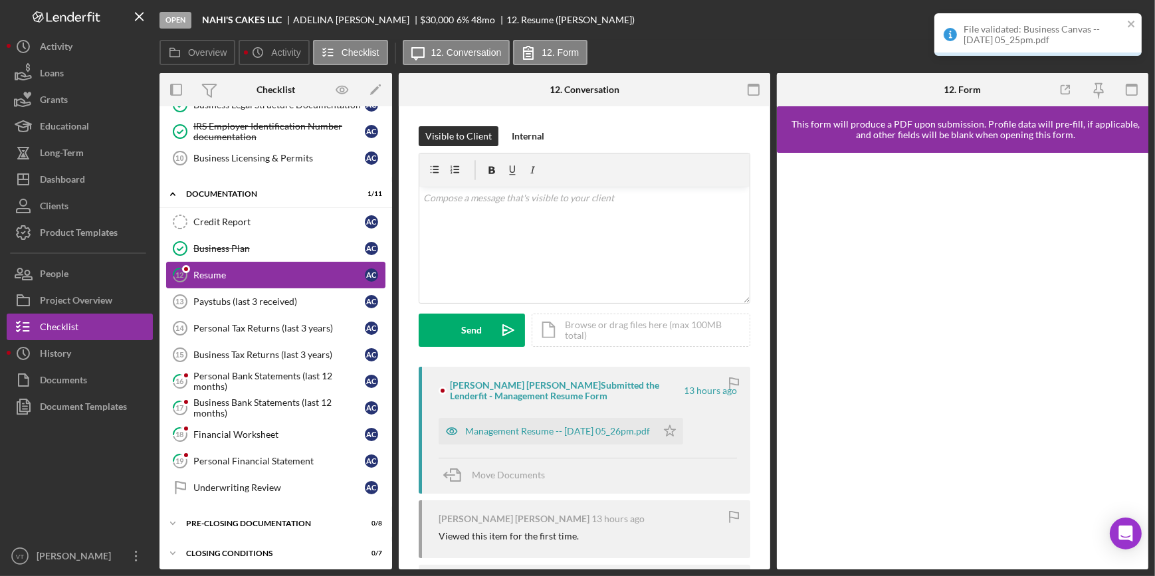
scroll to position [236, 0]
click at [508, 428] on div "Management Resume -- [DATE] 05_26pm.pdf" at bounding box center [557, 431] width 185 height 11
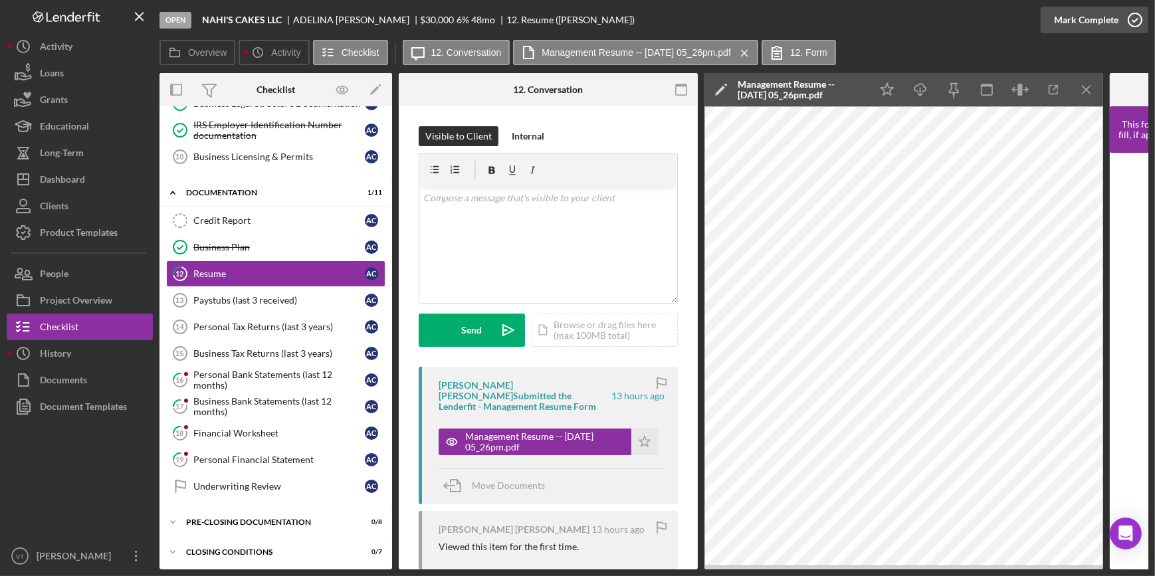
click at [1083, 23] on div "Mark Complete" at bounding box center [1086, 20] width 64 height 27
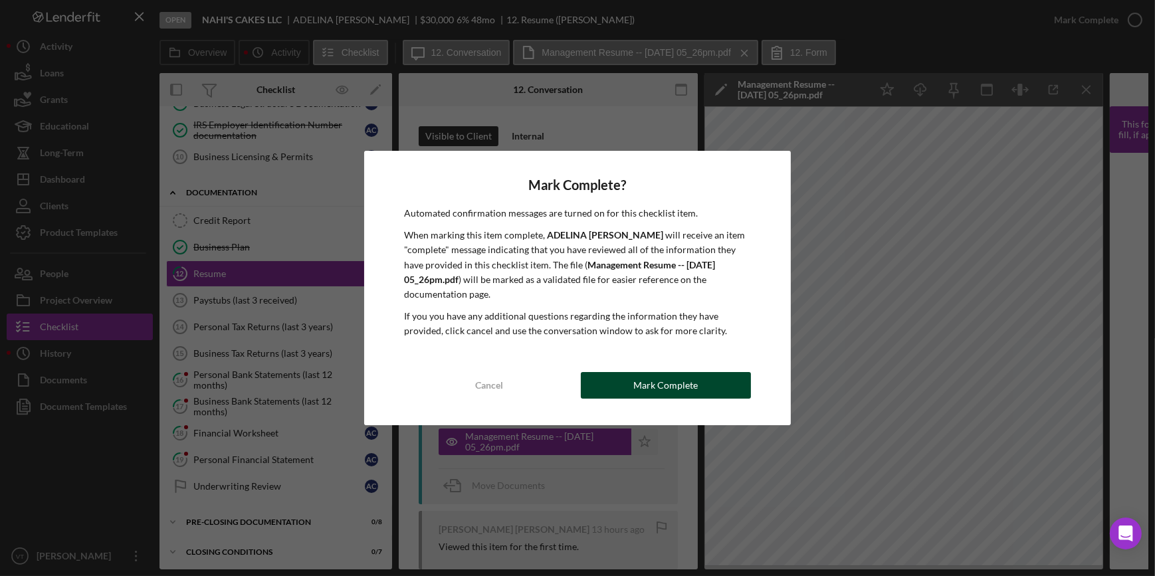
click at [592, 388] on button "Mark Complete" at bounding box center [666, 385] width 170 height 27
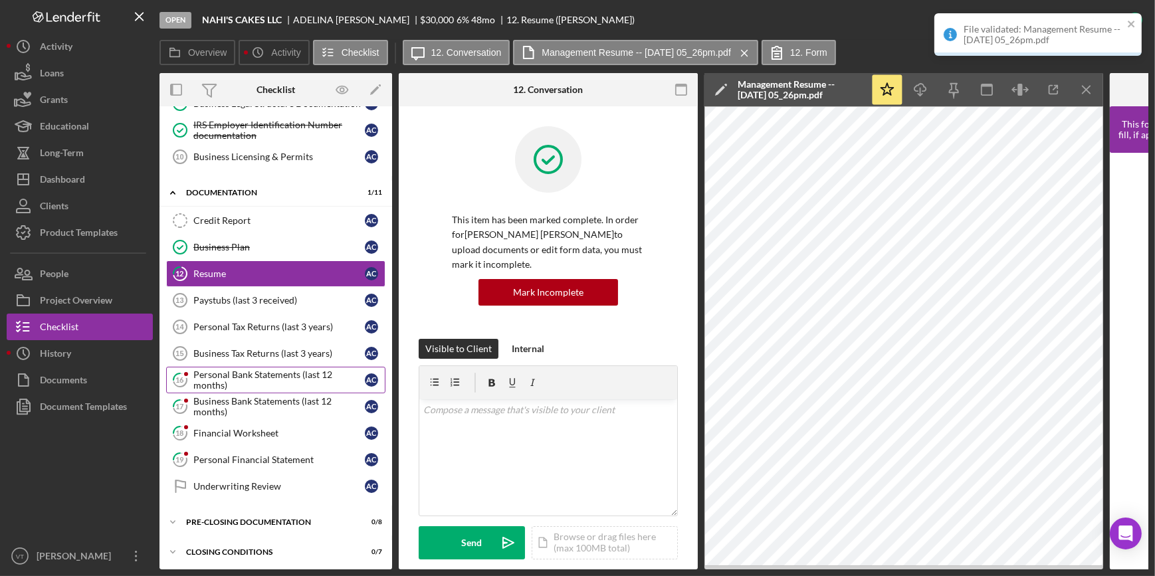
click at [214, 377] on div "Personal Bank Statements (last 12 months)" at bounding box center [278, 380] width 171 height 21
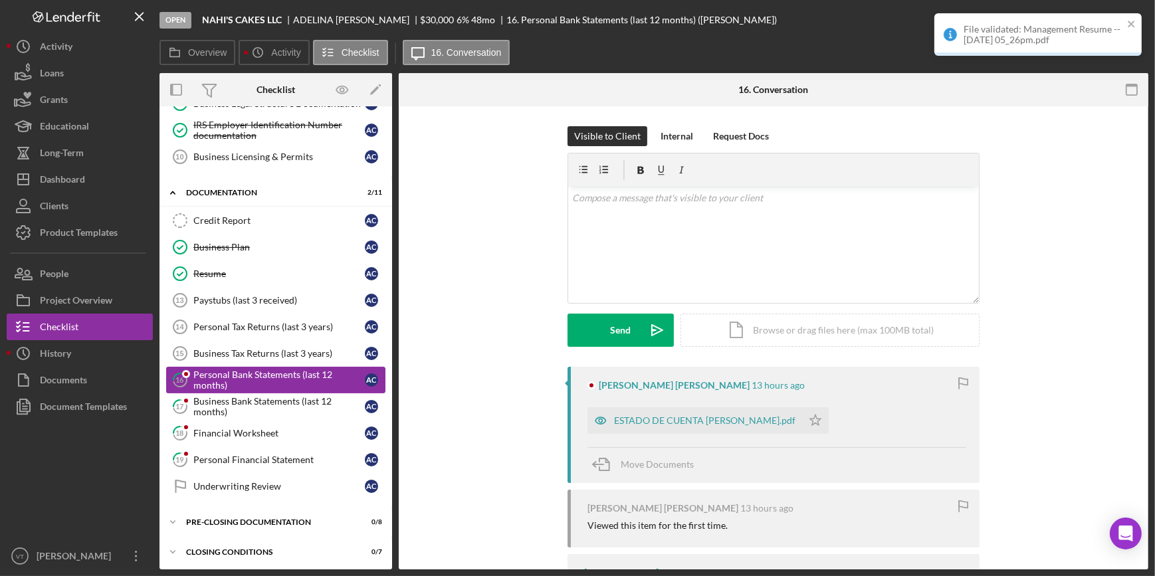
scroll to position [236, 0]
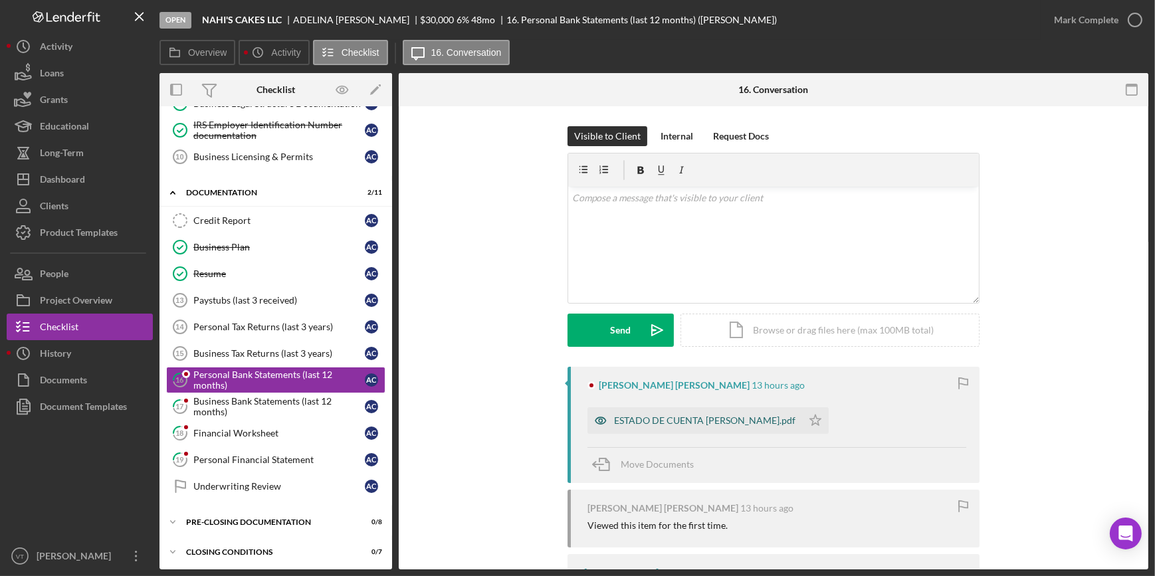
click at [716, 419] on div "ESTADO DE CUENTA [PERSON_NAME].pdf" at bounding box center [704, 420] width 181 height 11
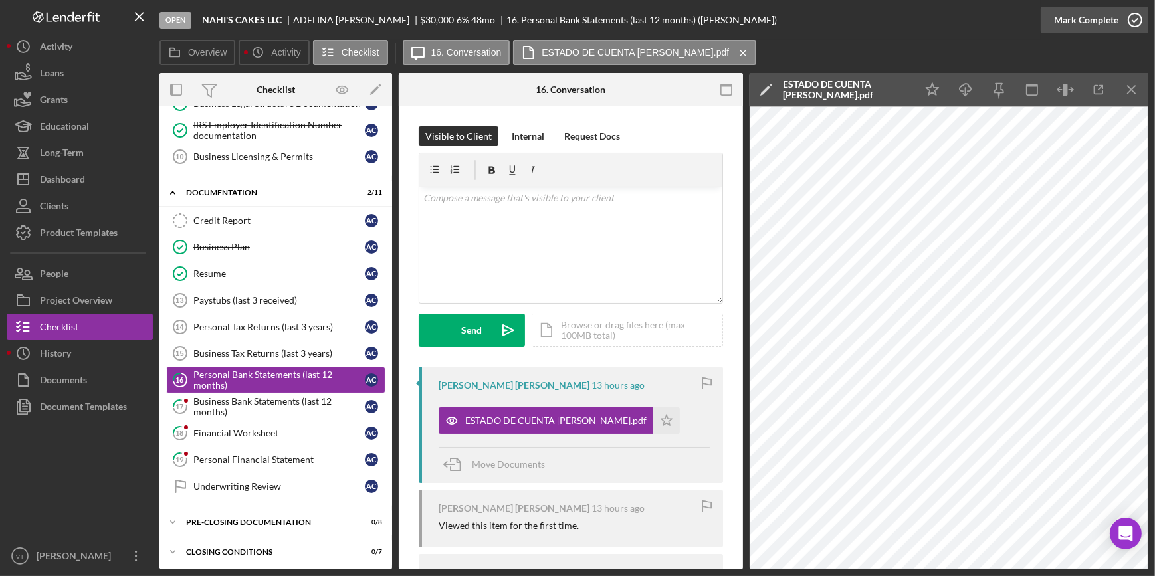
click at [1082, 25] on div "Mark Complete" at bounding box center [1086, 20] width 64 height 27
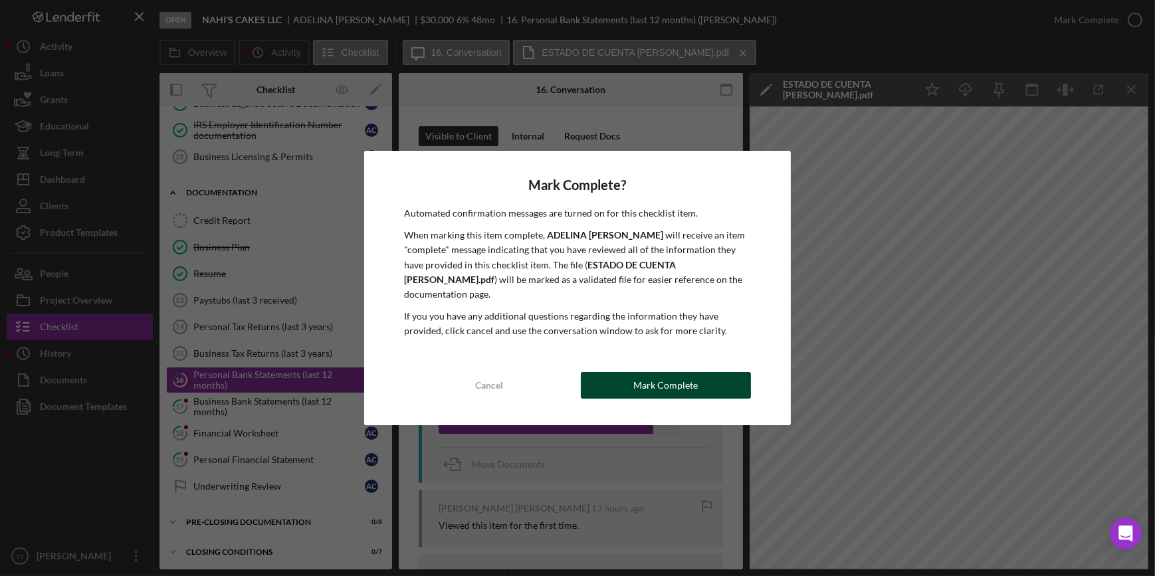
click at [657, 378] on div "Mark Complete" at bounding box center [665, 385] width 64 height 27
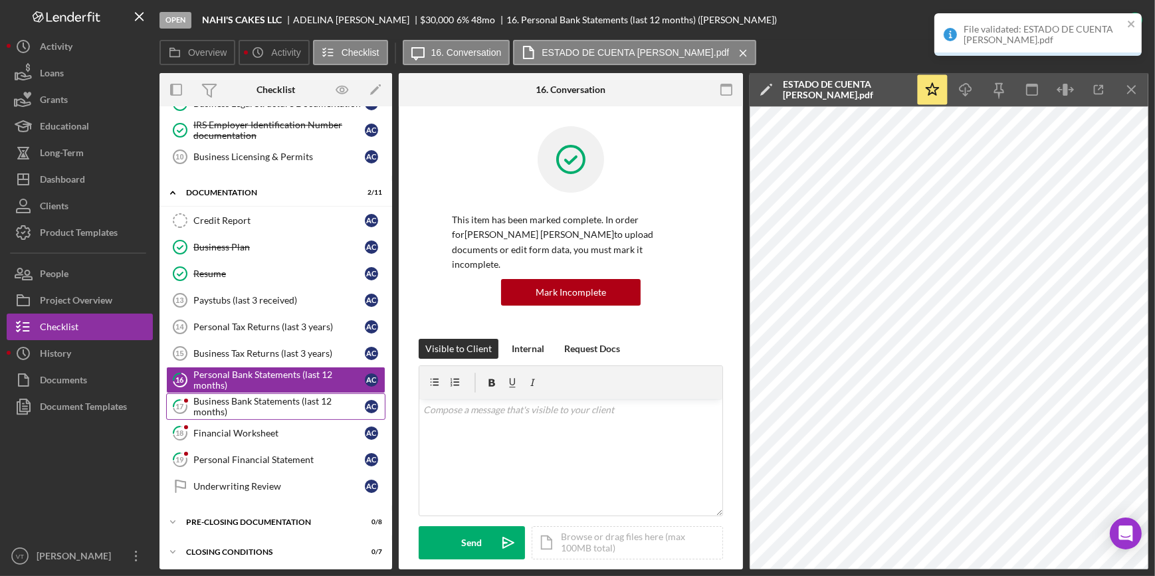
click at [266, 406] on div "Business Bank Statements (last 12 months)" at bounding box center [278, 406] width 171 height 21
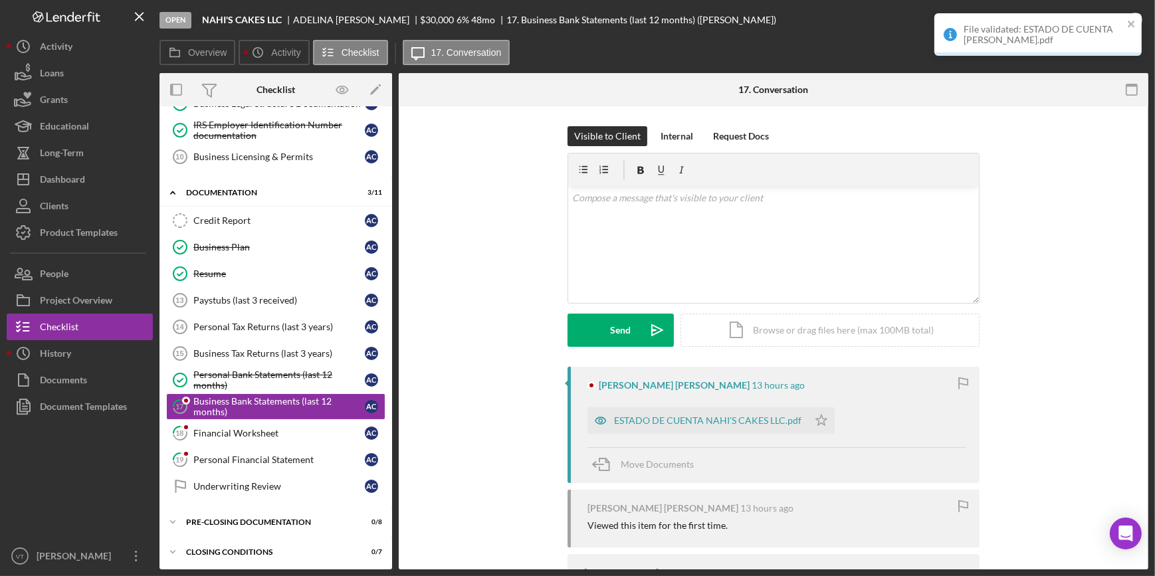
scroll to position [90, 0]
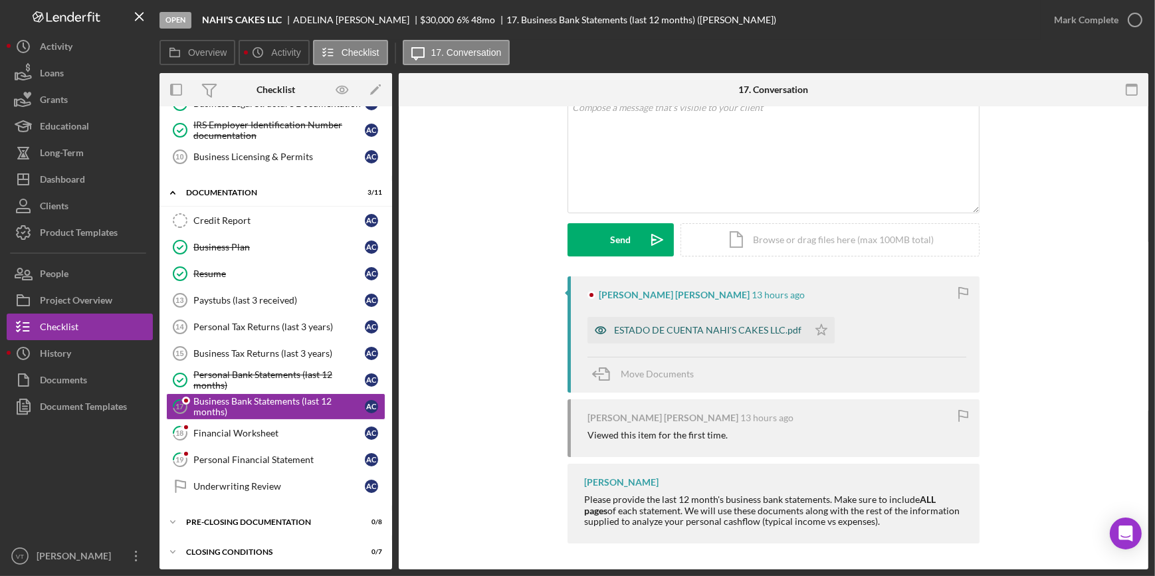
click at [649, 321] on div "ESTADO DE CUENTA NAHI'S CAKES LLC.pdf" at bounding box center [698, 330] width 221 height 27
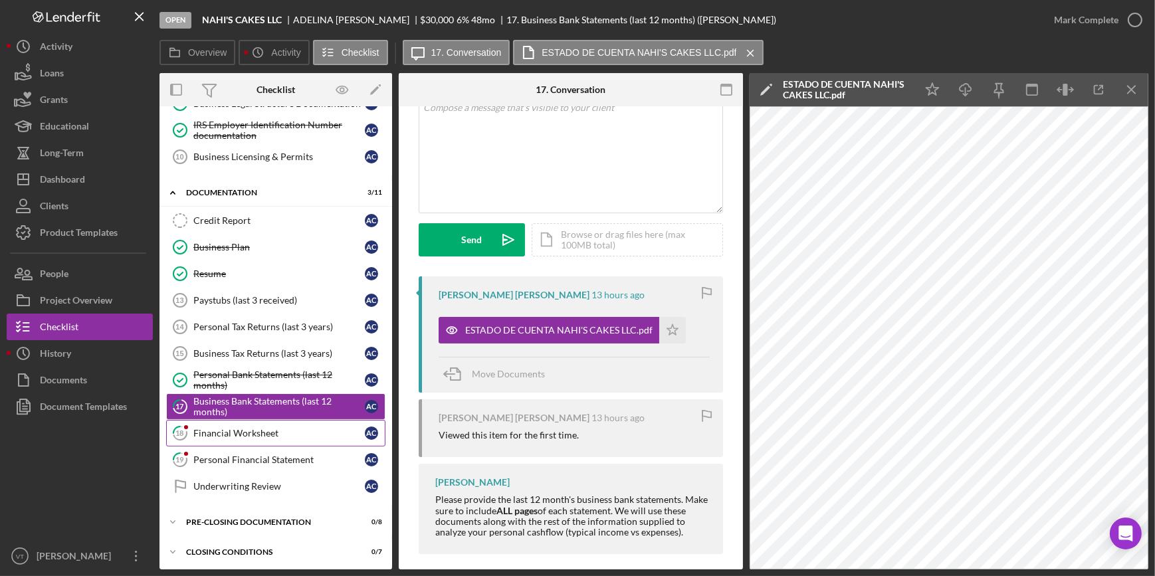
click at [206, 435] on div "Financial Worksheet" at bounding box center [278, 433] width 171 height 11
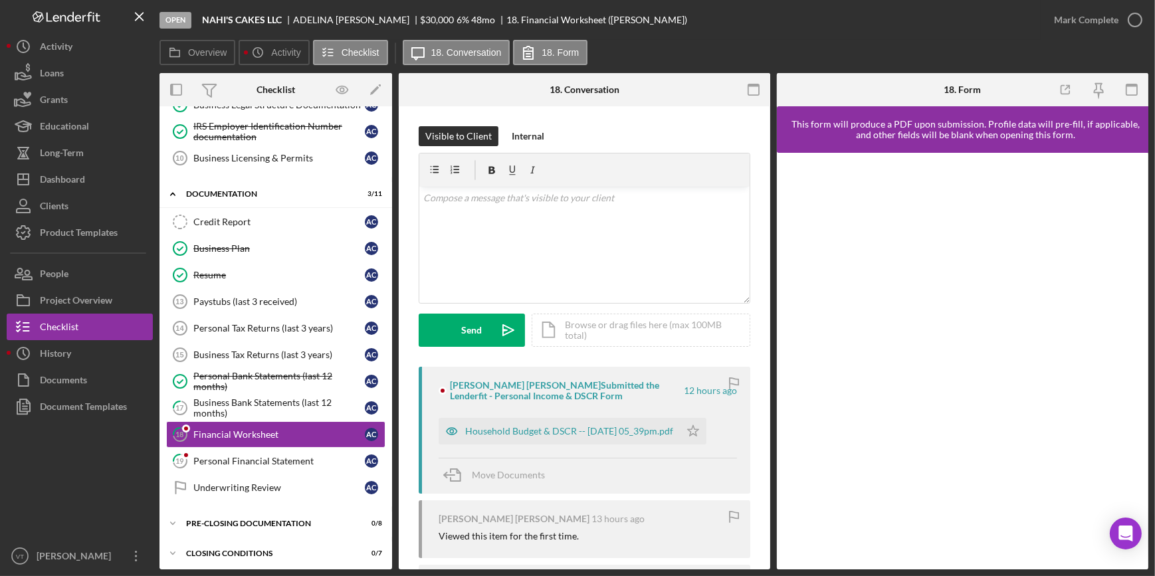
scroll to position [236, 0]
click at [637, 427] on div "Household Budget & DSCR -- [DATE] 05_39pm.pdf" at bounding box center [569, 431] width 208 height 11
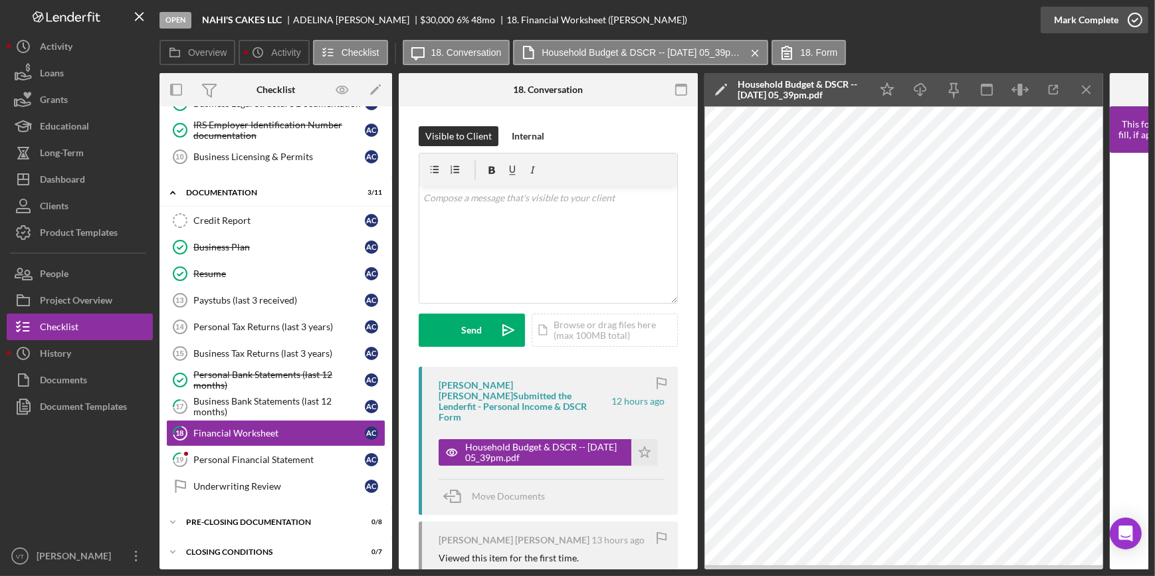
click at [1070, 16] on div "Mark Complete" at bounding box center [1086, 20] width 64 height 27
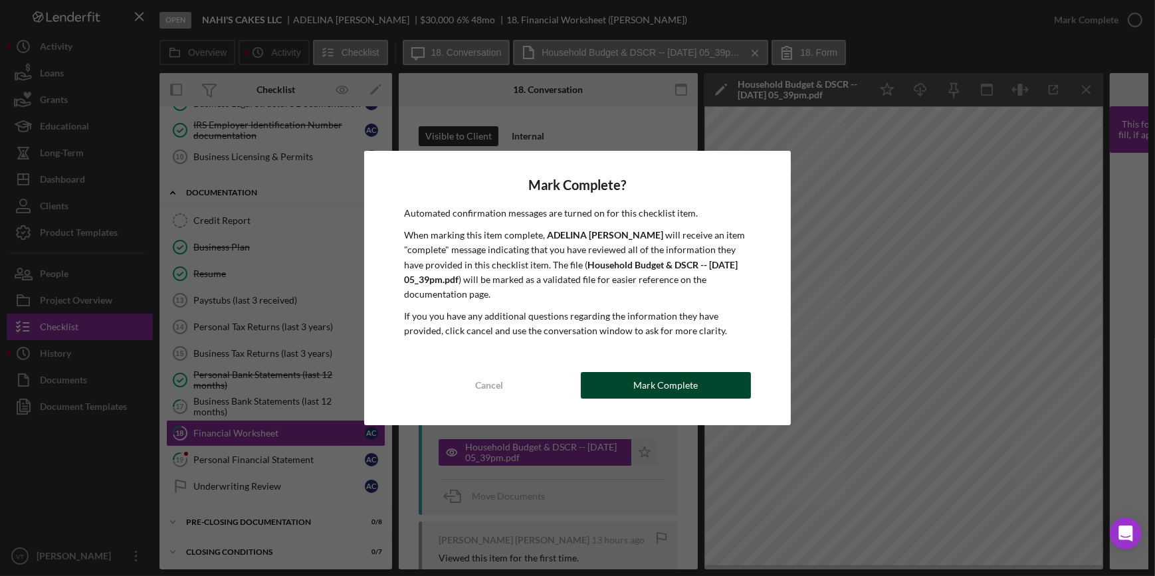
click at [691, 374] on div "Mark Complete" at bounding box center [665, 385] width 64 height 27
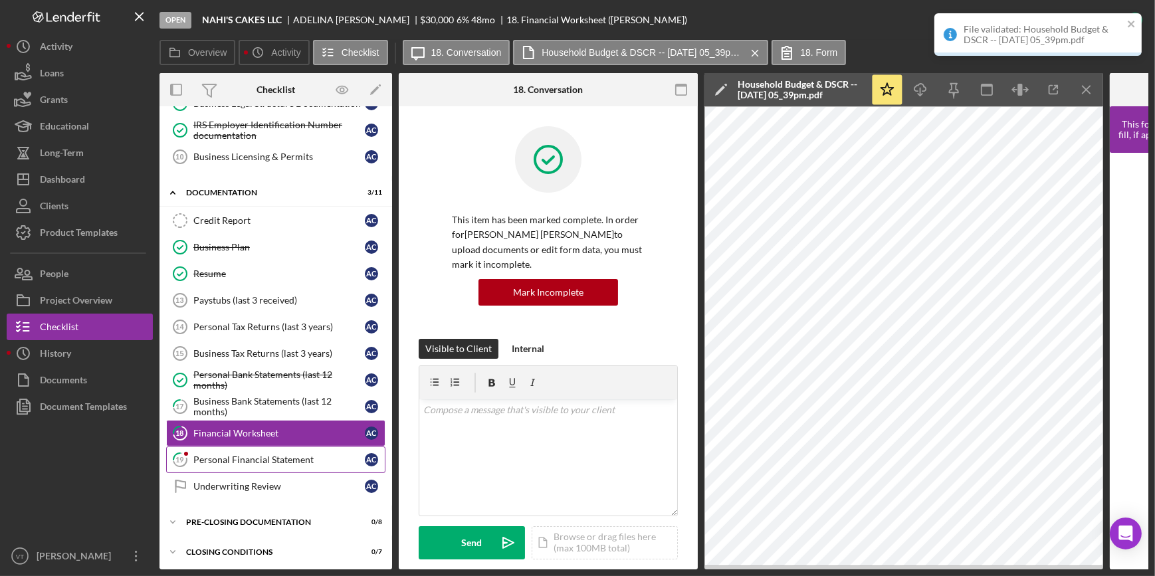
click at [270, 462] on div "Personal Financial Statement" at bounding box center [278, 460] width 171 height 11
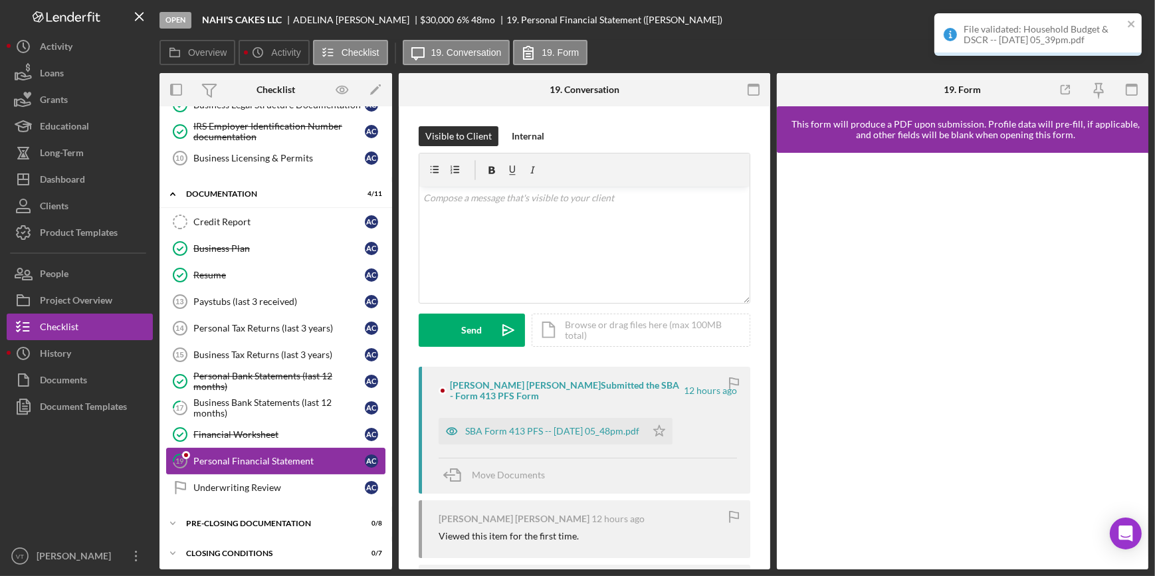
scroll to position [236, 0]
click at [481, 422] on div "SBA Form 413 PFS -- [DATE] 05_48pm.pdf" at bounding box center [542, 431] width 207 height 27
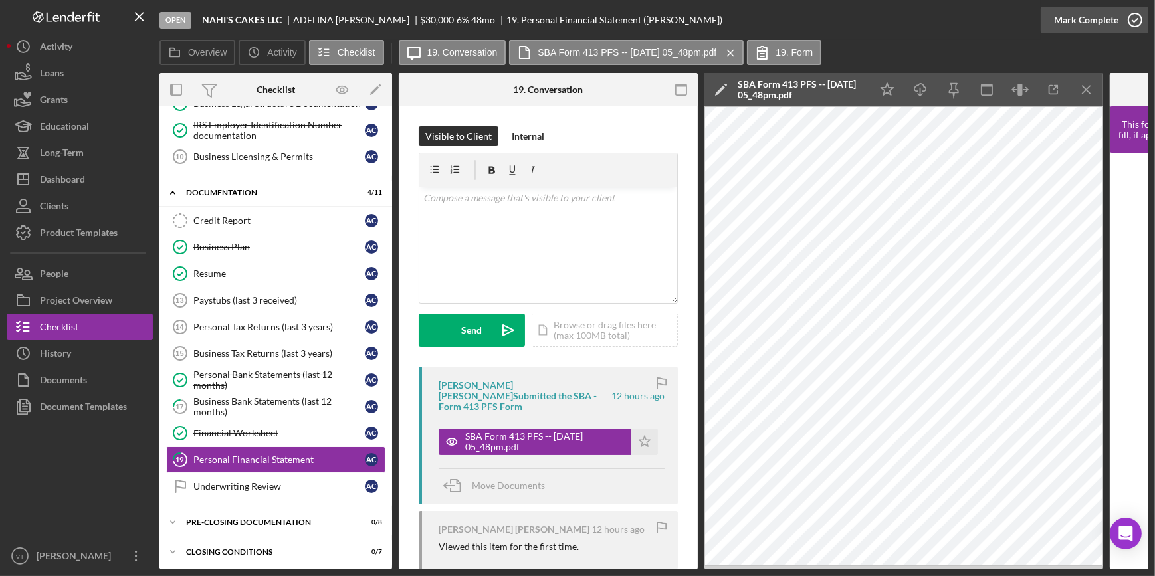
click at [1090, 19] on div "Mark Complete" at bounding box center [1086, 20] width 64 height 27
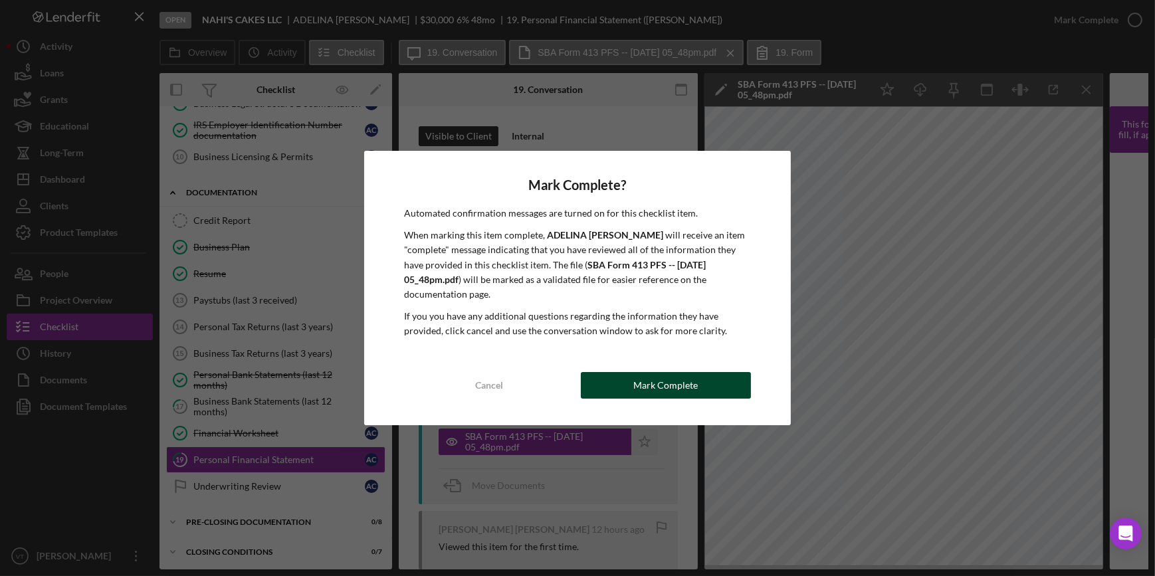
click at [705, 386] on button "Mark Complete" at bounding box center [666, 385] width 170 height 27
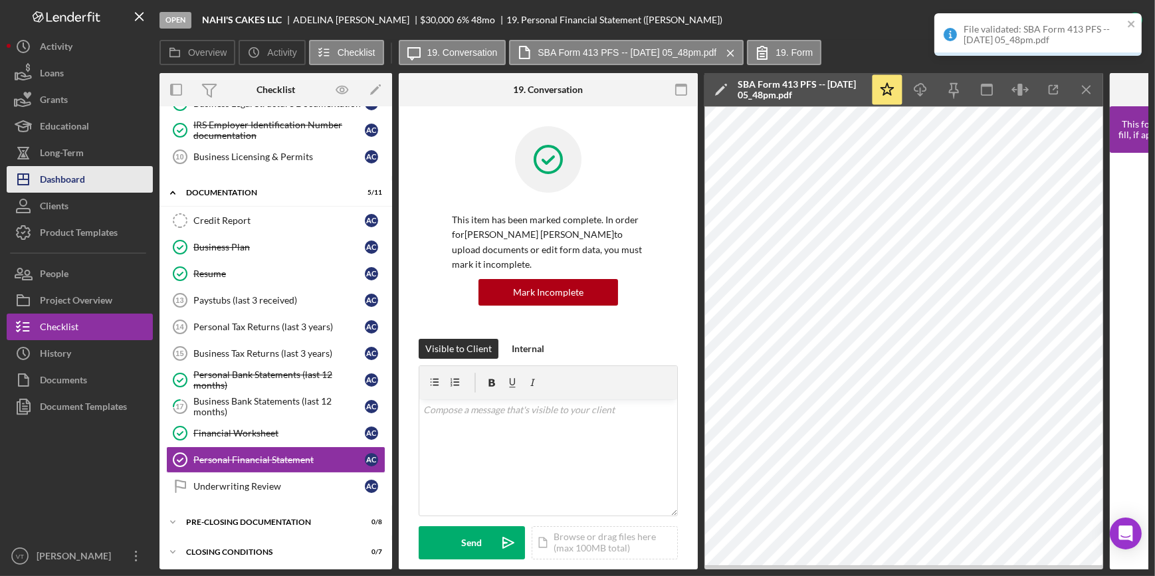
click at [53, 175] on div "Dashboard" at bounding box center [62, 181] width 45 height 30
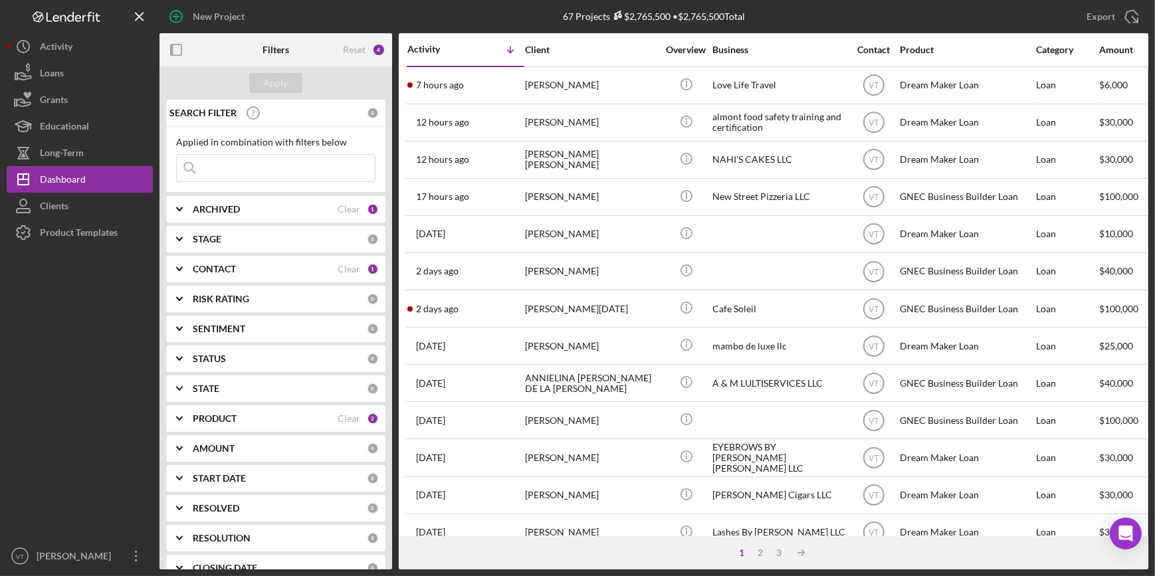
click at [263, 169] on input at bounding box center [276, 168] width 198 height 27
type input "bahi"
click at [199, 213] on b "ARCHIVED" at bounding box center [216, 209] width 47 height 11
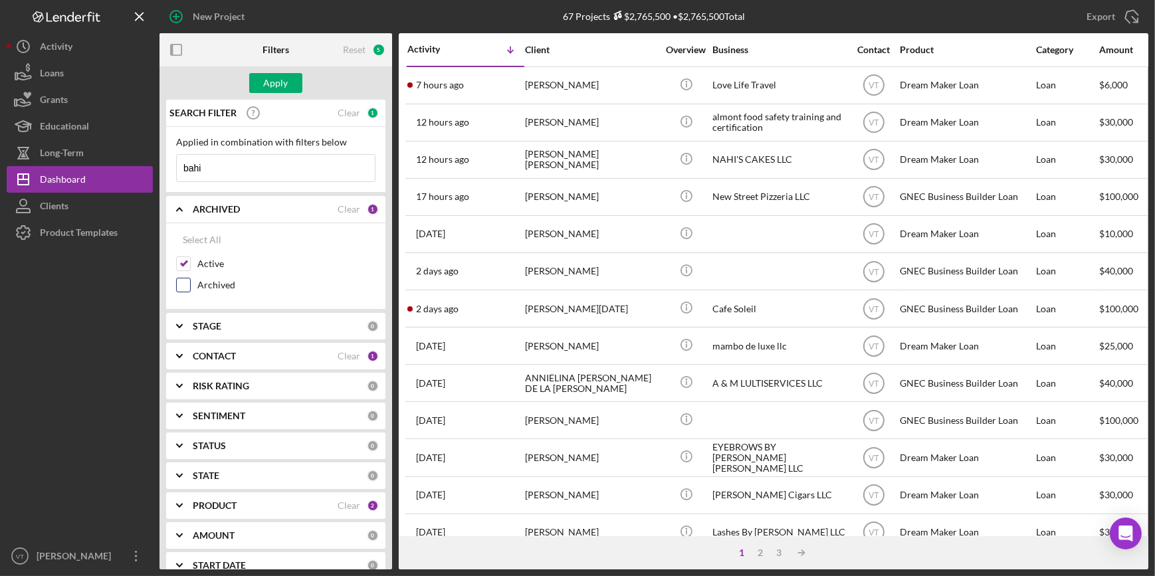
click at [183, 279] on input "Archived" at bounding box center [183, 284] width 13 height 13
checkbox input "true"
click at [278, 90] on div "Apply" at bounding box center [276, 83] width 25 height 20
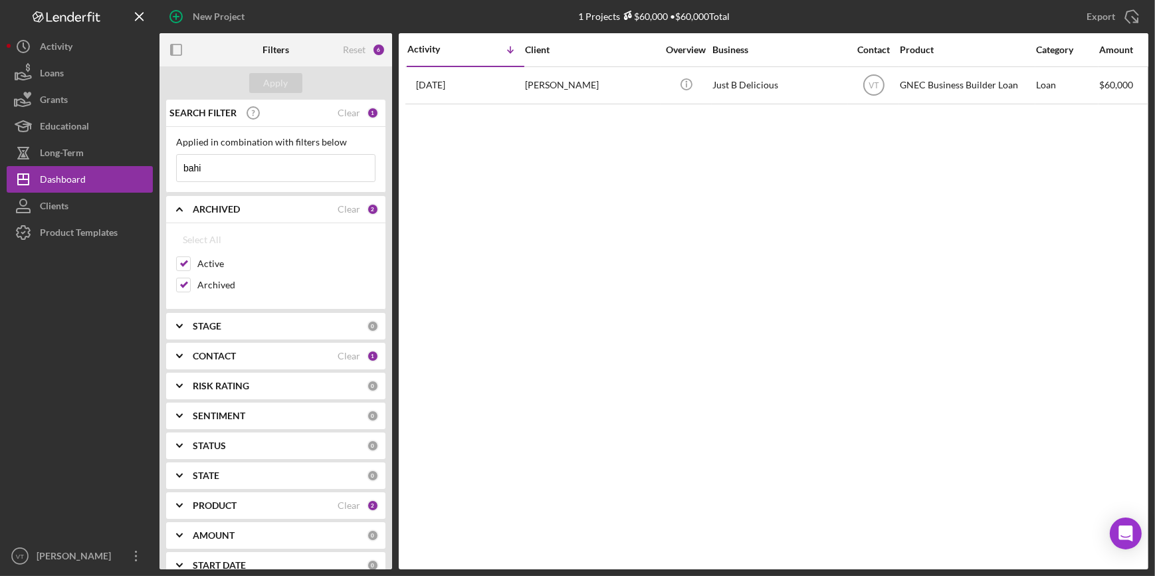
click at [221, 160] on input "bahi" at bounding box center [276, 168] width 198 height 27
type input "b"
type input "nahi"
click at [270, 82] on div "Apply" at bounding box center [276, 83] width 25 height 20
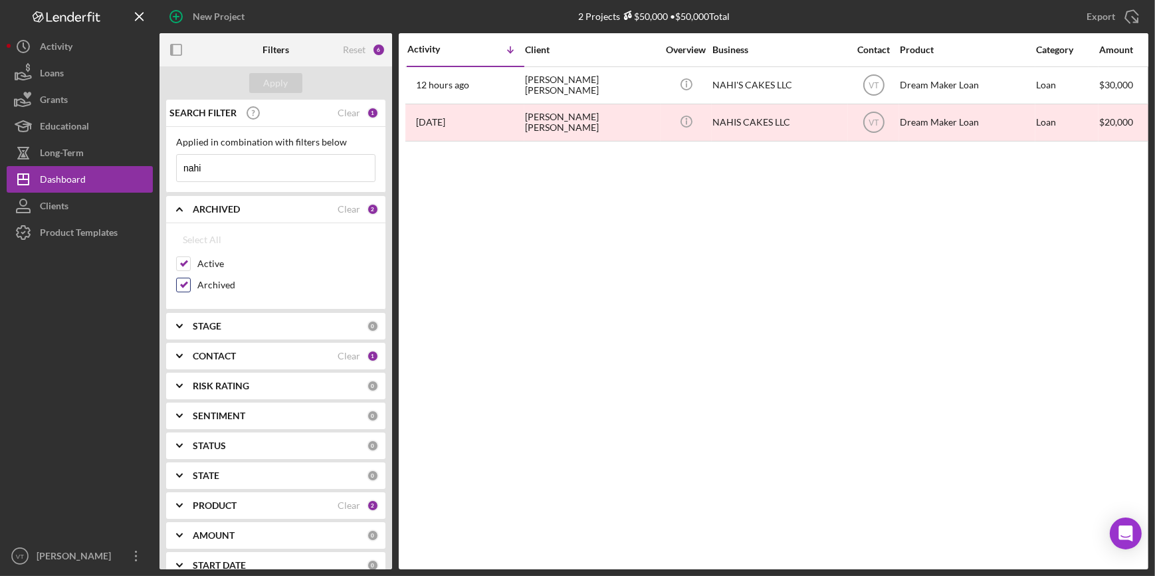
click at [184, 282] on input "Archived" at bounding box center [183, 284] width 13 height 13
checkbox input "false"
click at [268, 80] on div "Apply" at bounding box center [276, 83] width 25 height 20
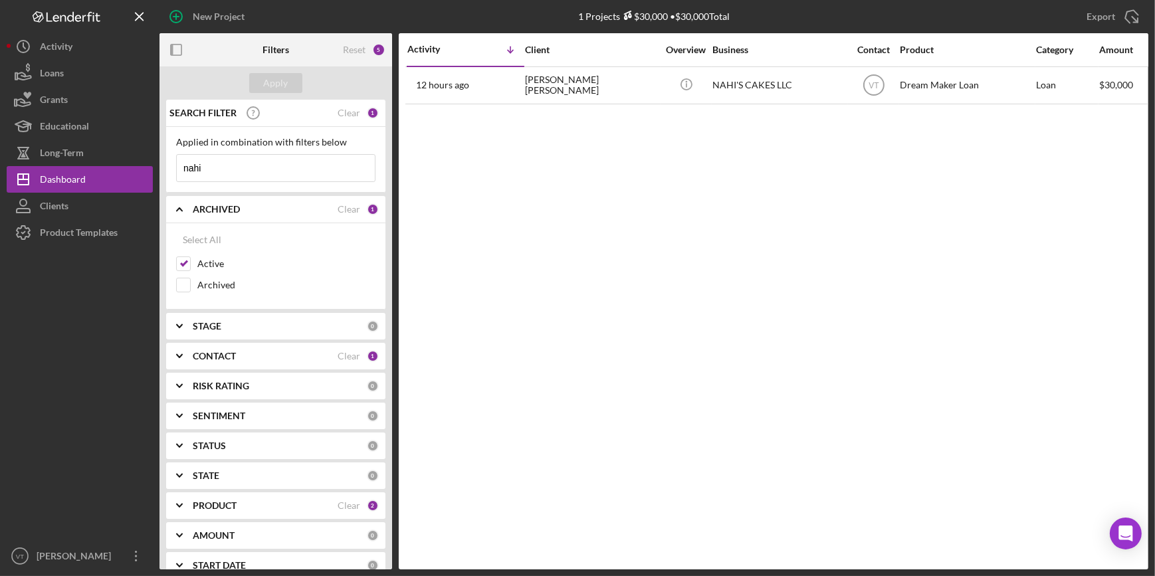
click at [348, 106] on div "SEARCH FILTER Clear 1" at bounding box center [272, 112] width 213 height 33
click at [348, 112] on div "Clear" at bounding box center [349, 113] width 23 height 11
click at [295, 82] on button "Apply" at bounding box center [275, 83] width 53 height 20
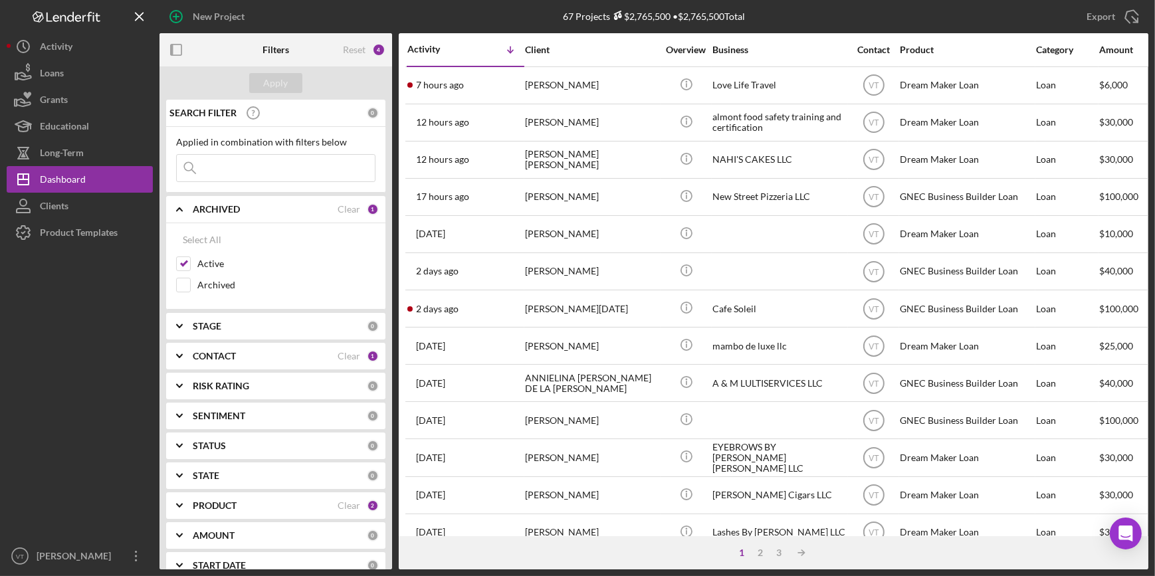
click at [180, 213] on icon "Icon/Expander" at bounding box center [179, 209] width 33 height 33
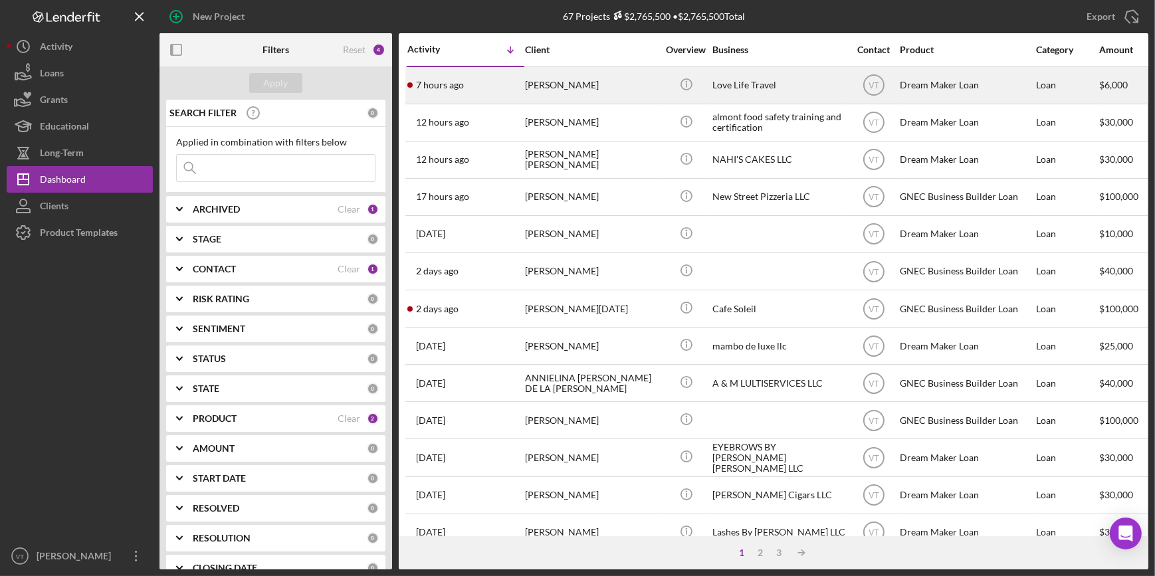
click at [532, 76] on div "[PERSON_NAME]" at bounding box center [591, 85] width 133 height 35
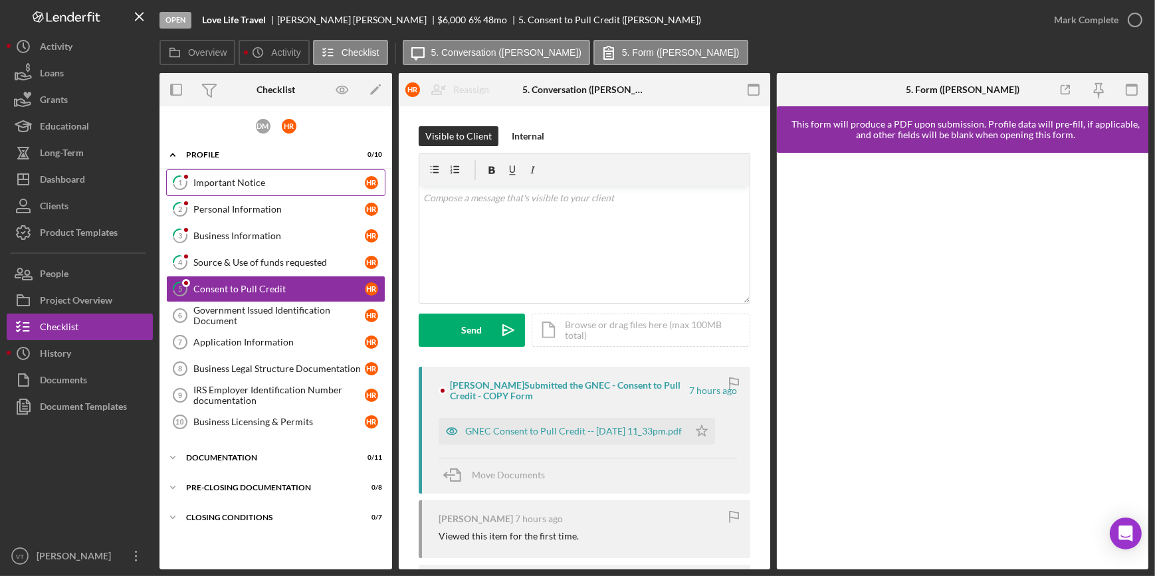
click at [308, 181] on div "Important Notice" at bounding box center [278, 182] width 171 height 11
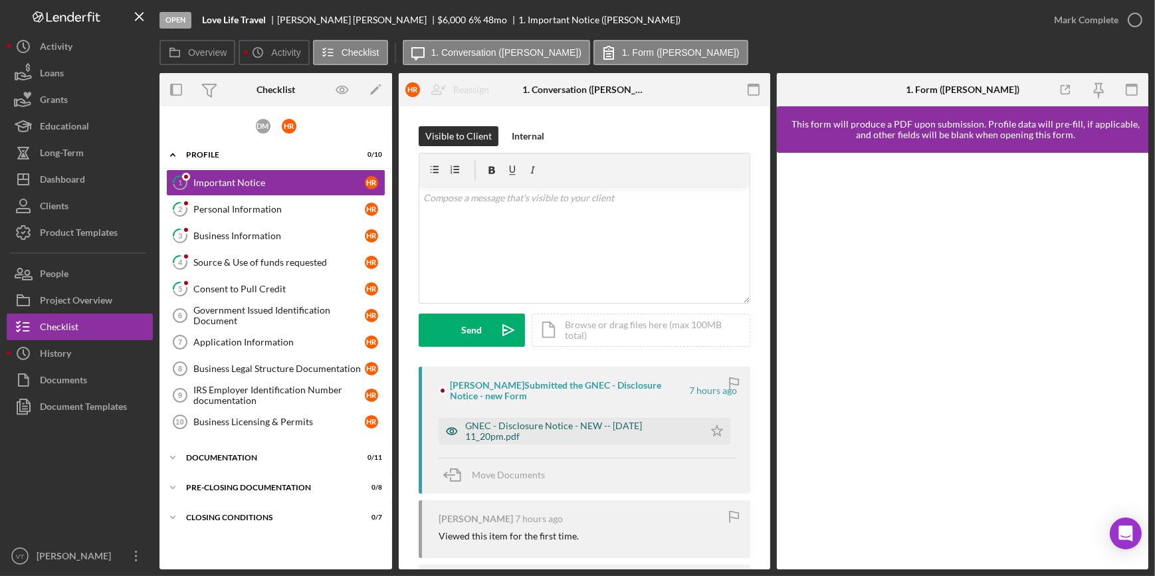
click at [531, 440] on div "GNEC - Disclosure Notice - NEW -- [DATE] 11_20pm.pdf" at bounding box center [581, 431] width 232 height 21
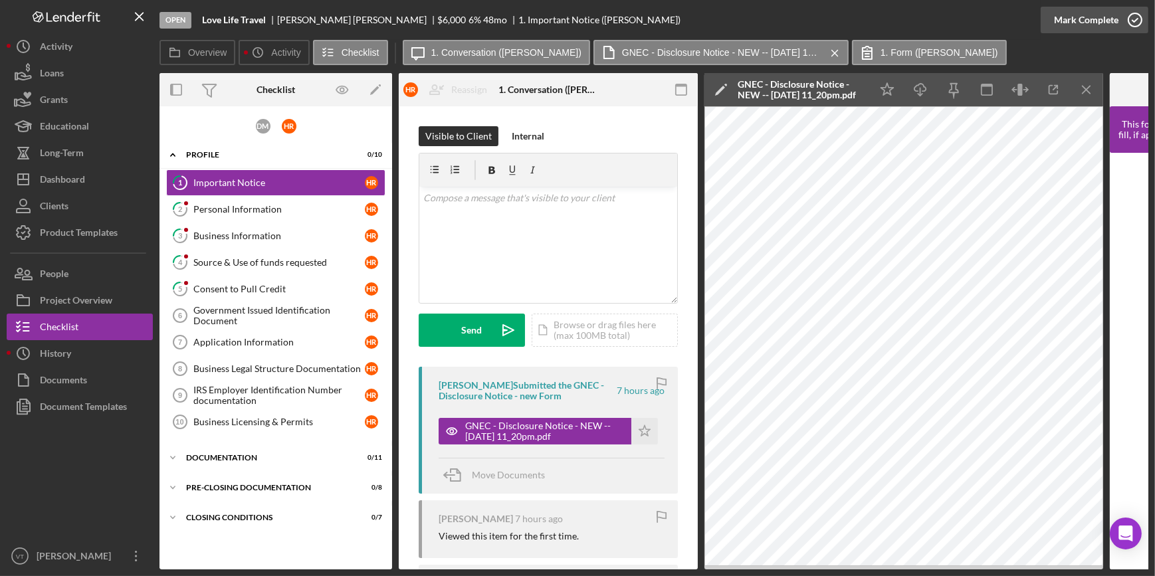
click at [1066, 19] on div "Mark Complete" at bounding box center [1086, 20] width 64 height 27
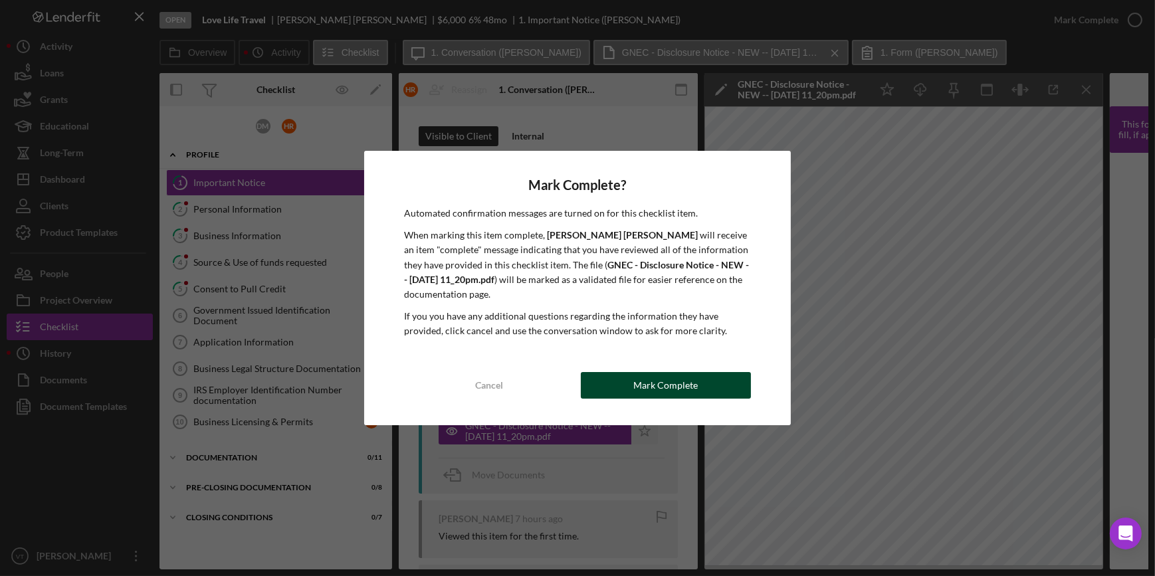
click at [641, 385] on div "Mark Complete" at bounding box center [665, 385] width 64 height 27
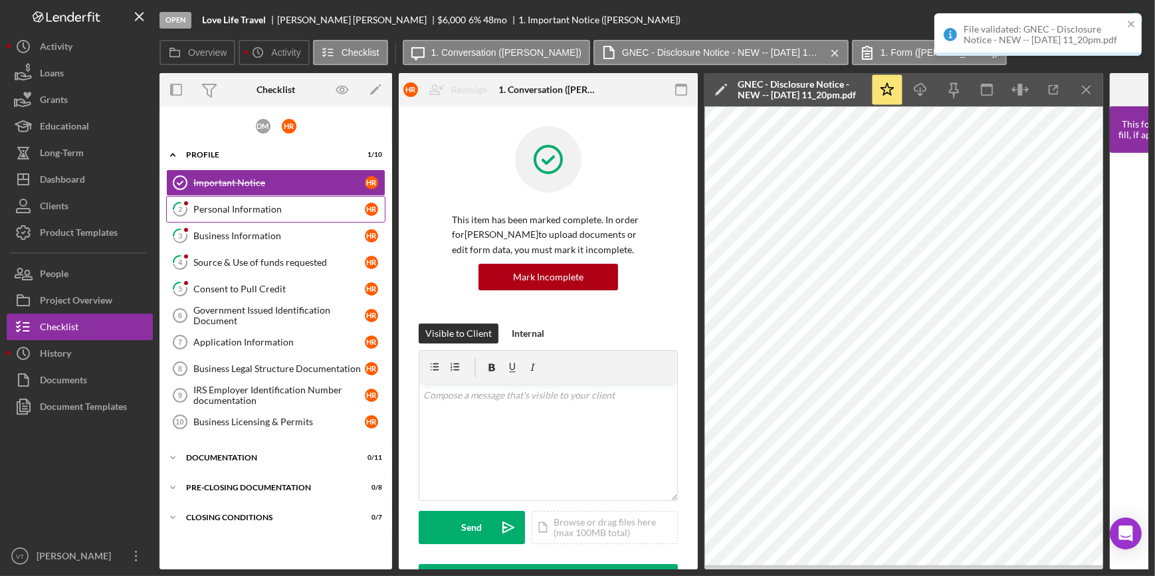
click at [298, 212] on div "Personal Information" at bounding box center [278, 209] width 171 height 11
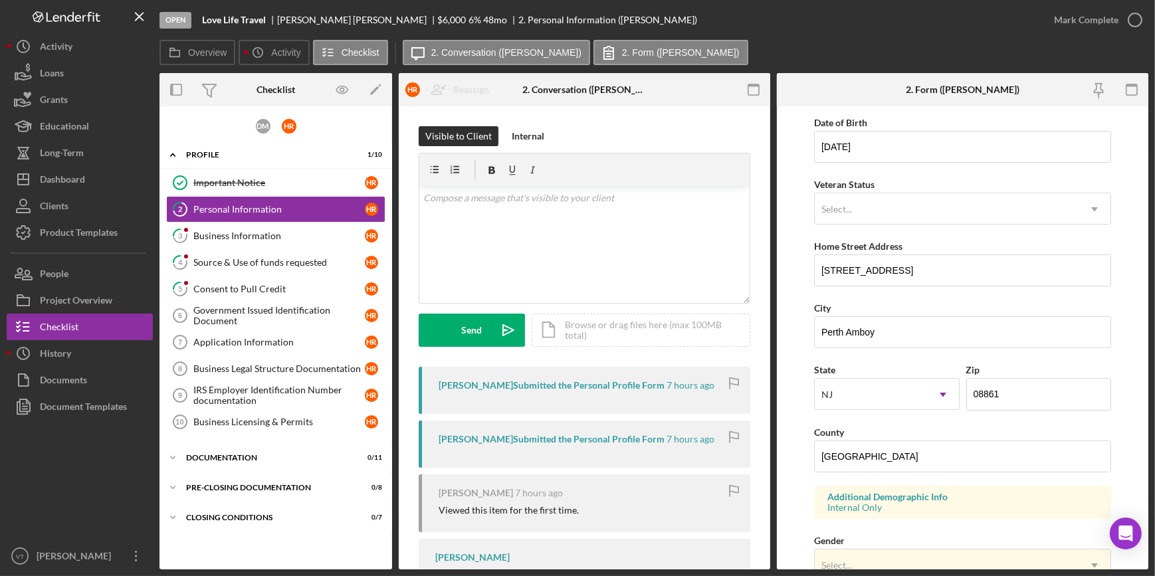
scroll to position [120, 0]
click at [1126, 20] on icon "button" at bounding box center [1135, 19] width 33 height 33
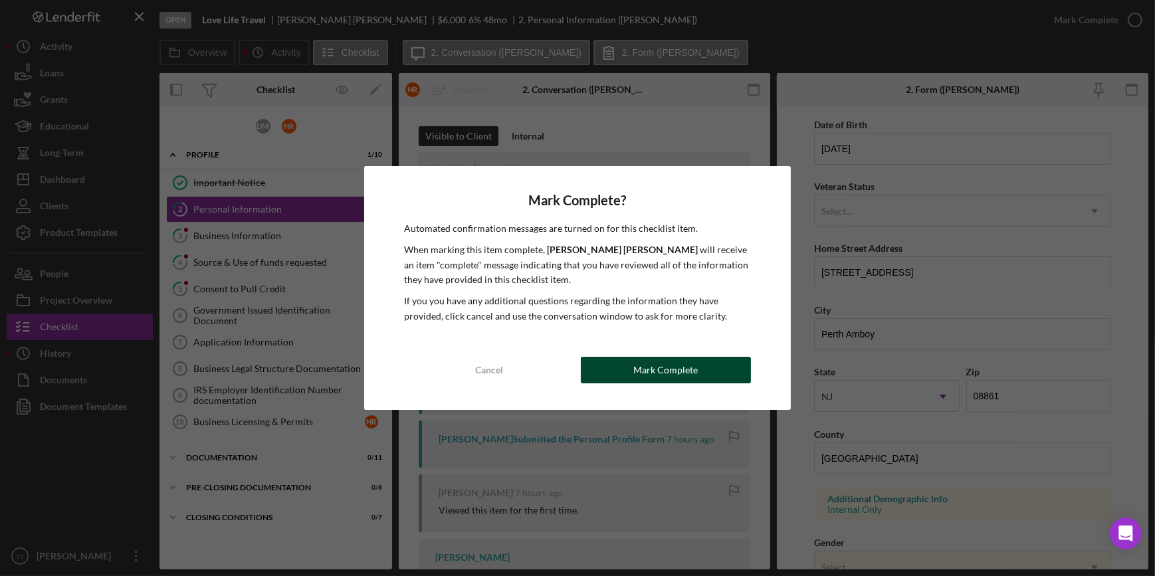
click at [671, 372] on div "Mark Complete" at bounding box center [665, 370] width 64 height 27
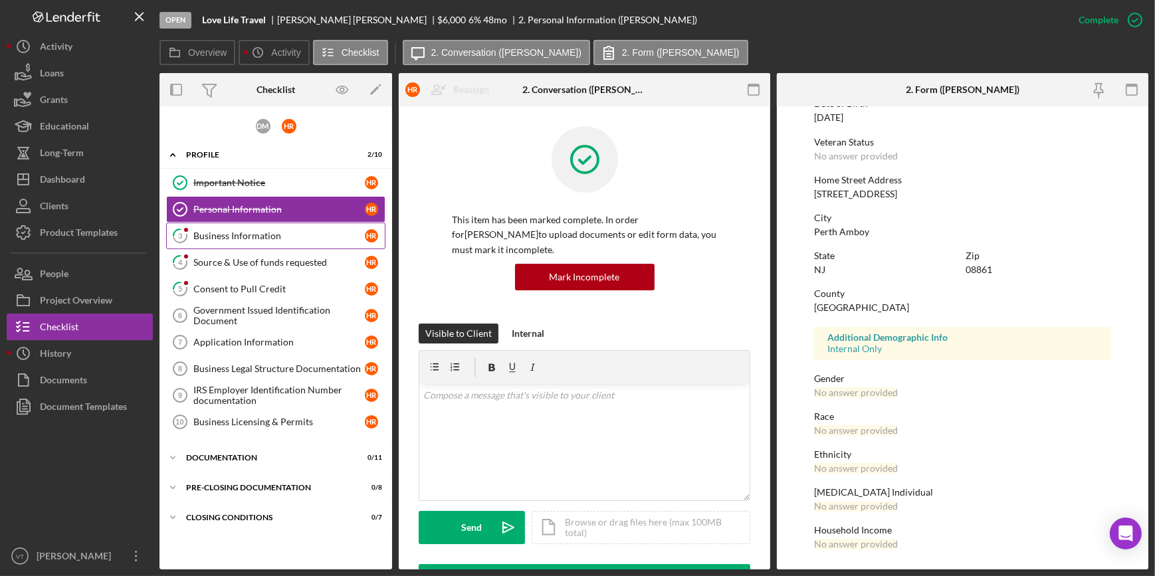
scroll to position [45, 0]
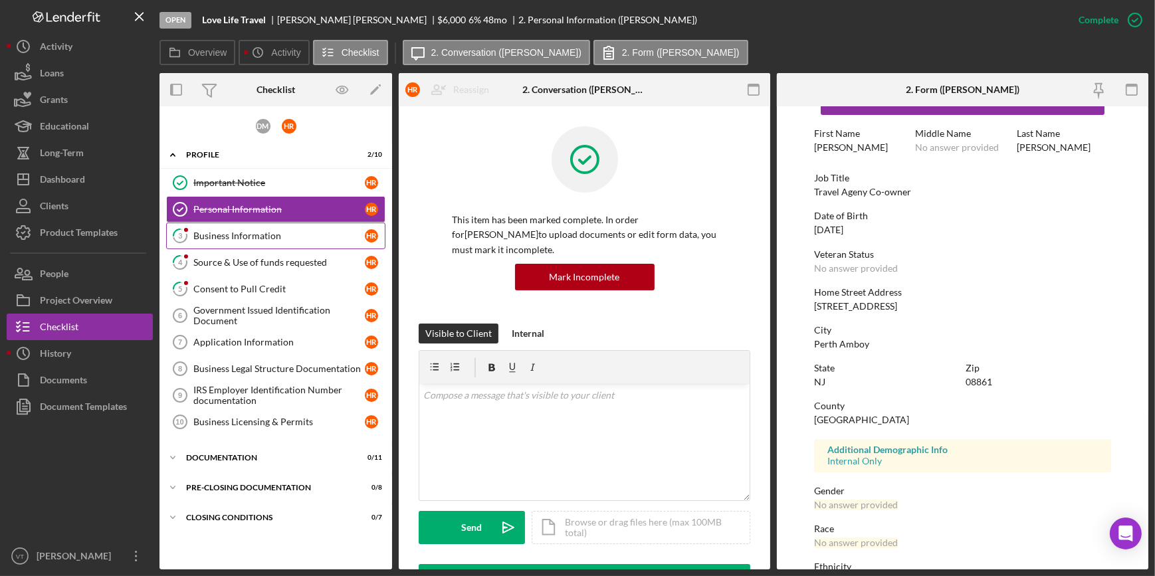
click at [256, 239] on div "Business Information" at bounding box center [278, 236] width 171 height 11
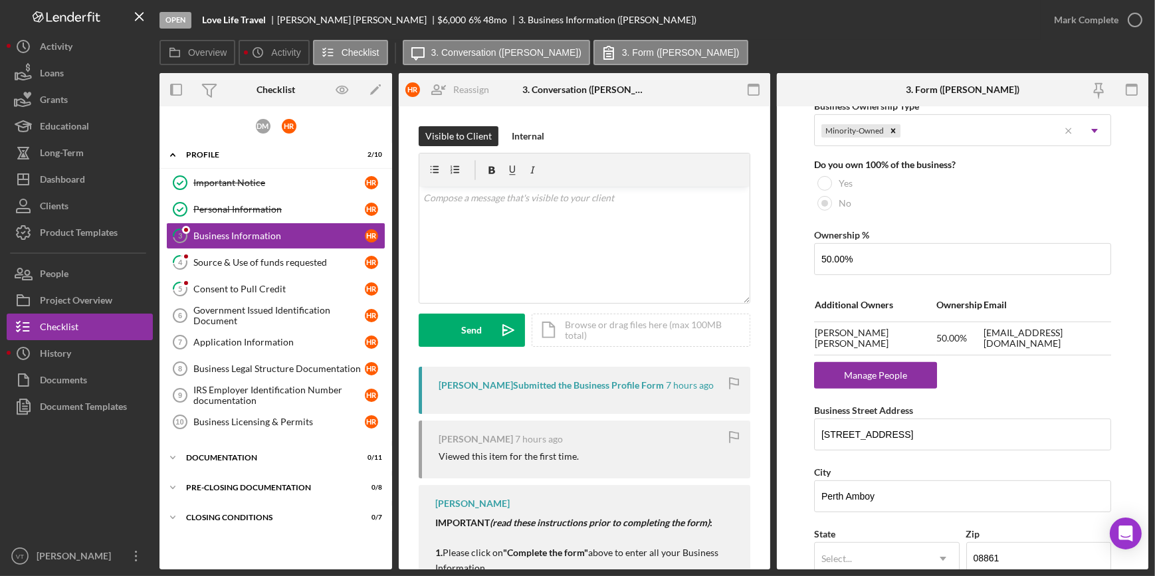
scroll to position [785, 0]
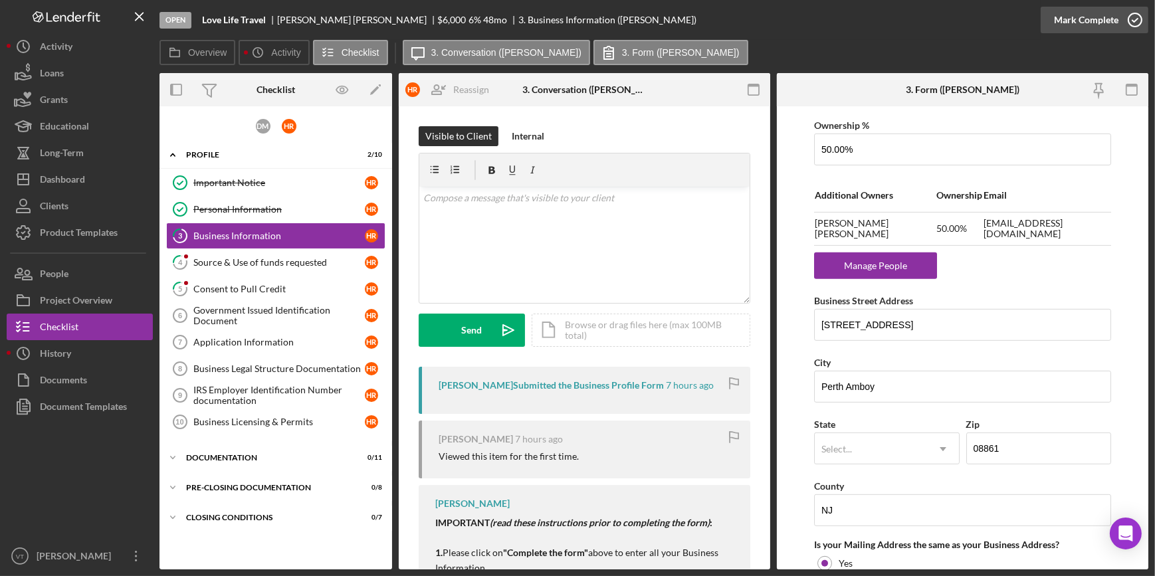
click at [1105, 22] on div "Mark Complete" at bounding box center [1086, 20] width 64 height 27
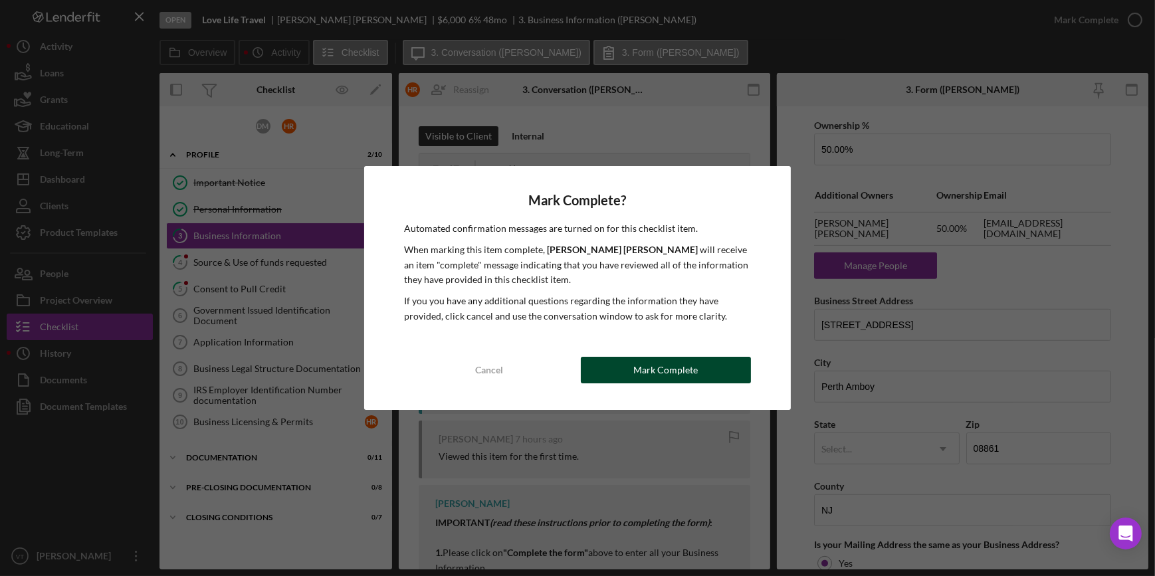
click at [713, 375] on button "Mark Complete" at bounding box center [666, 370] width 170 height 27
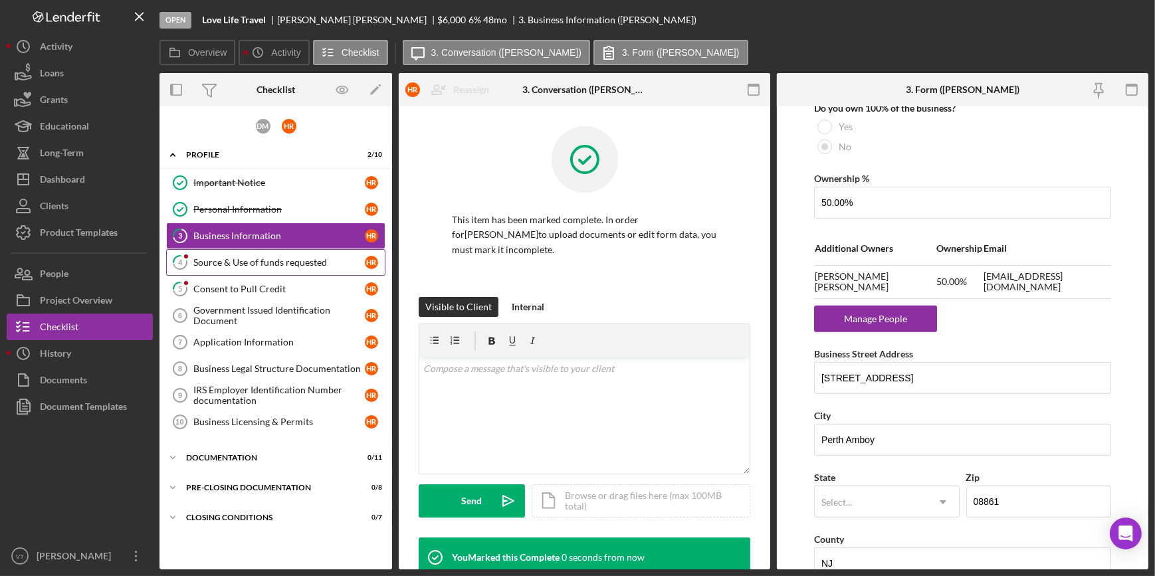
scroll to position [536, 0]
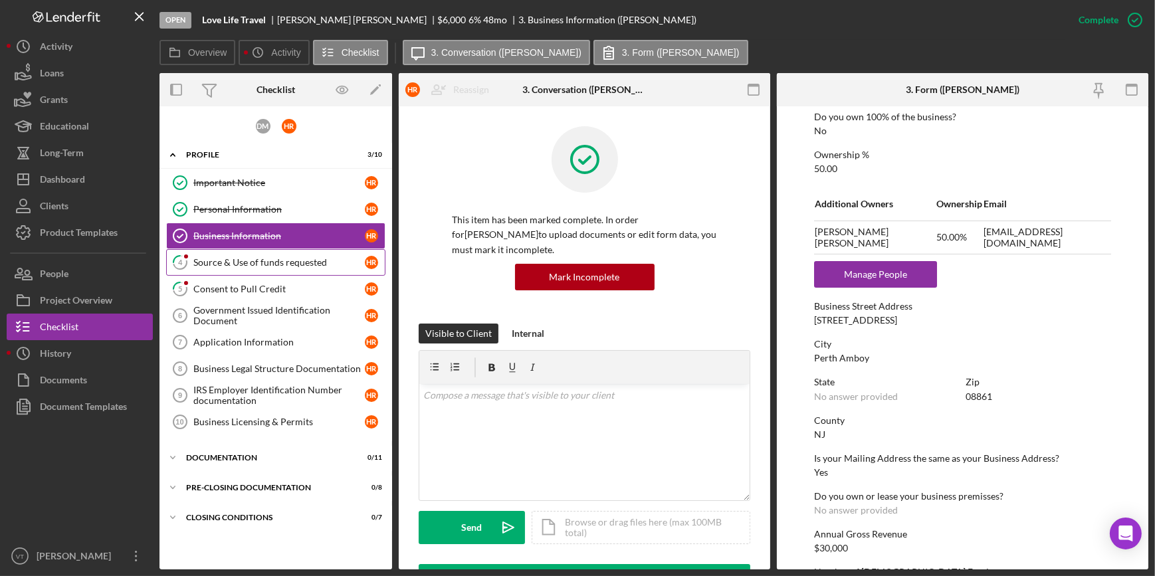
click at [292, 265] on div "Source & Use of funds requested" at bounding box center [278, 262] width 171 height 11
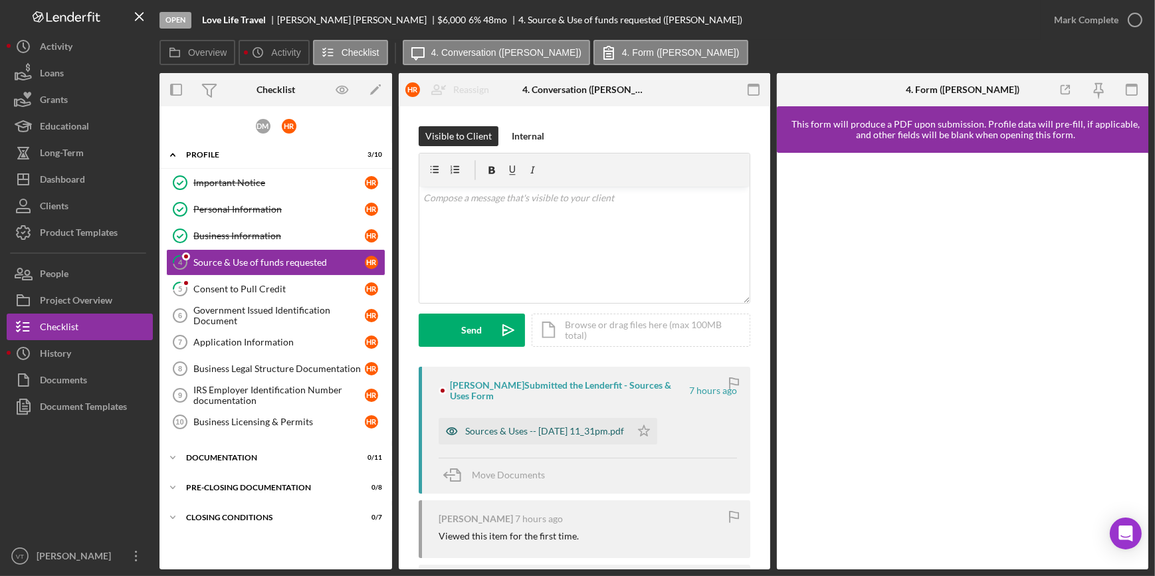
click at [539, 423] on div "Sources & Uses -- [DATE] 11_31pm.pdf" at bounding box center [535, 431] width 192 height 27
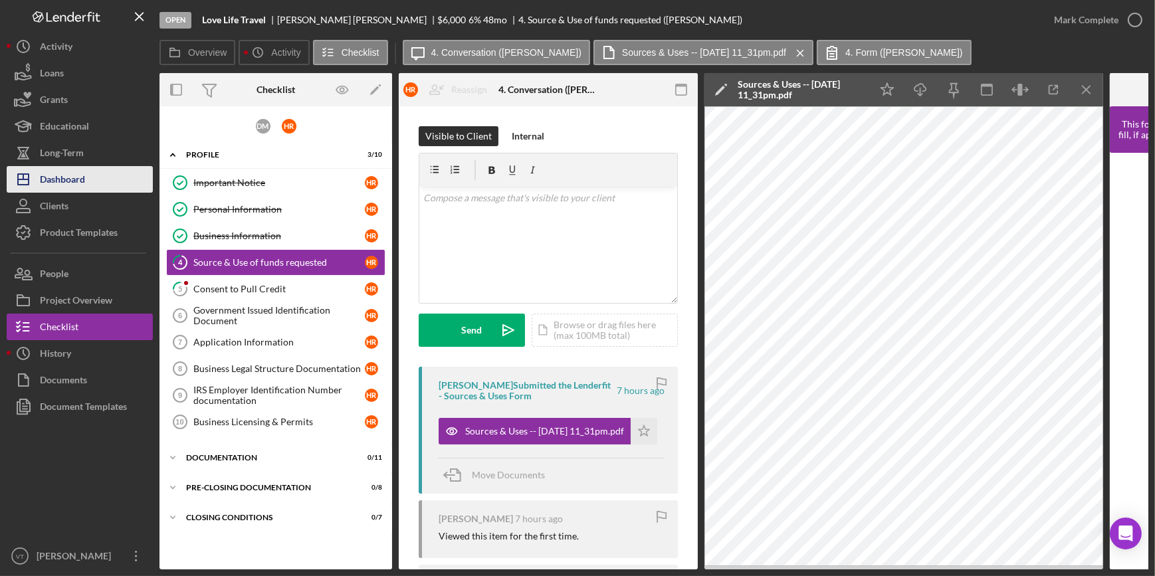
click at [79, 189] on div "Dashboard" at bounding box center [62, 181] width 45 height 30
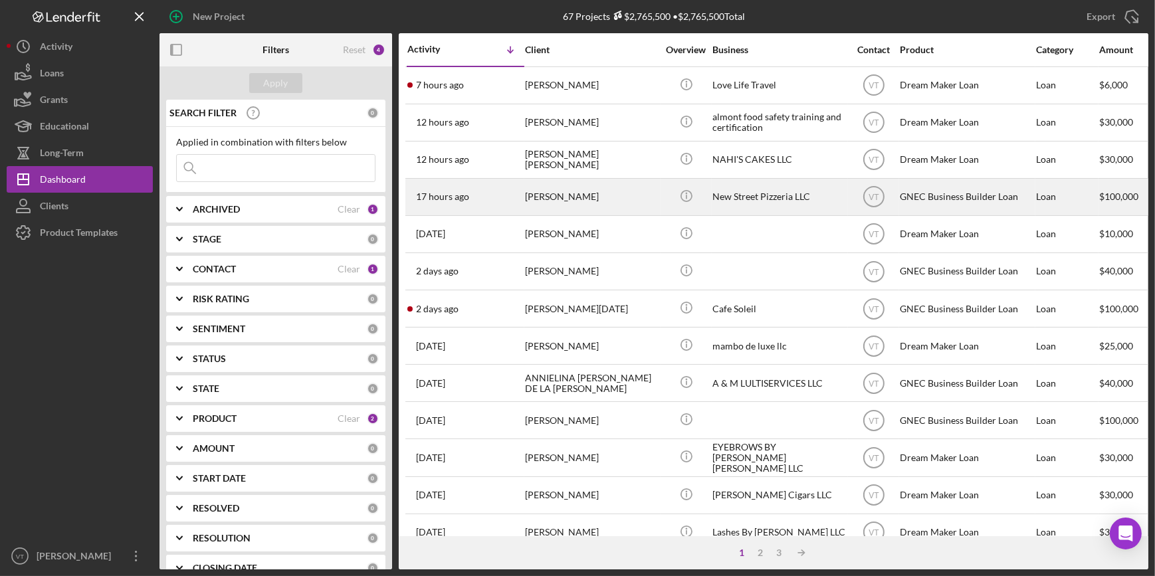
click at [543, 201] on div "[PERSON_NAME]" at bounding box center [591, 196] width 133 height 35
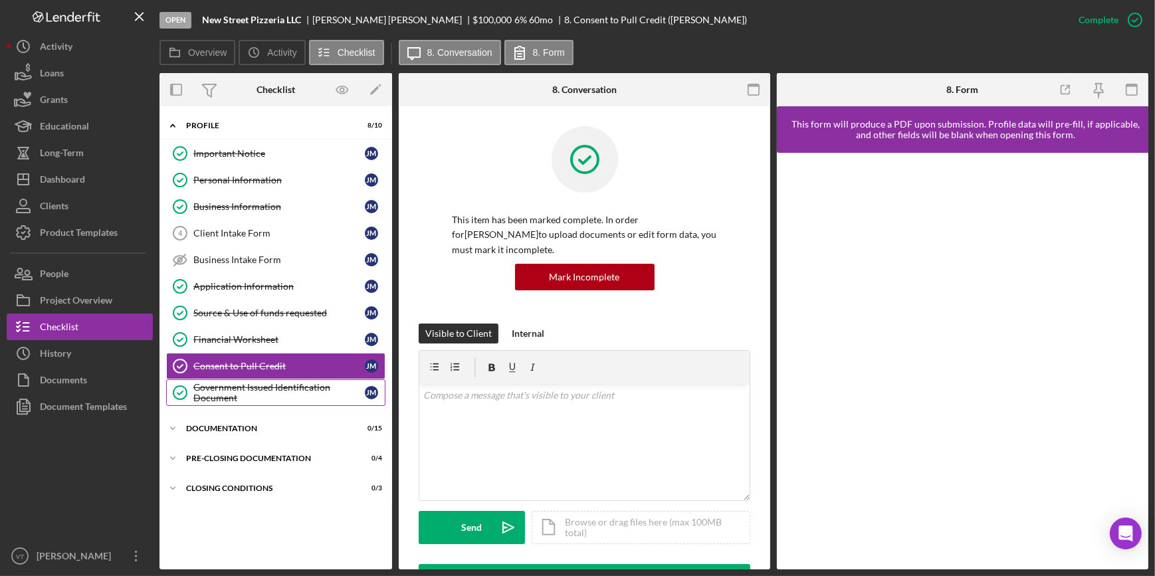
click at [223, 383] on div "Government Issued Identification Document" at bounding box center [278, 392] width 171 height 21
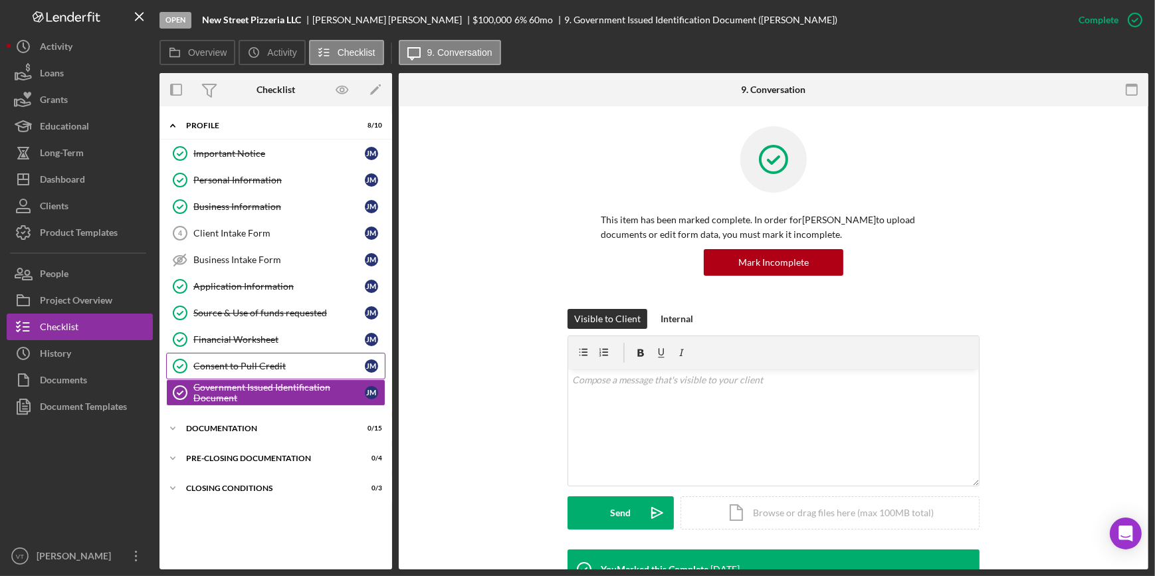
click at [233, 354] on link "Consent to Pull Credit Consent to Pull Credit J M" at bounding box center [275, 366] width 219 height 27
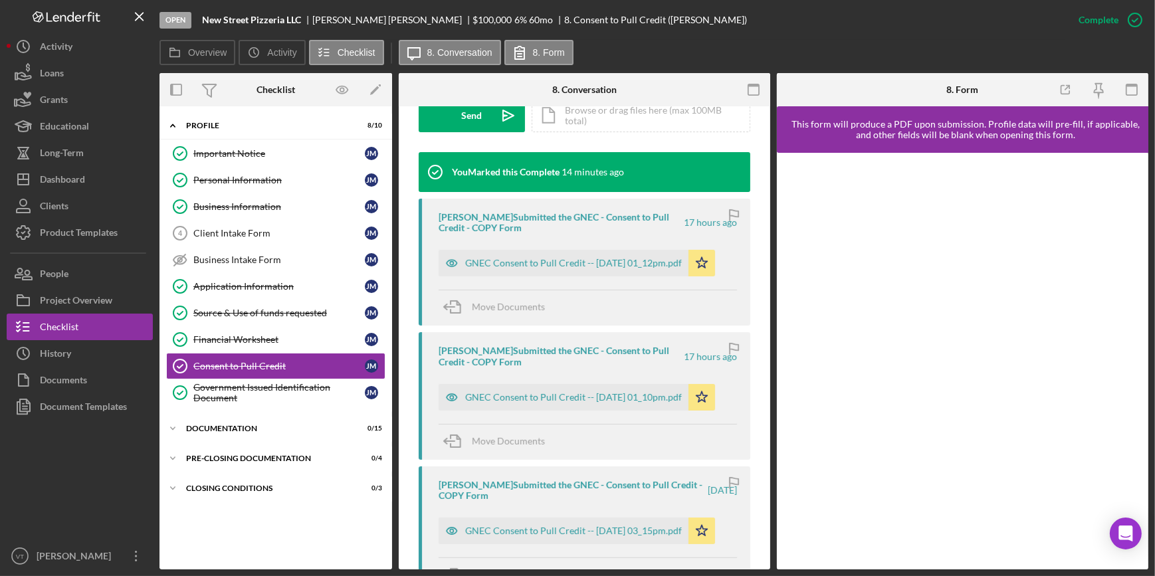
scroll to position [423, 0]
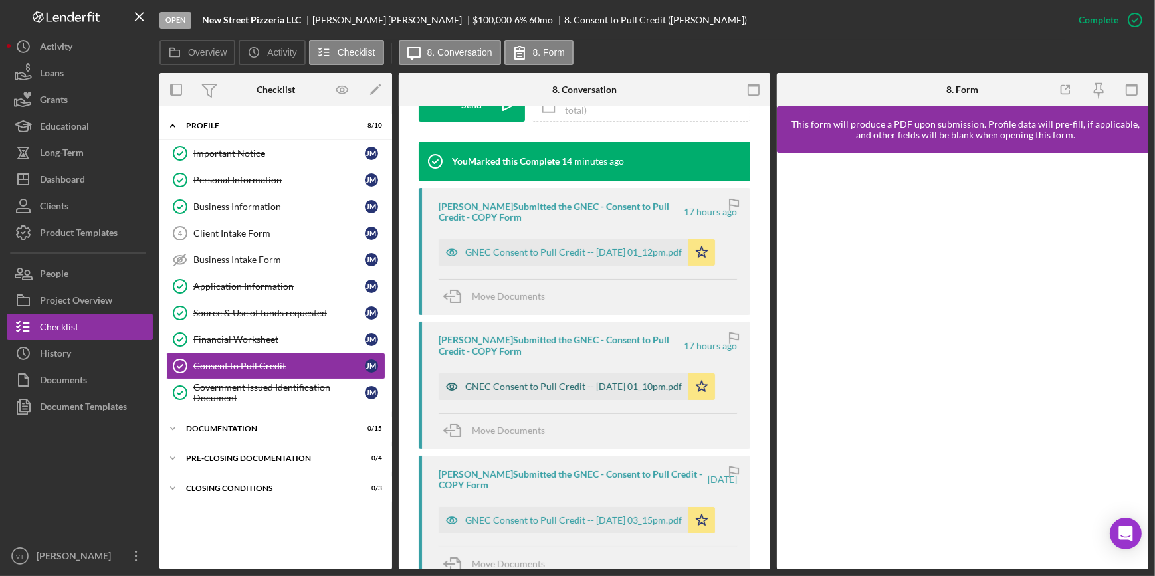
click at [507, 382] on div "GNEC Consent to Pull Credit -- [DATE] 01_10pm.pdf" at bounding box center [573, 387] width 217 height 11
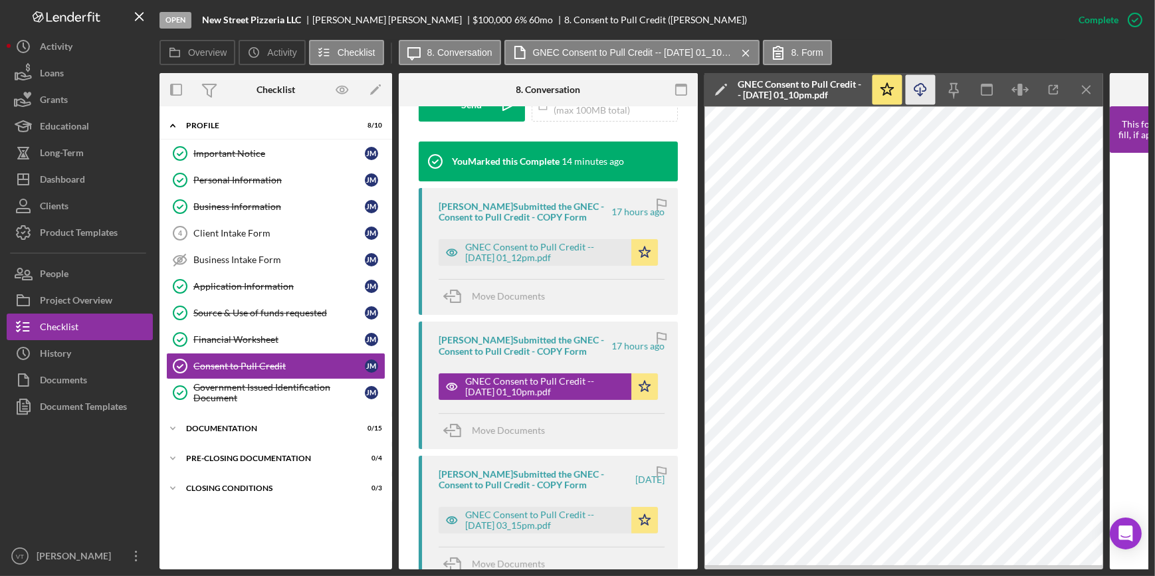
click at [919, 90] on icon "Icon/Download" at bounding box center [921, 90] width 30 height 30
